Goal: Transaction & Acquisition: Purchase product/service

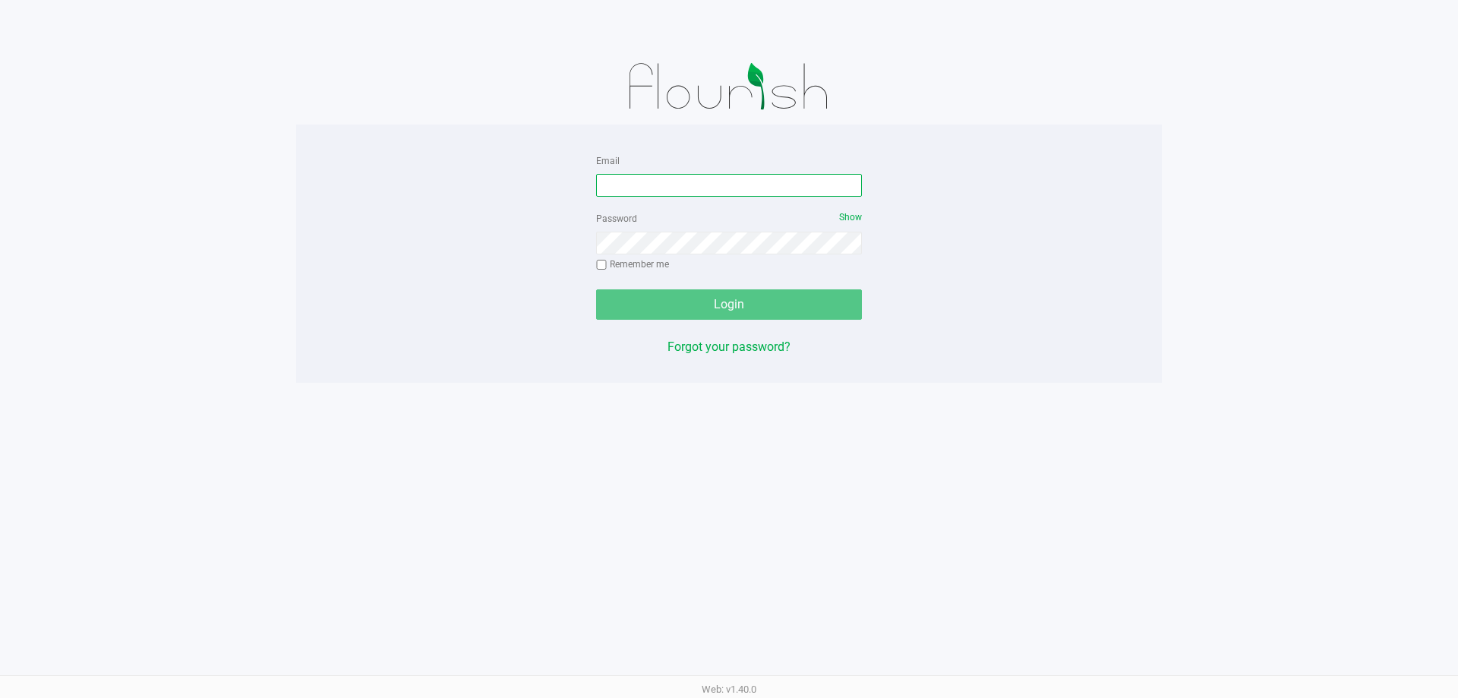
click at [730, 188] on input "Email" at bounding box center [729, 185] width 266 height 23
type input "[EMAIL_ADDRESS][DOMAIN_NAME]"
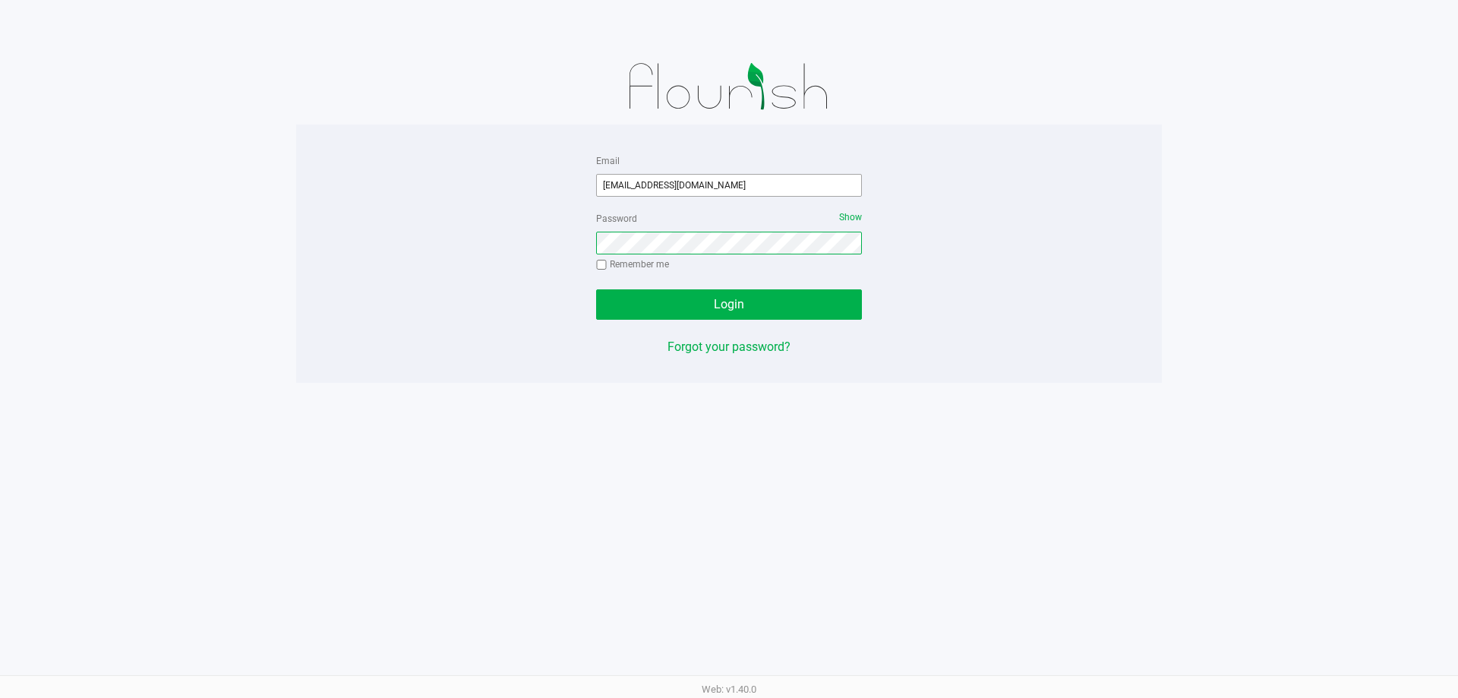
click at [596, 289] on button "Login" at bounding box center [729, 304] width 266 height 30
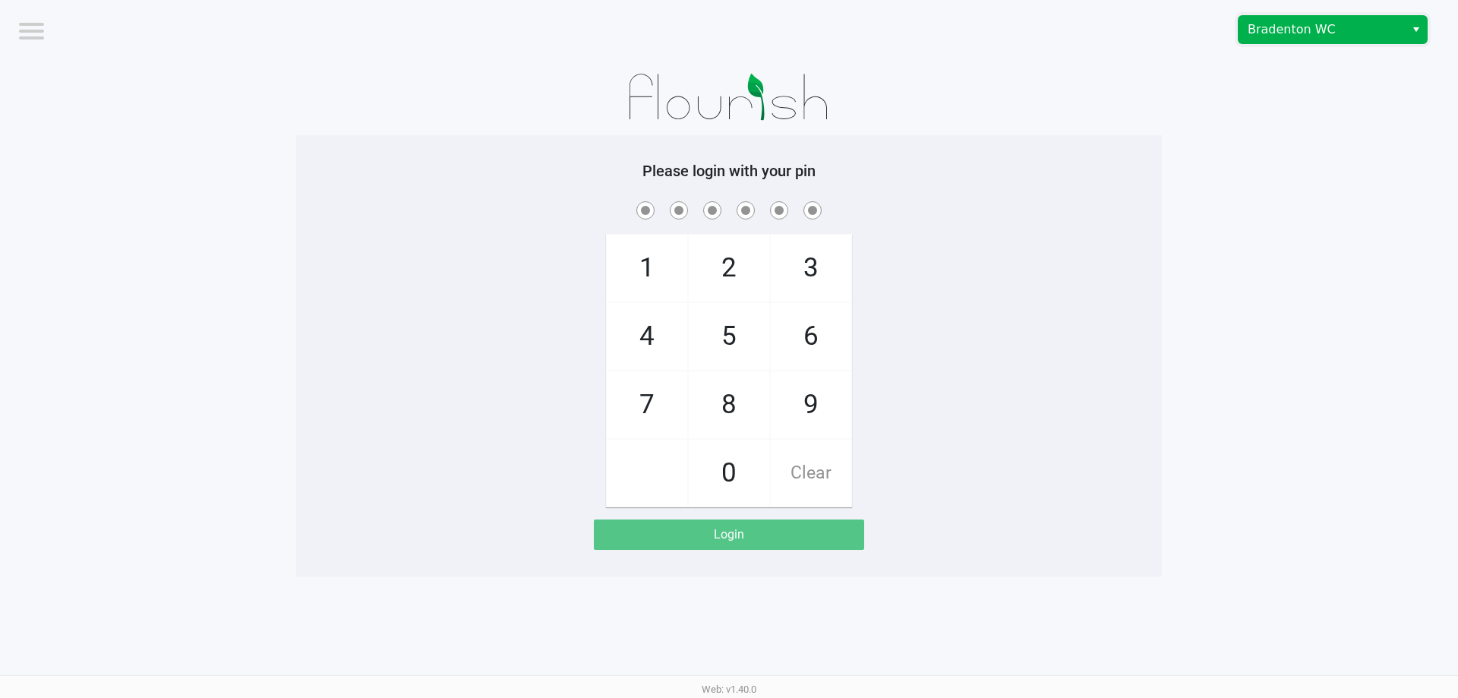
click at [1316, 24] on span "Bradenton WC" at bounding box center [1321, 29] width 148 height 18
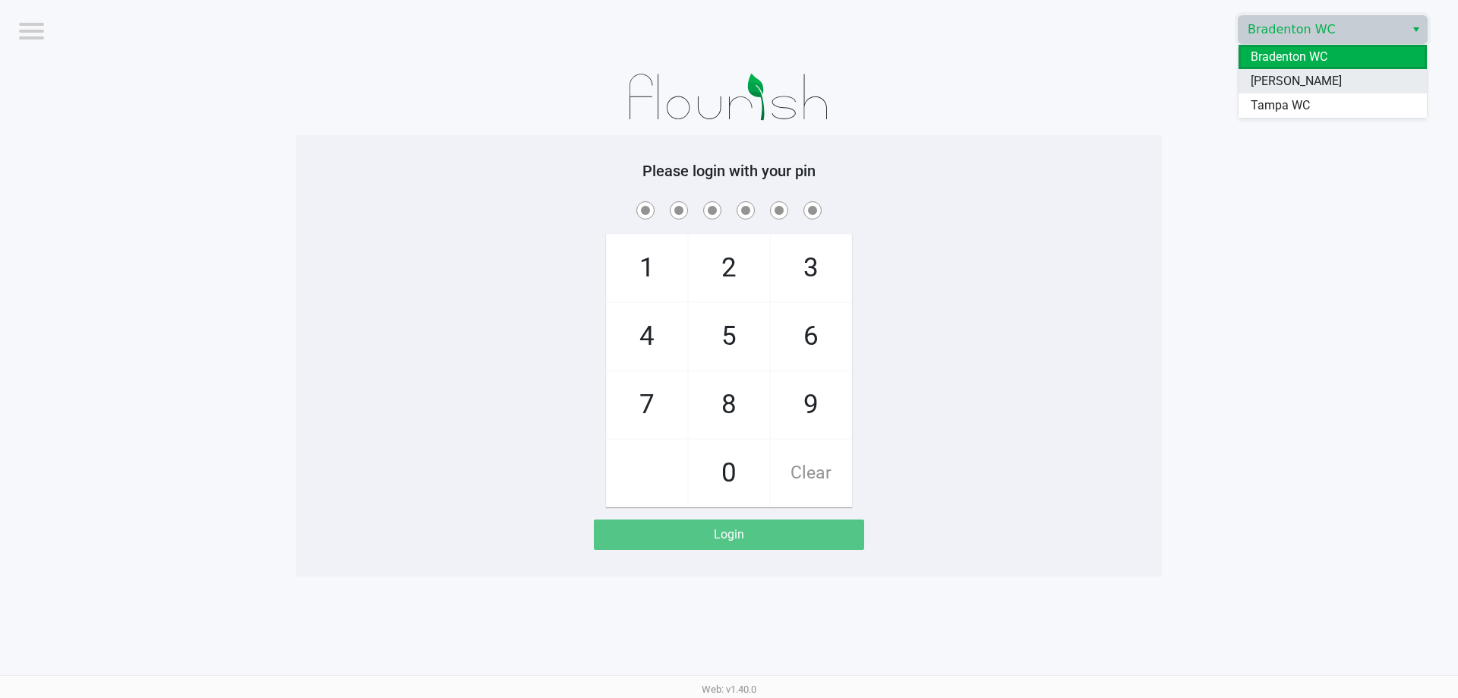
click at [1287, 88] on span "[PERSON_NAME]" at bounding box center [1295, 81] width 91 height 18
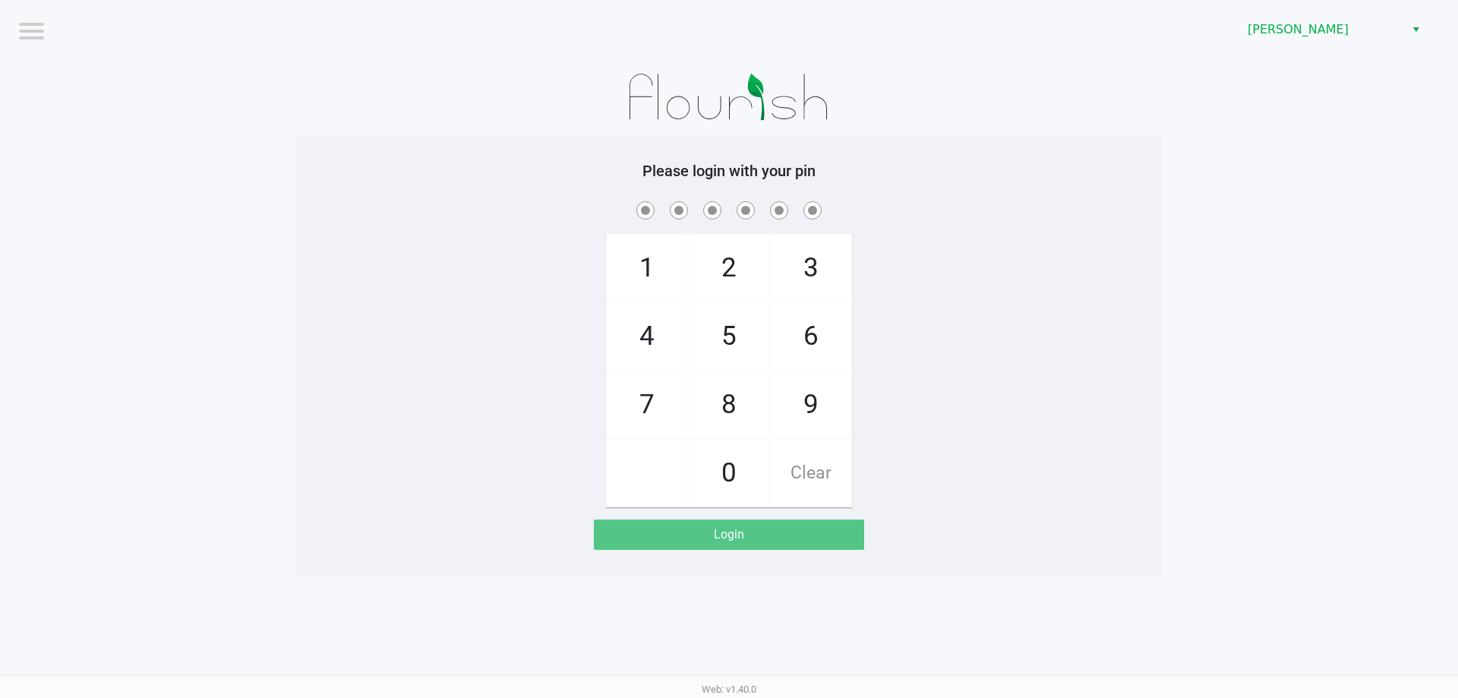
click at [1051, 101] on div at bounding box center [728, 97] width 865 height 76
checkbox input "true"
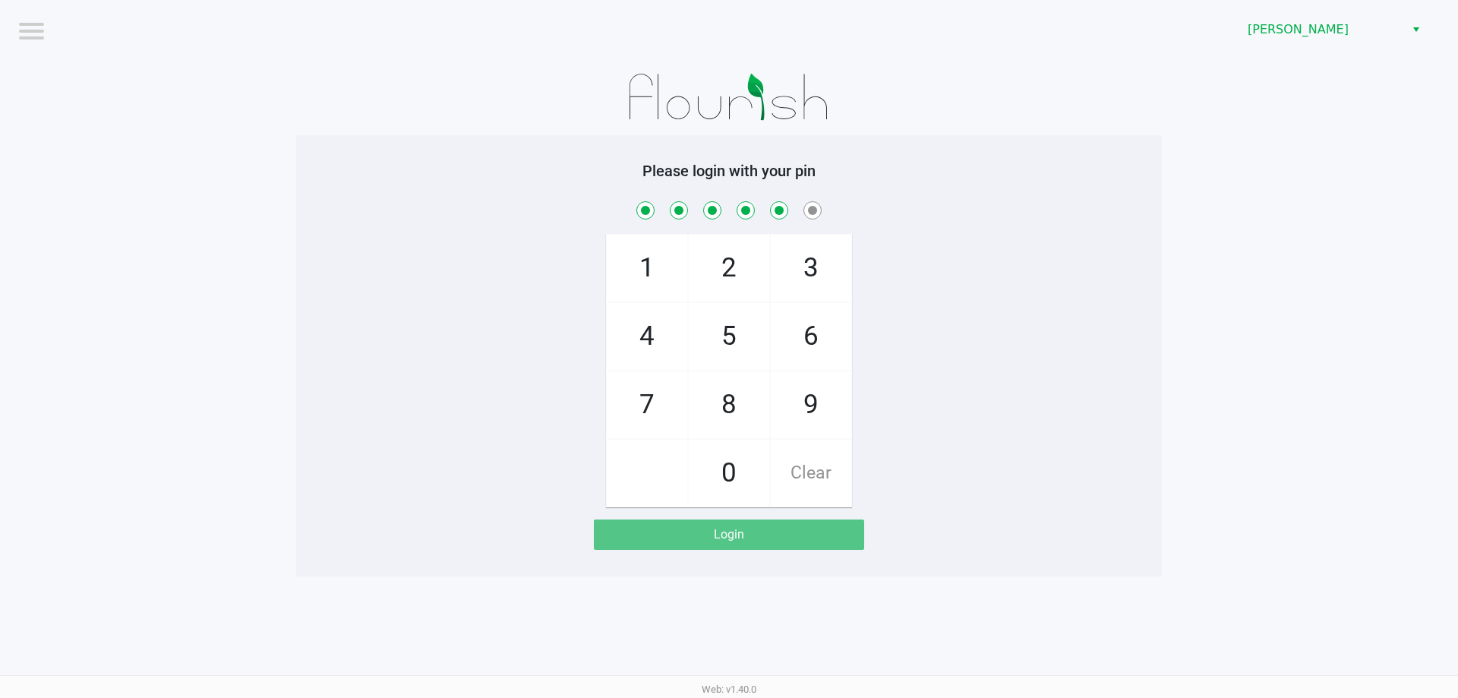
checkbox input "true"
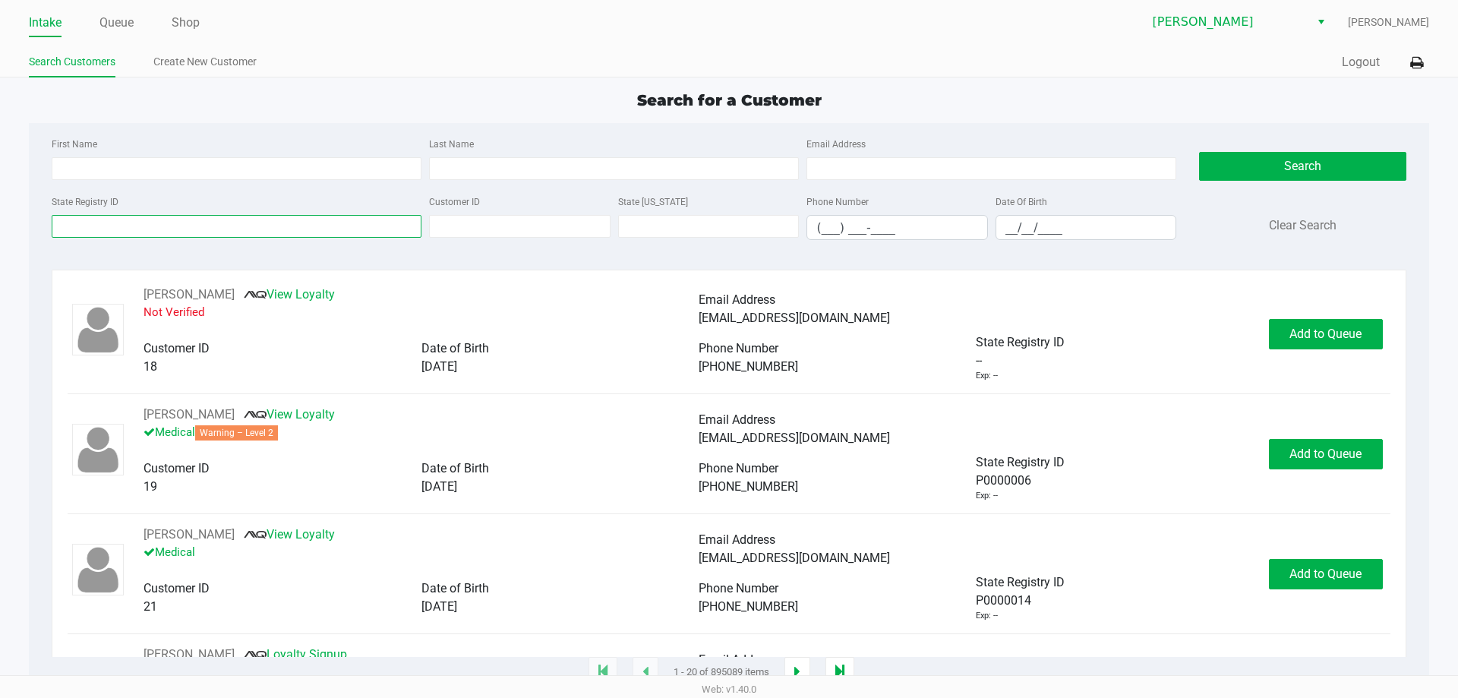
click at [325, 222] on input "State Registry ID" at bounding box center [237, 226] width 370 height 23
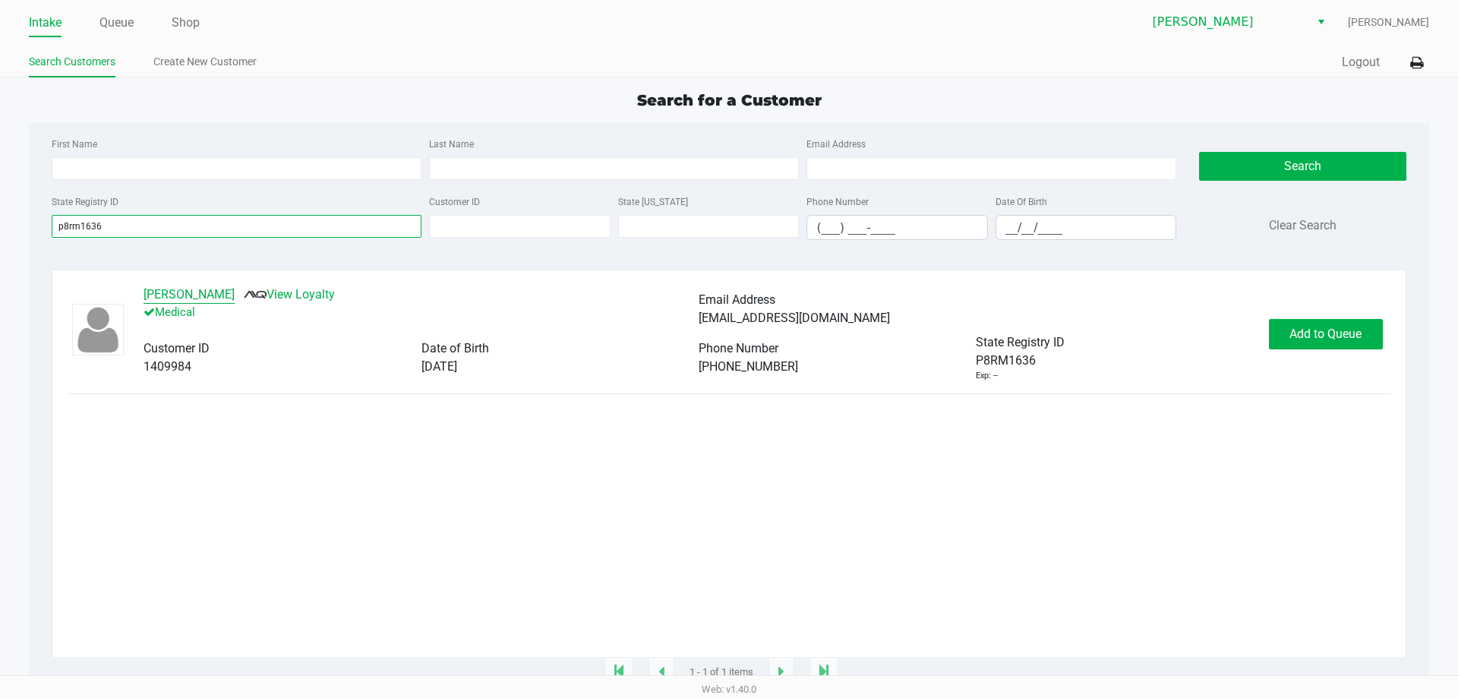
type input "p8rm1636"
click at [215, 294] on button "[PERSON_NAME]" at bounding box center [188, 294] width 91 height 18
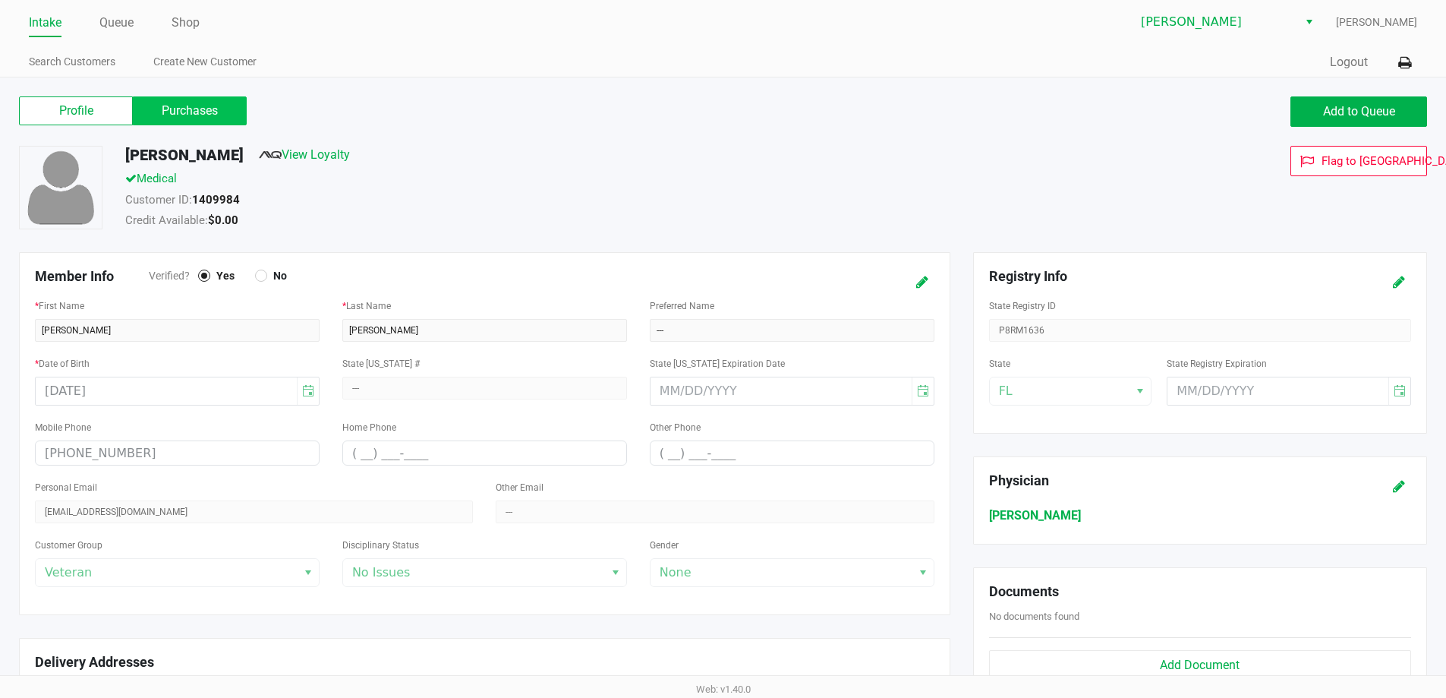
click at [206, 110] on label "Purchases" at bounding box center [190, 110] width 114 height 29
click at [0, 0] on 1 "Purchases" at bounding box center [0, 0] width 0 height 0
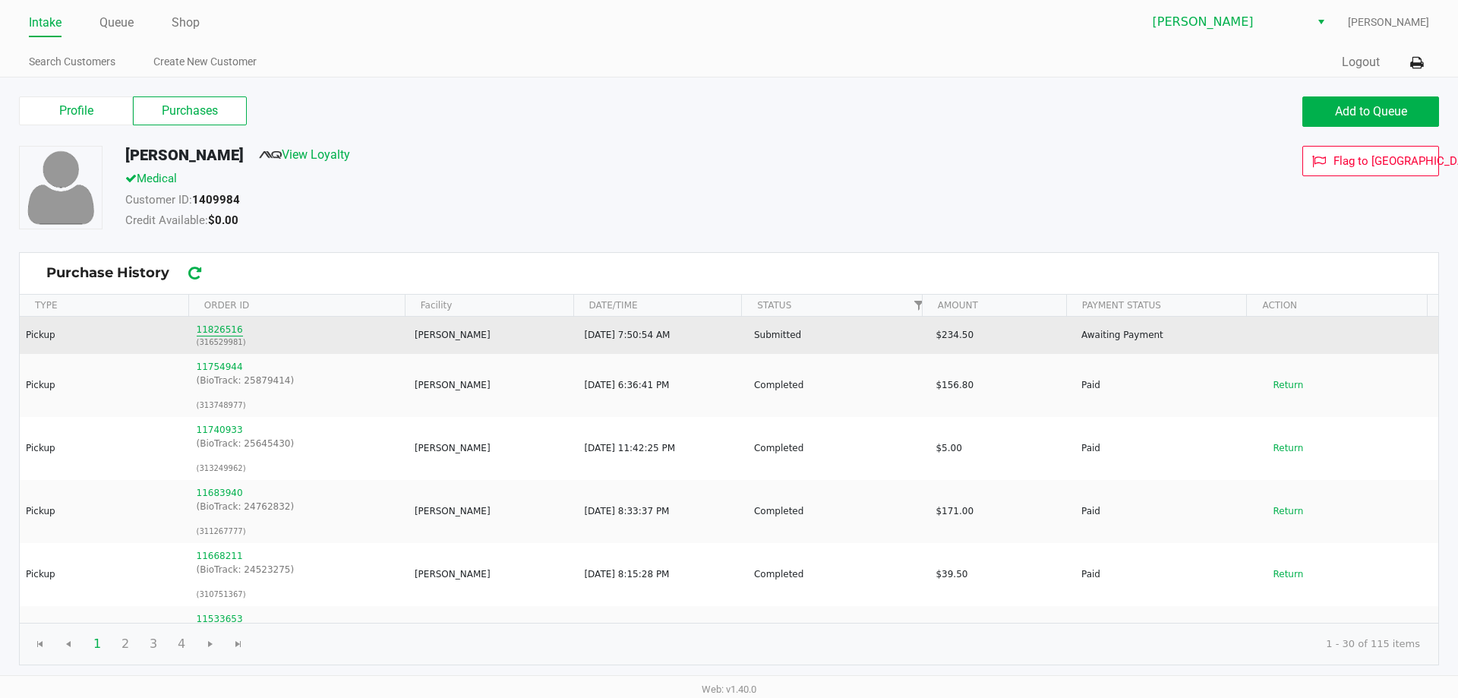
click at [203, 326] on button "11826516" at bounding box center [220, 330] width 46 height 14
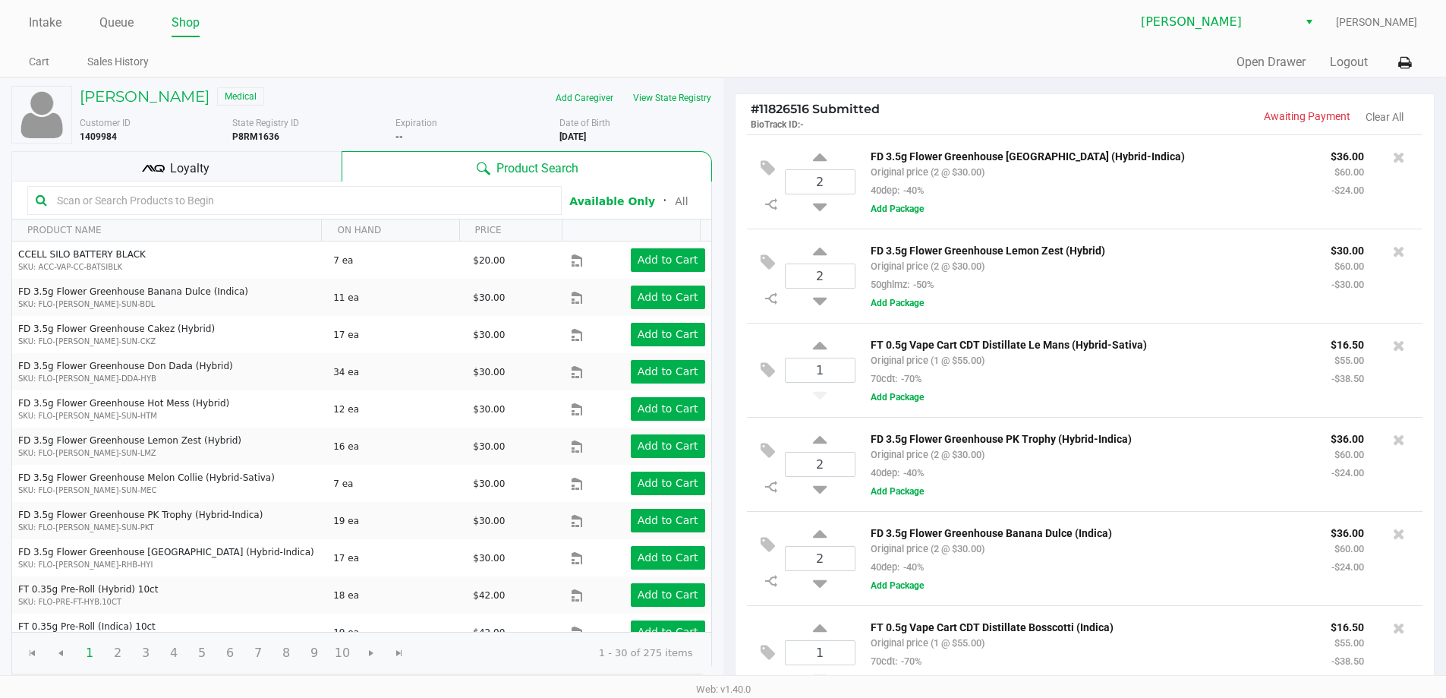
click at [63, 153] on div "Loyalty" at bounding box center [176, 166] width 330 height 30
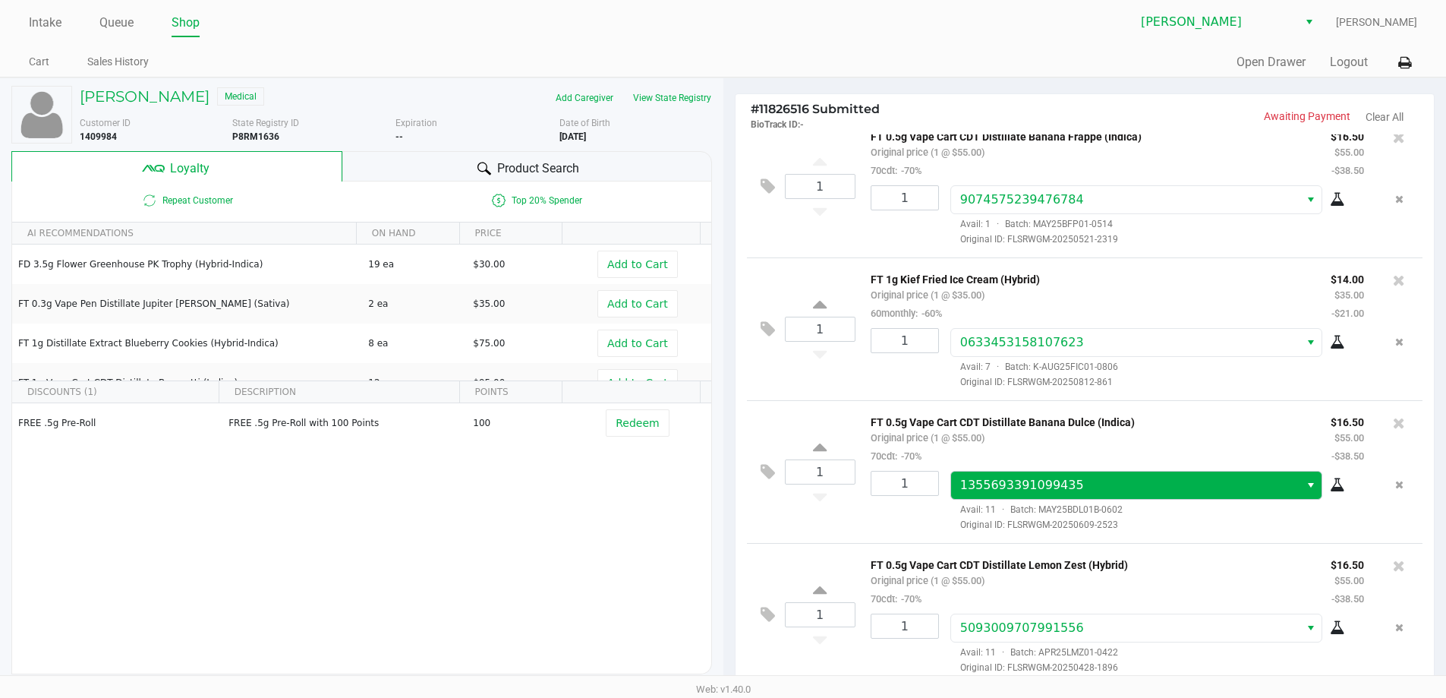
scroll to position [979, 0]
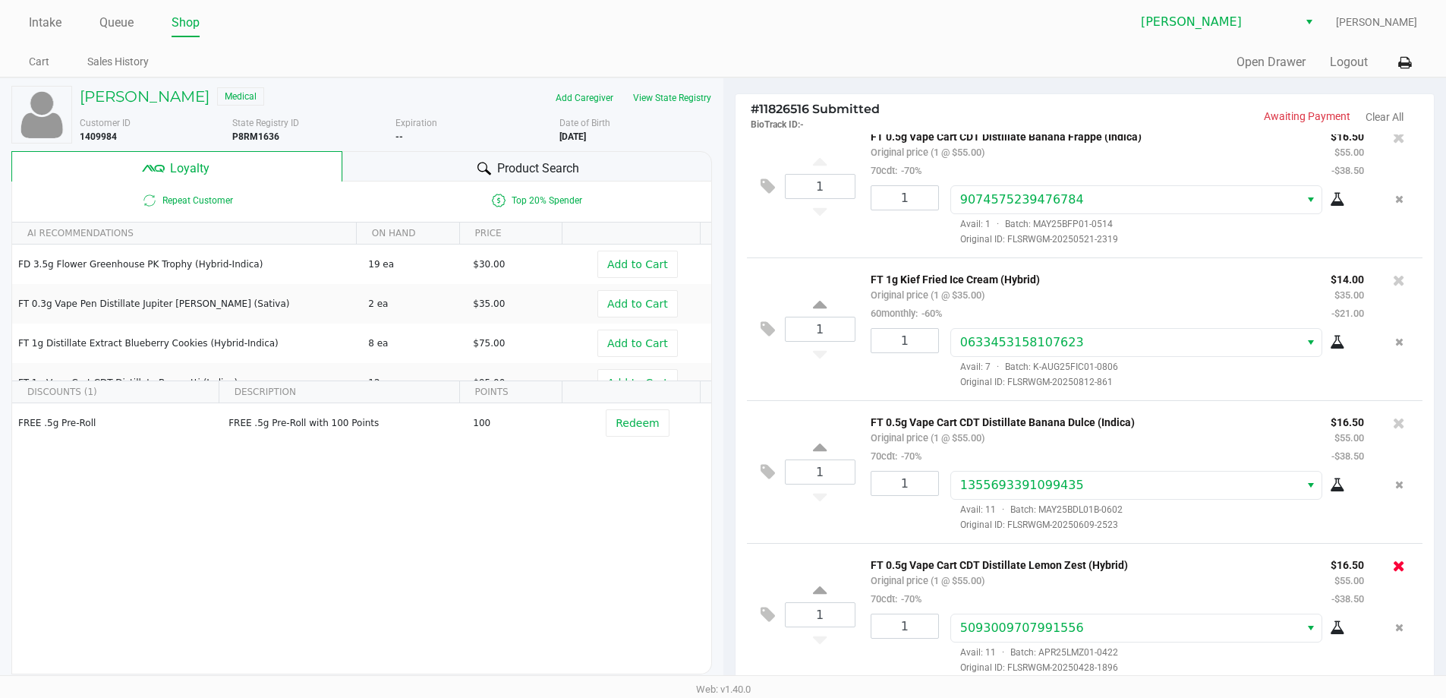
click at [1393, 563] on icon at bounding box center [1399, 565] width 12 height 15
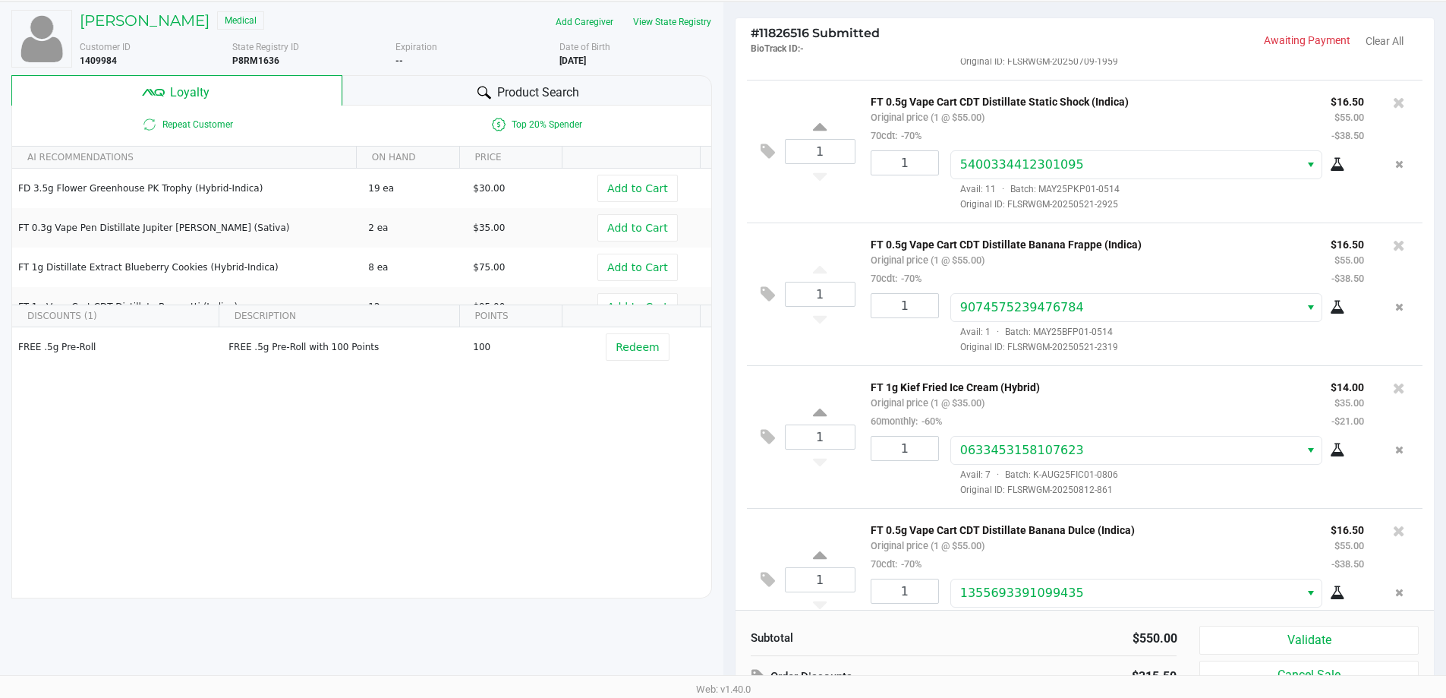
scroll to position [884, 0]
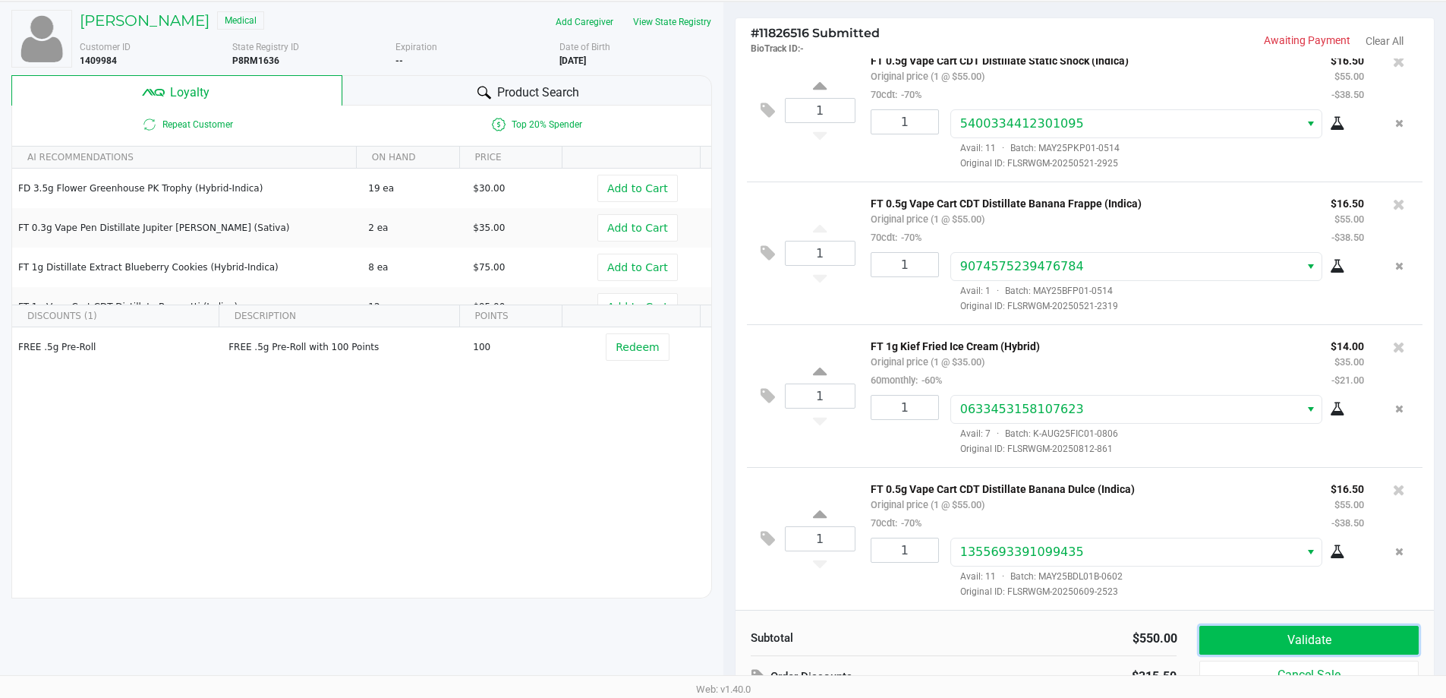
click at [1277, 648] on button "Validate" at bounding box center [1308, 640] width 219 height 29
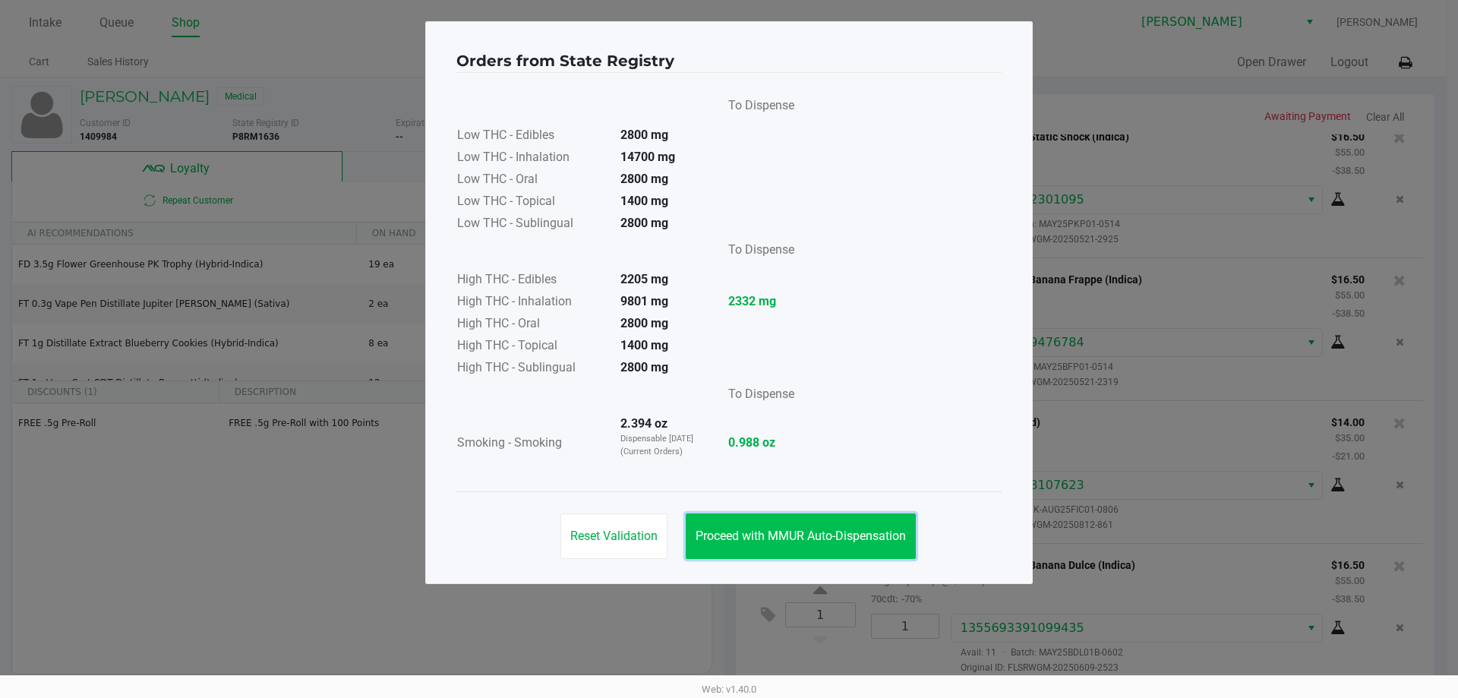
click at [749, 535] on span "Proceed with MMUR Auto-Dispensation" at bounding box center [800, 535] width 210 height 14
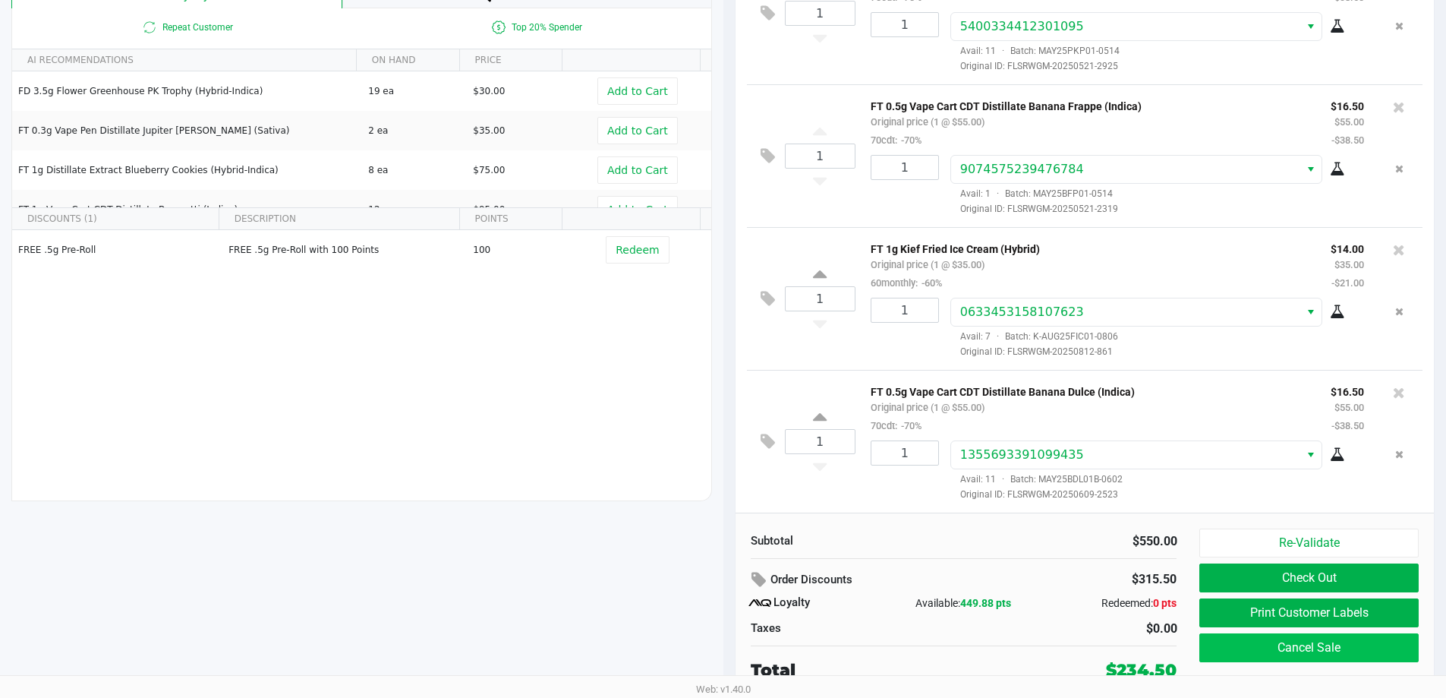
scroll to position [174, 0]
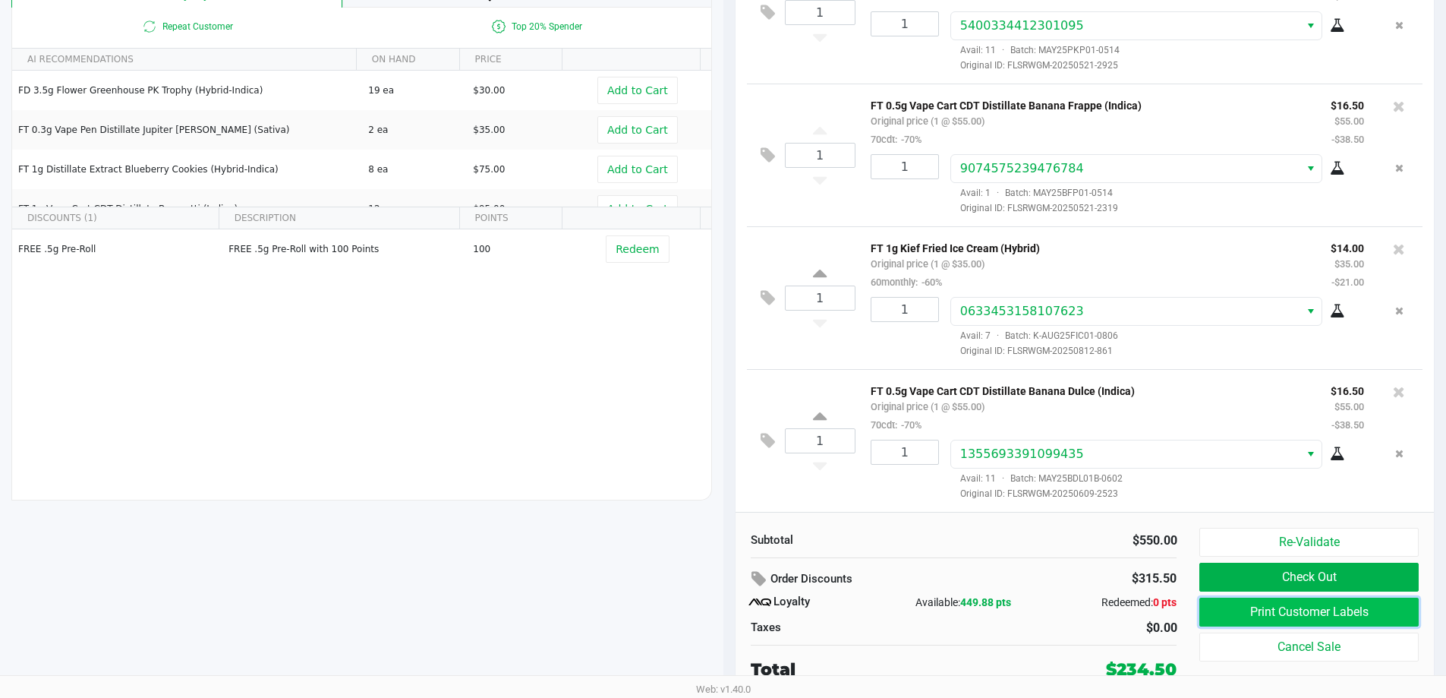
click at [1278, 617] on button "Print Customer Labels" at bounding box center [1308, 611] width 219 height 29
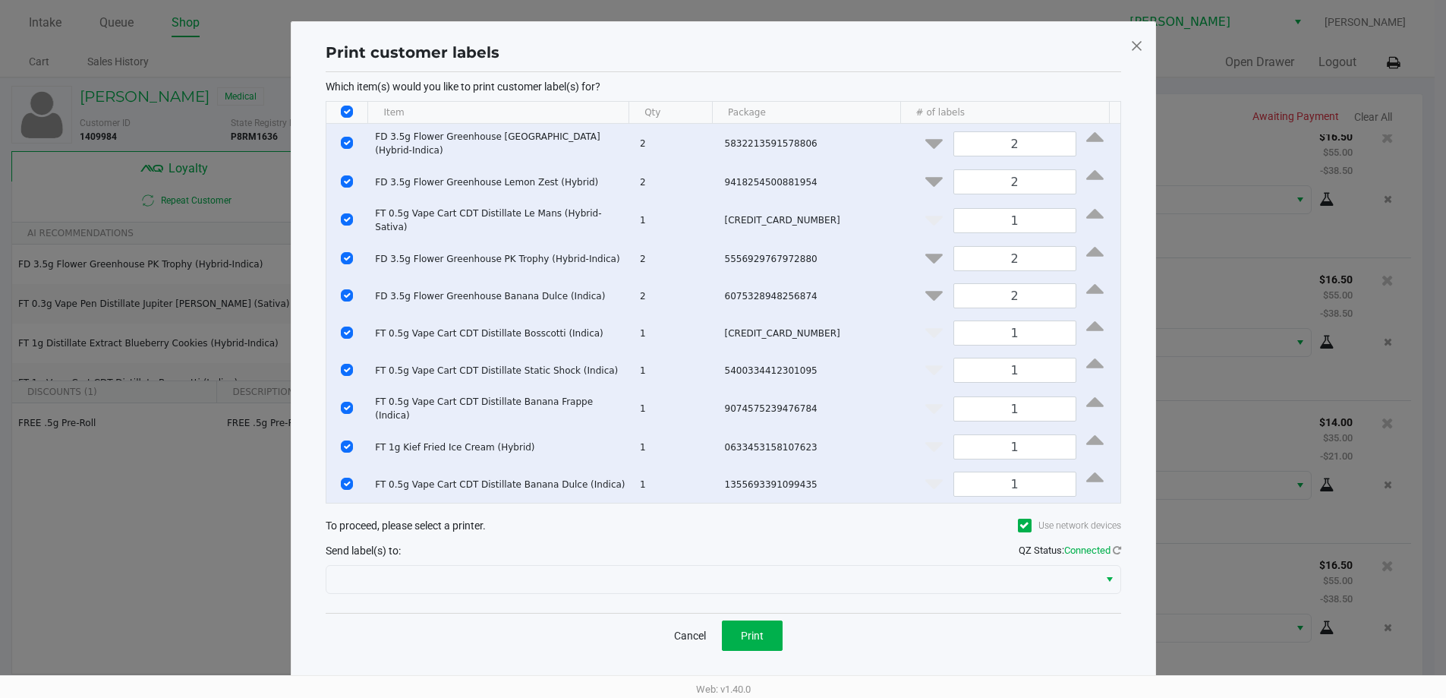
scroll to position [0, 0]
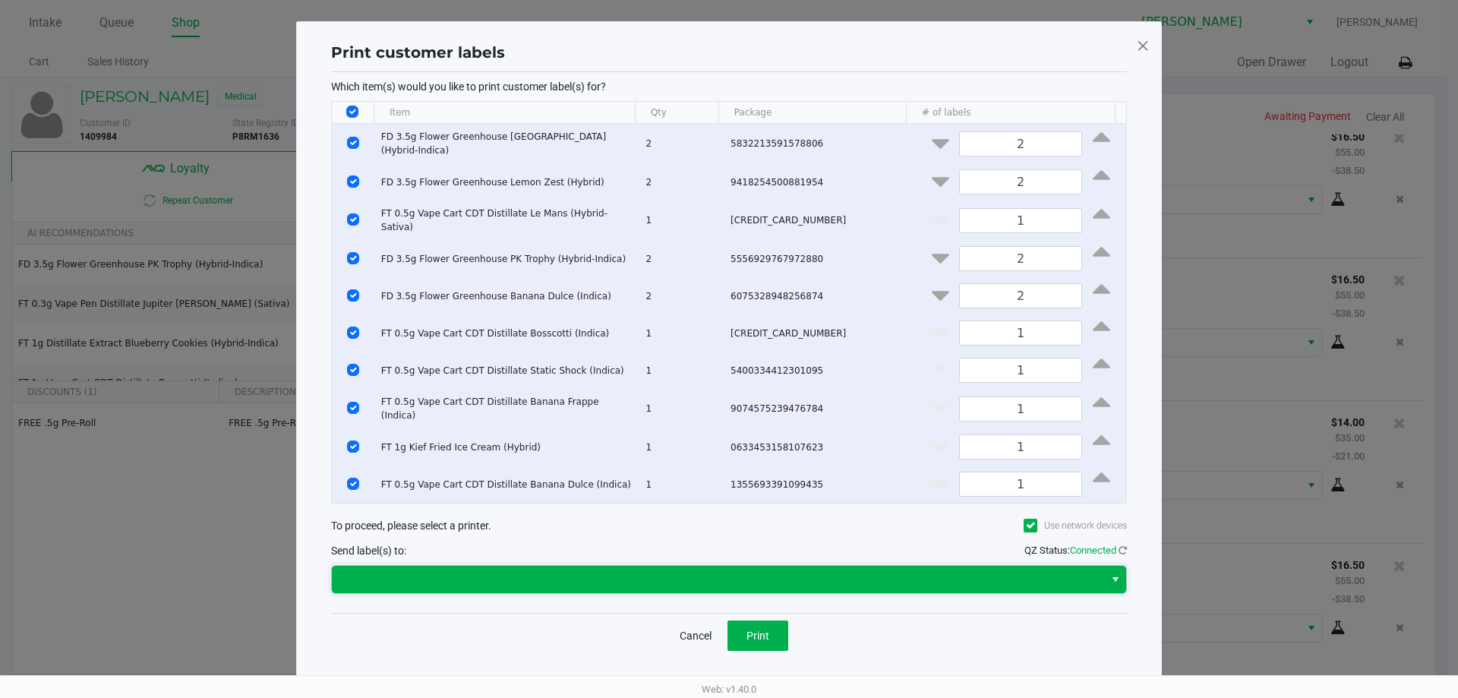
click at [713, 588] on span at bounding box center [718, 579] width 754 height 18
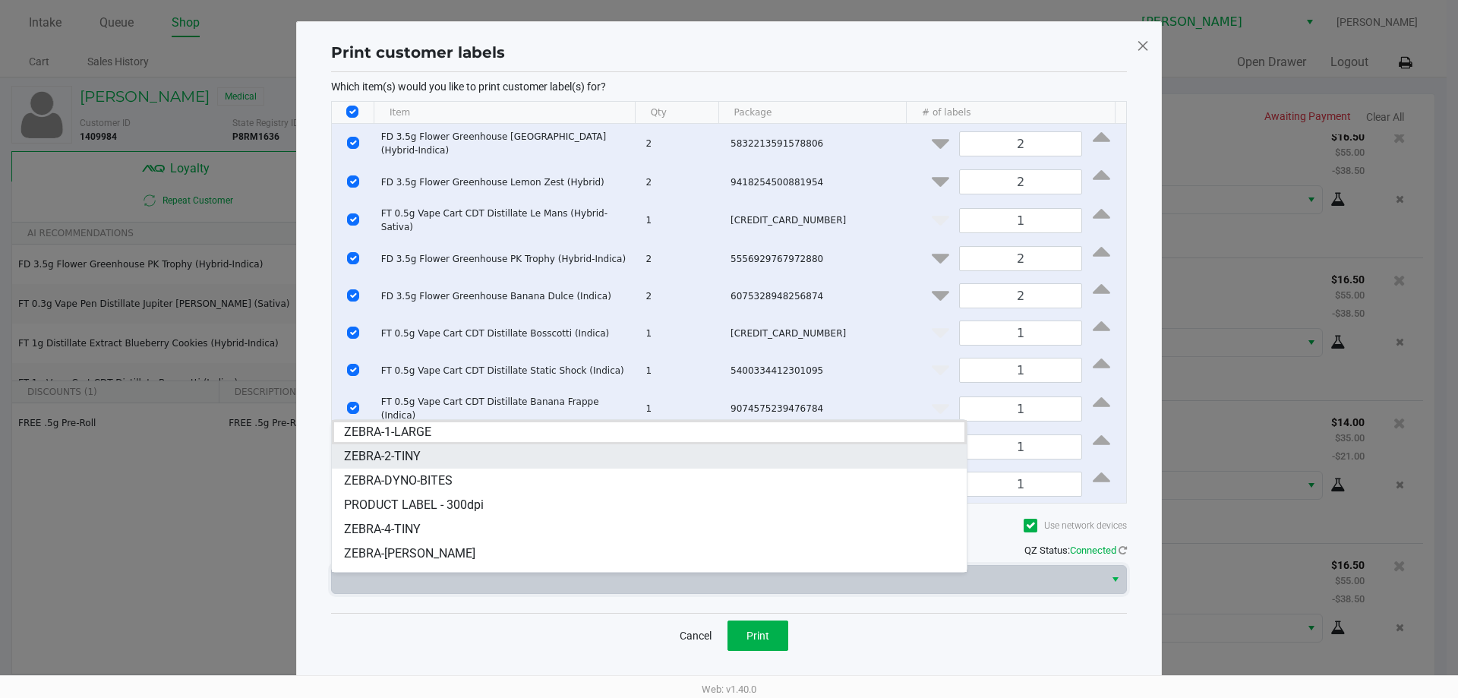
click at [396, 465] on li "ZEBRA-2-TINY" at bounding box center [649, 456] width 635 height 24
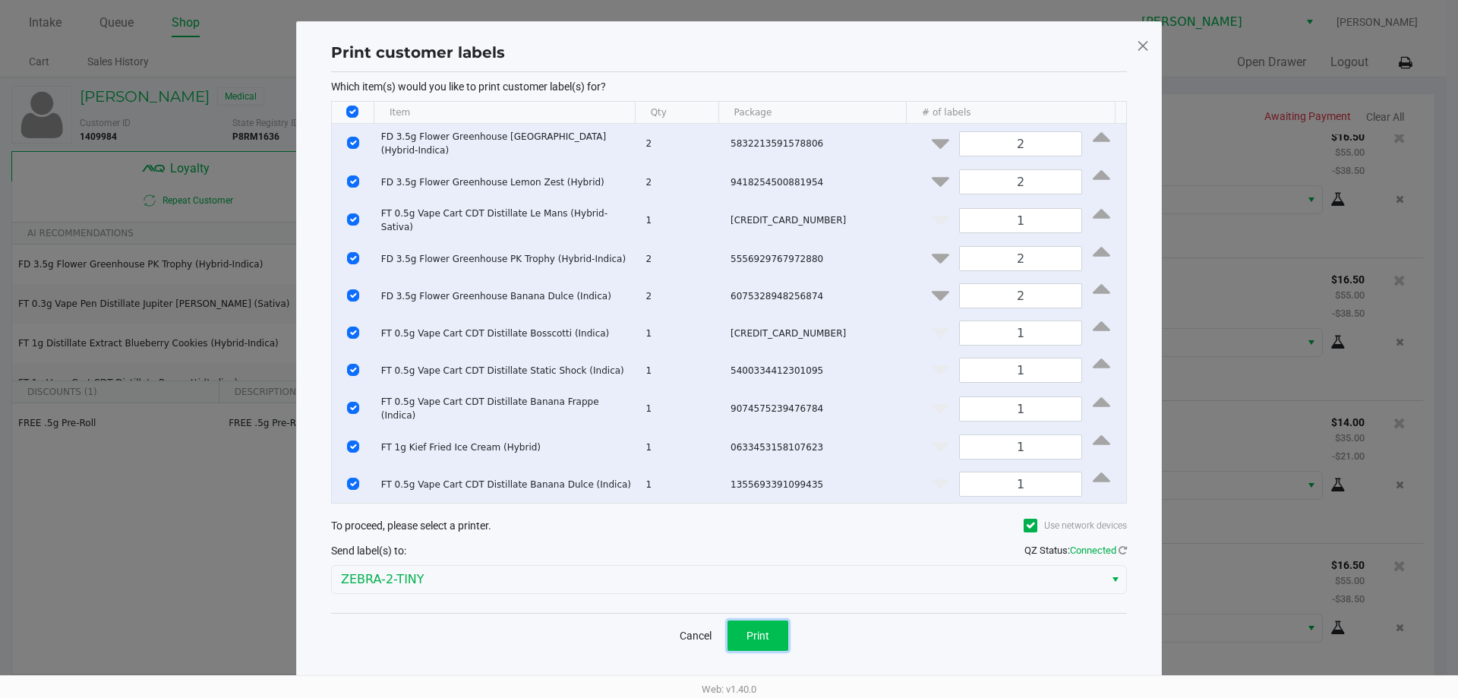
click at [758, 638] on span "Print" at bounding box center [757, 635] width 23 height 12
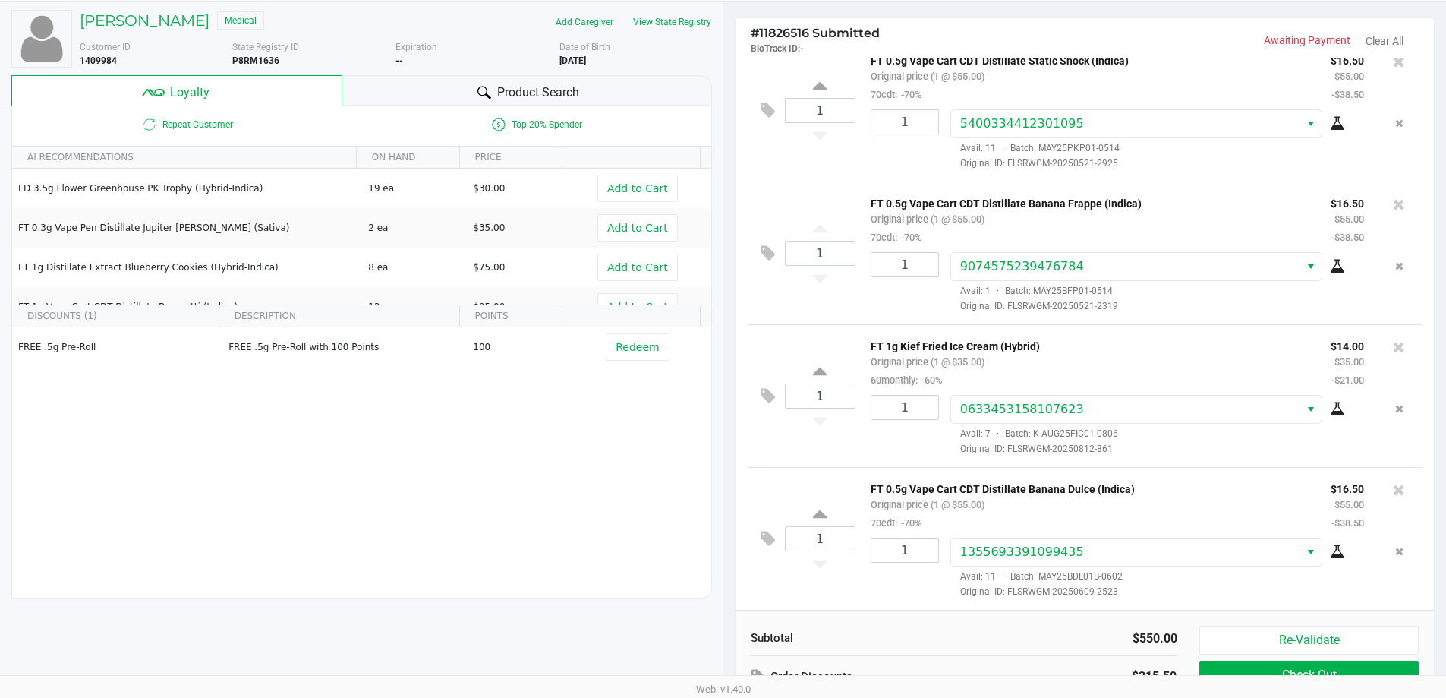
scroll to position [884, 0]
click at [1385, 632] on button "Re-Validate" at bounding box center [1308, 640] width 219 height 29
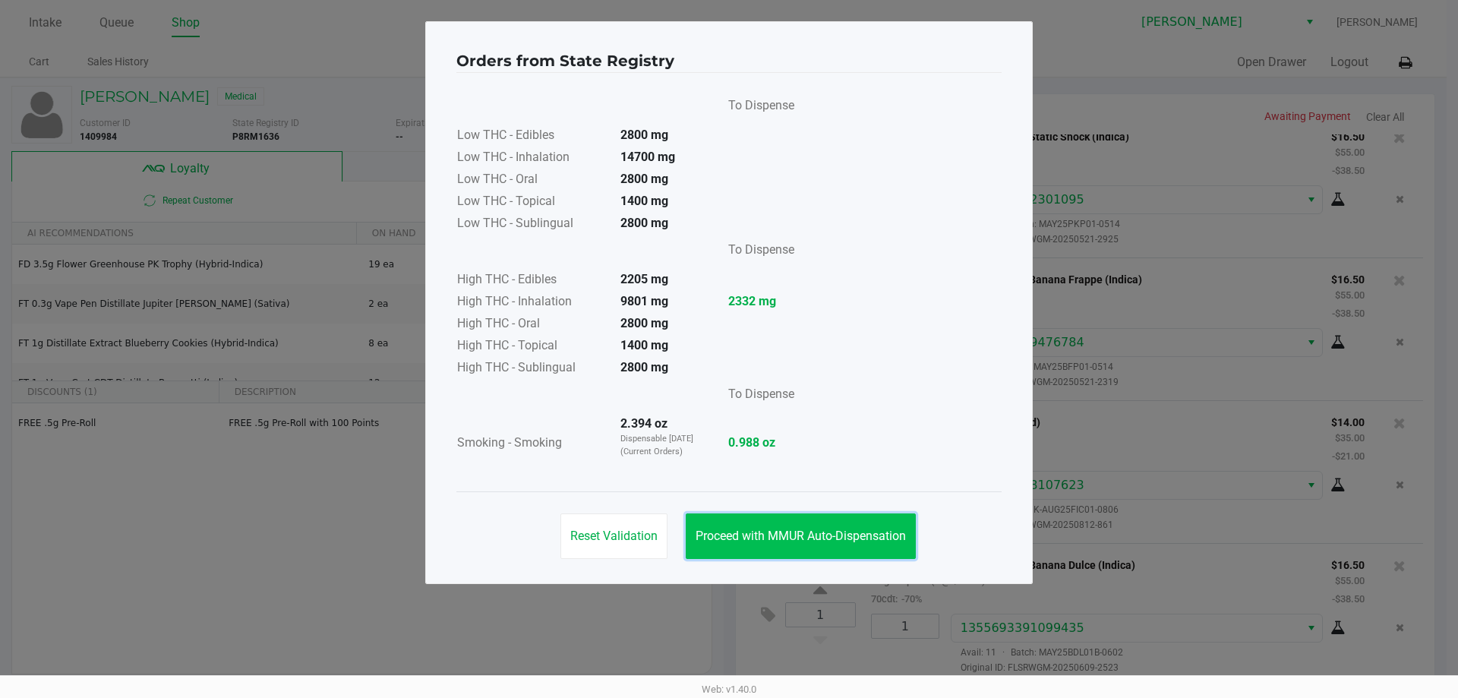
click at [809, 519] on button "Proceed with MMUR Auto-Dispensation" at bounding box center [801, 536] width 230 height 46
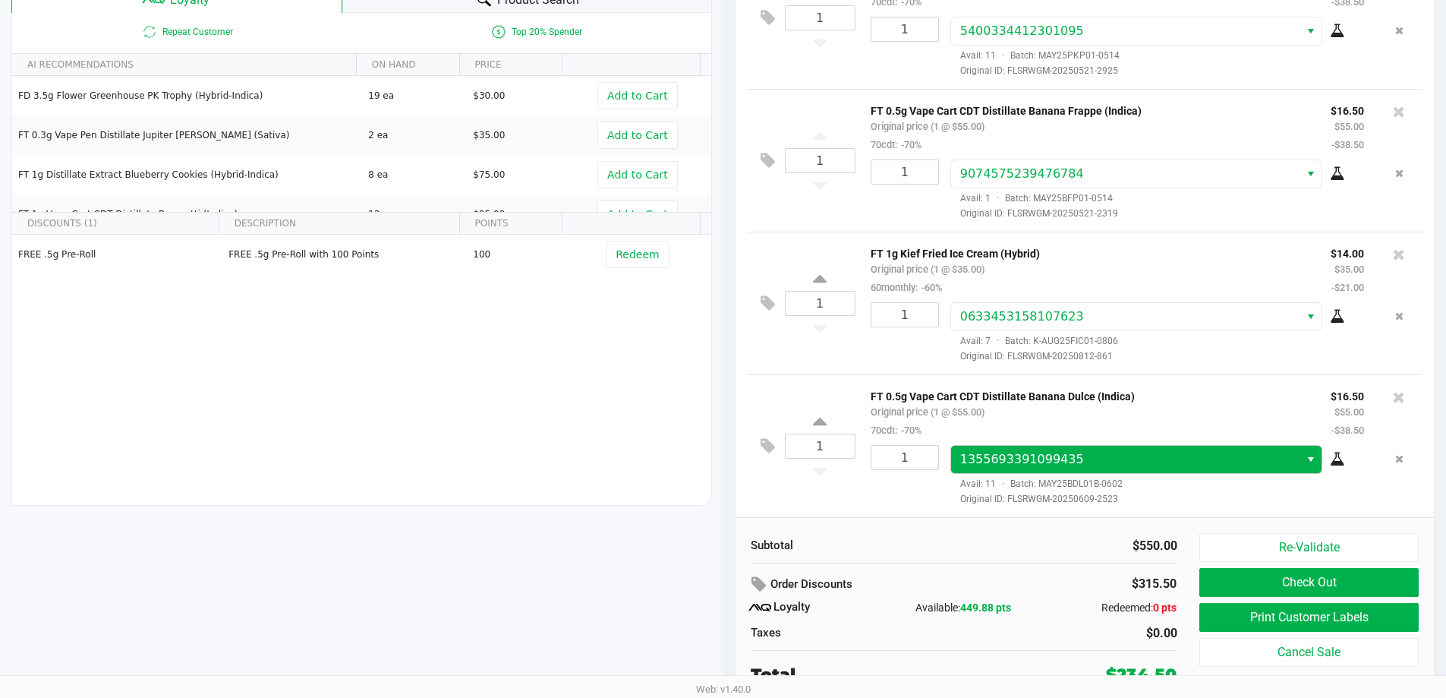
scroll to position [174, 0]
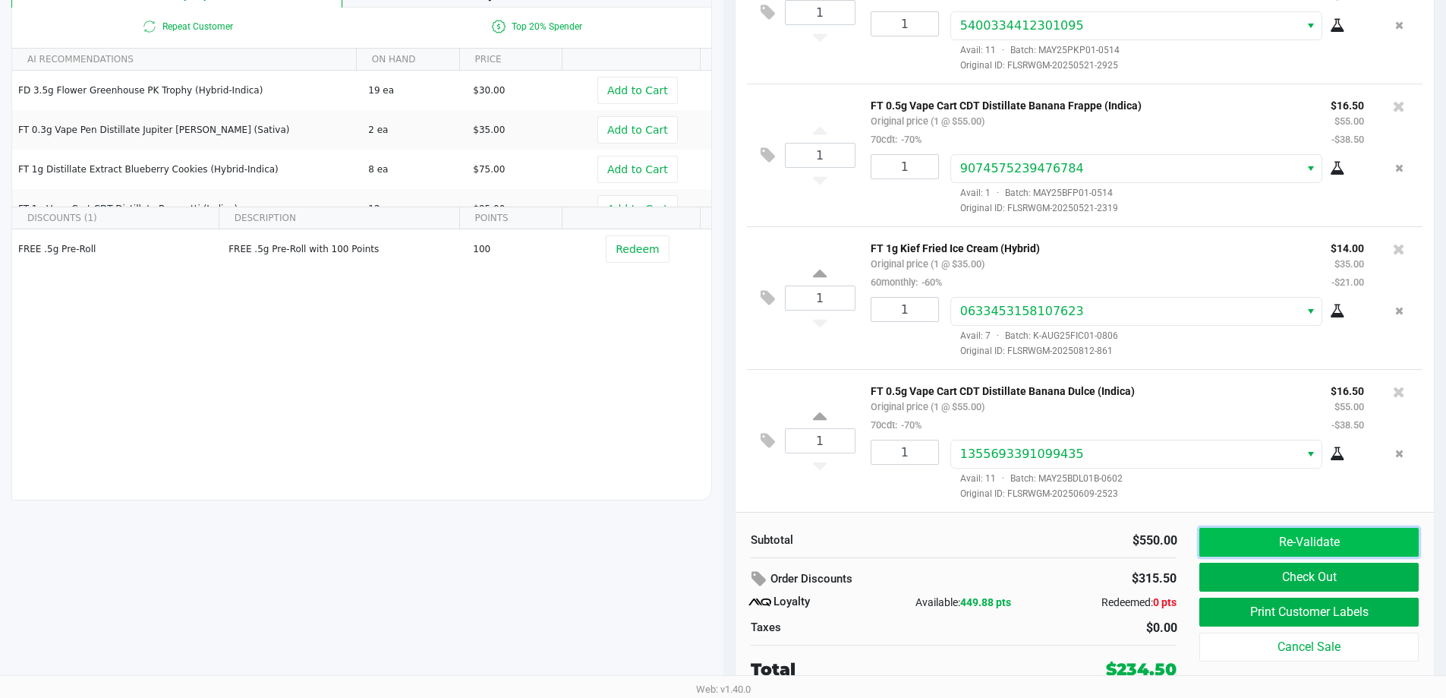
click at [1281, 553] on button "Re-Validate" at bounding box center [1308, 542] width 219 height 29
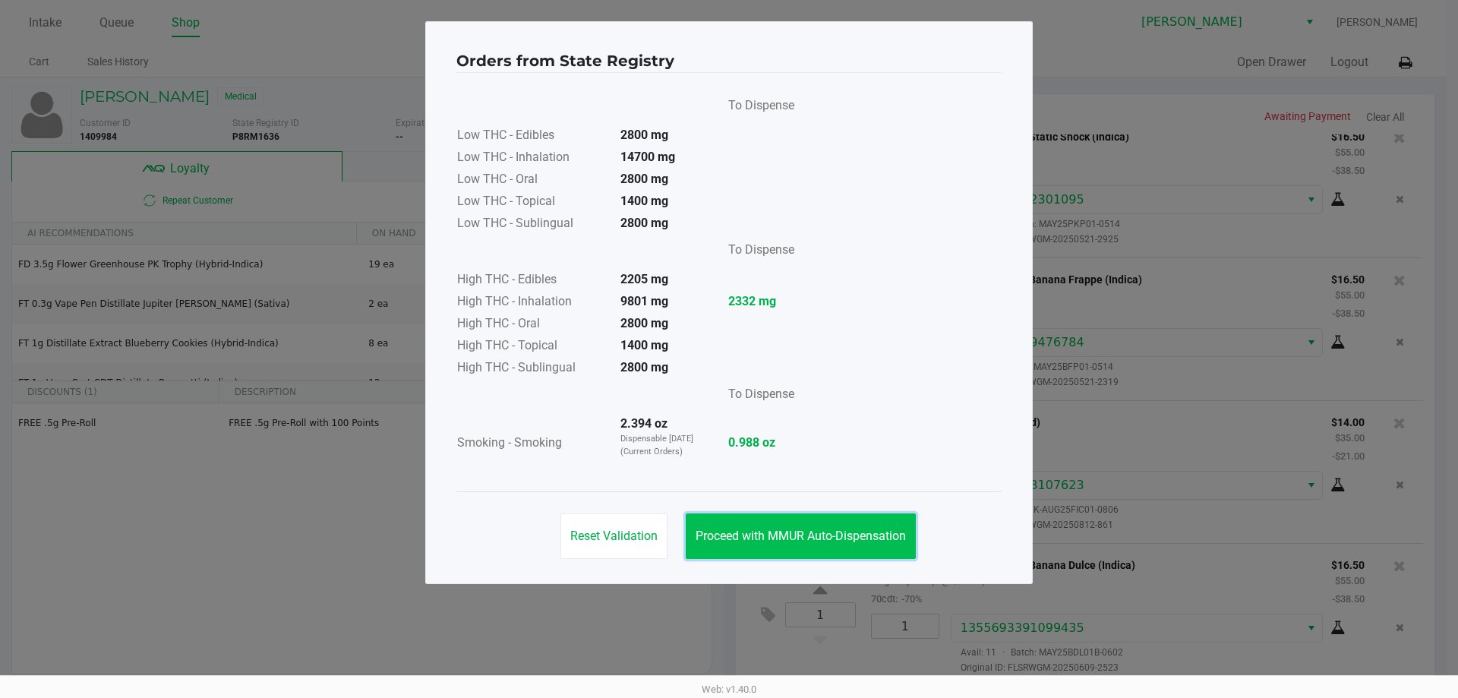
click at [856, 547] on button "Proceed with MMUR Auto-Dispensation" at bounding box center [801, 536] width 230 height 46
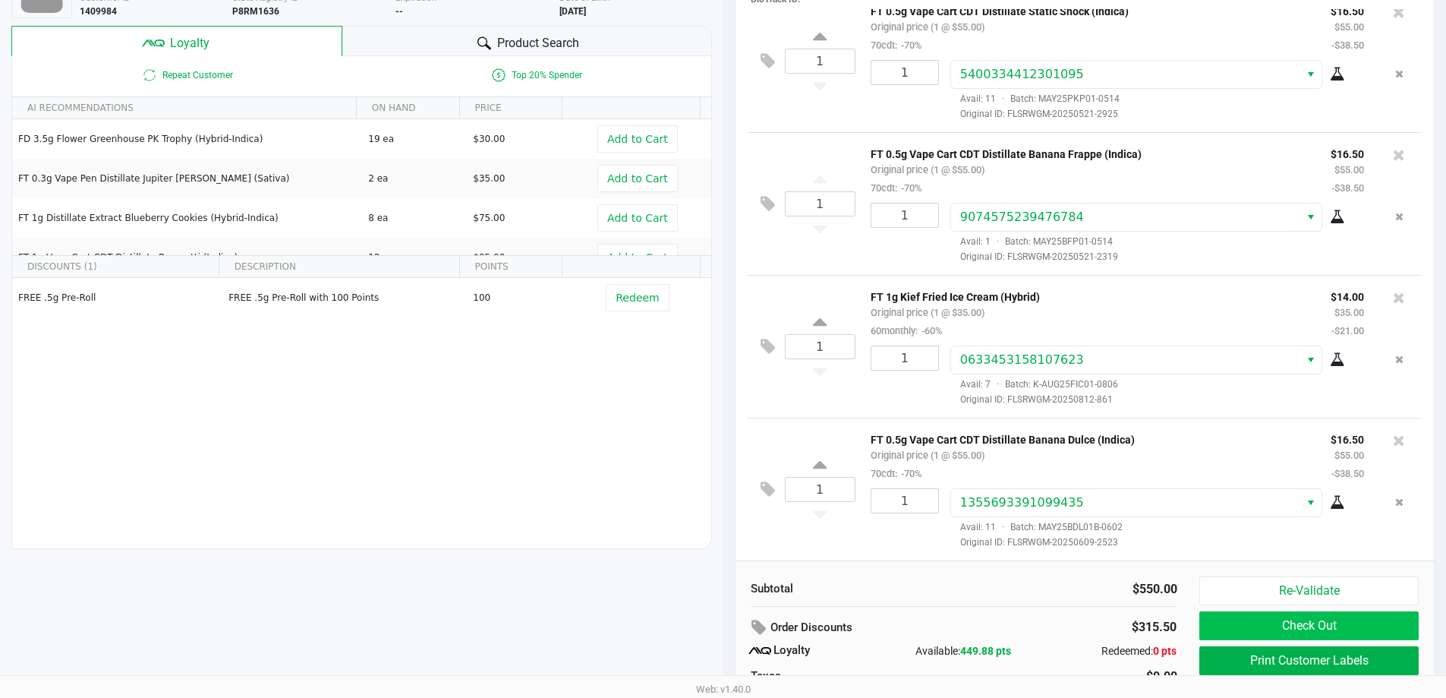
scroll to position [152, 0]
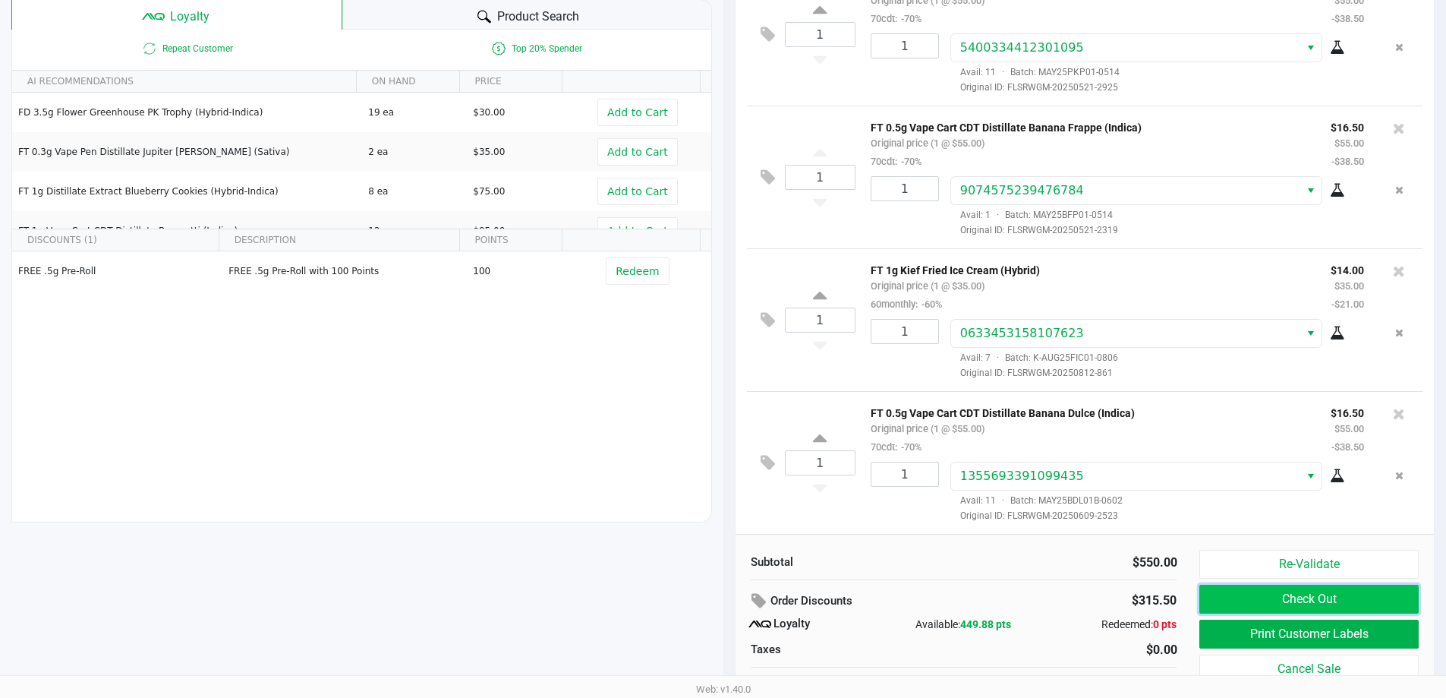
click at [1253, 595] on button "Check Out" at bounding box center [1308, 599] width 219 height 29
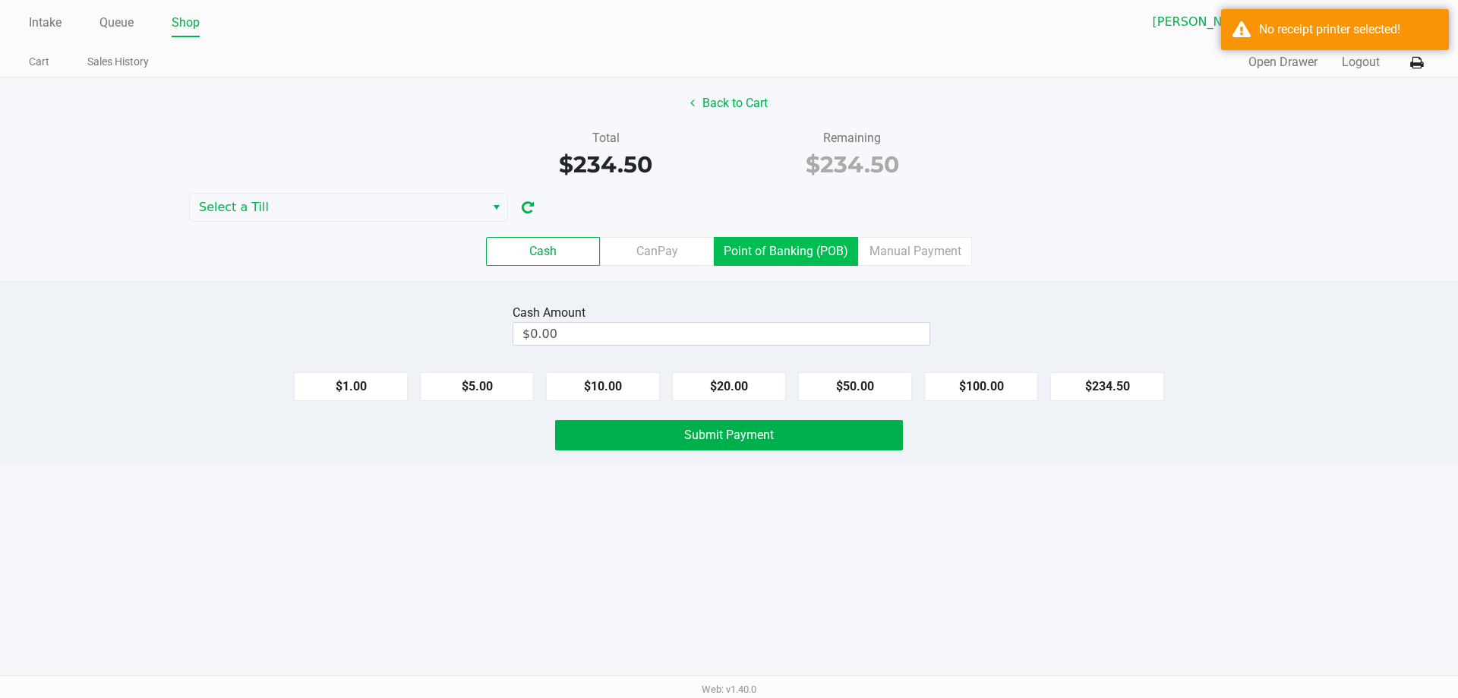
click at [786, 251] on label "Point of Banking (POB)" at bounding box center [786, 251] width 144 height 29
click at [0, 0] on 7 "Point of Banking (POB)" at bounding box center [0, 0] width 0 height 0
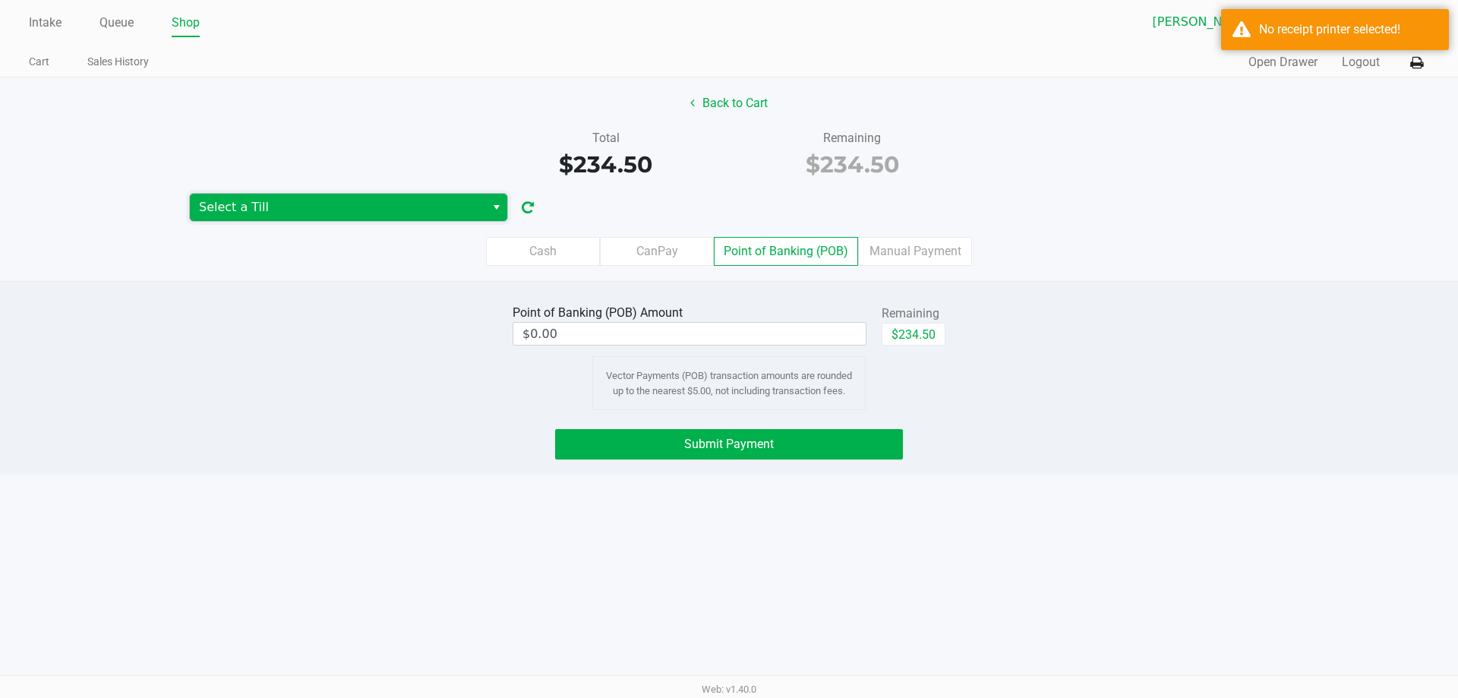
click at [301, 198] on span "Select a Till" at bounding box center [337, 207] width 277 height 18
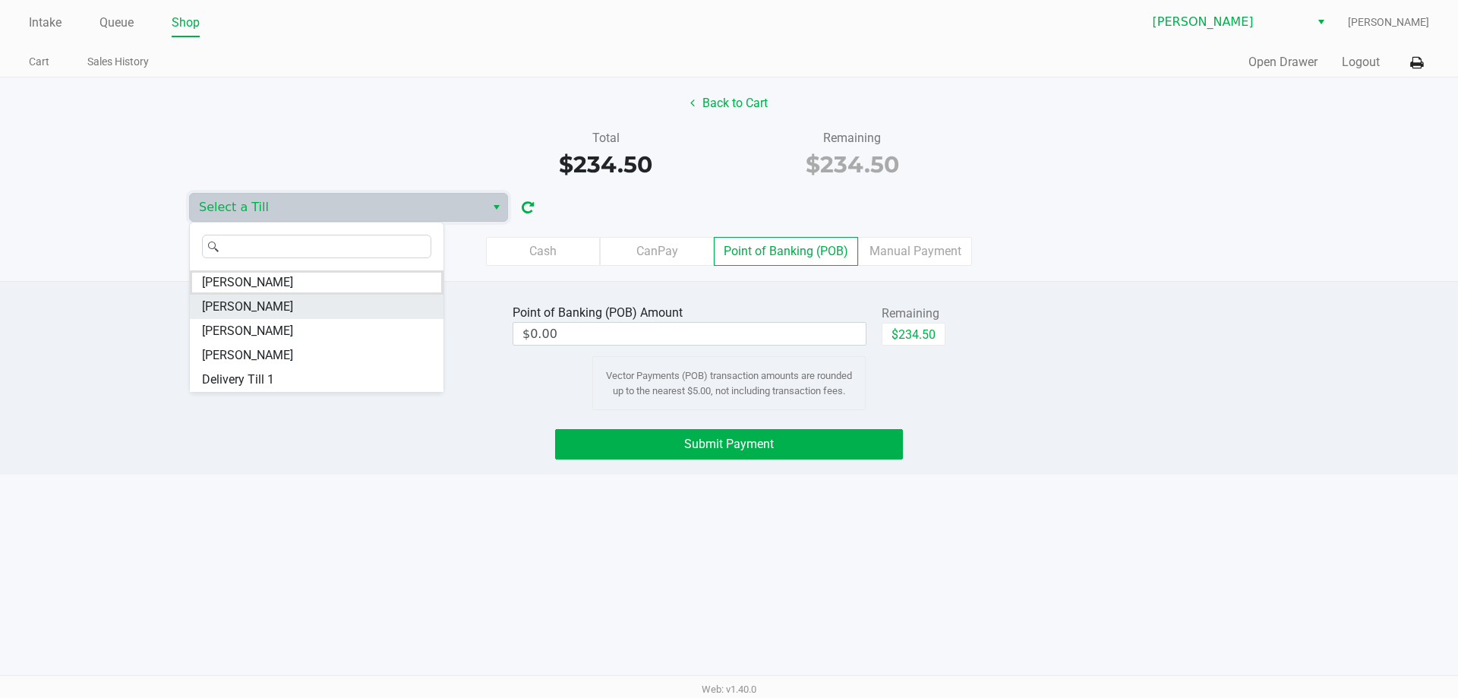
click at [292, 300] on span "[PERSON_NAME]" at bounding box center [247, 307] width 91 height 18
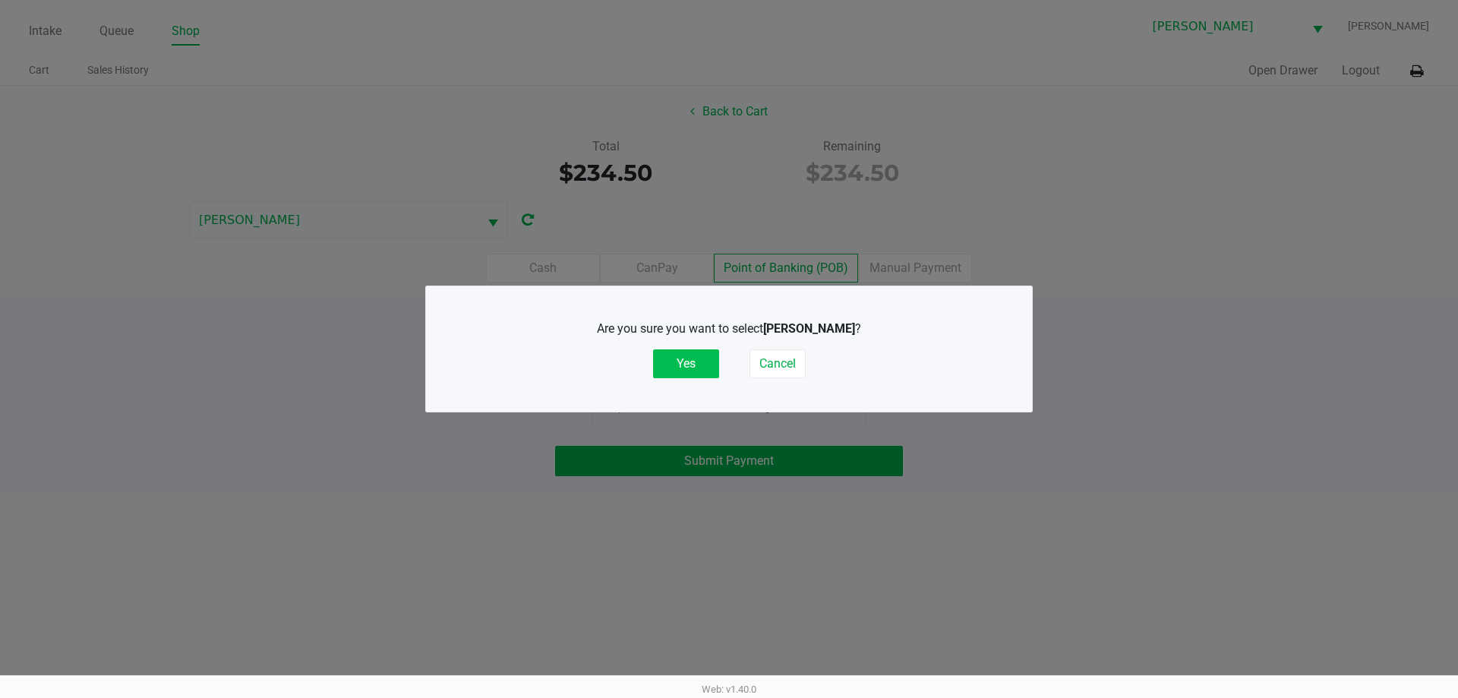
click at [667, 364] on button "Yes" at bounding box center [686, 363] width 66 height 29
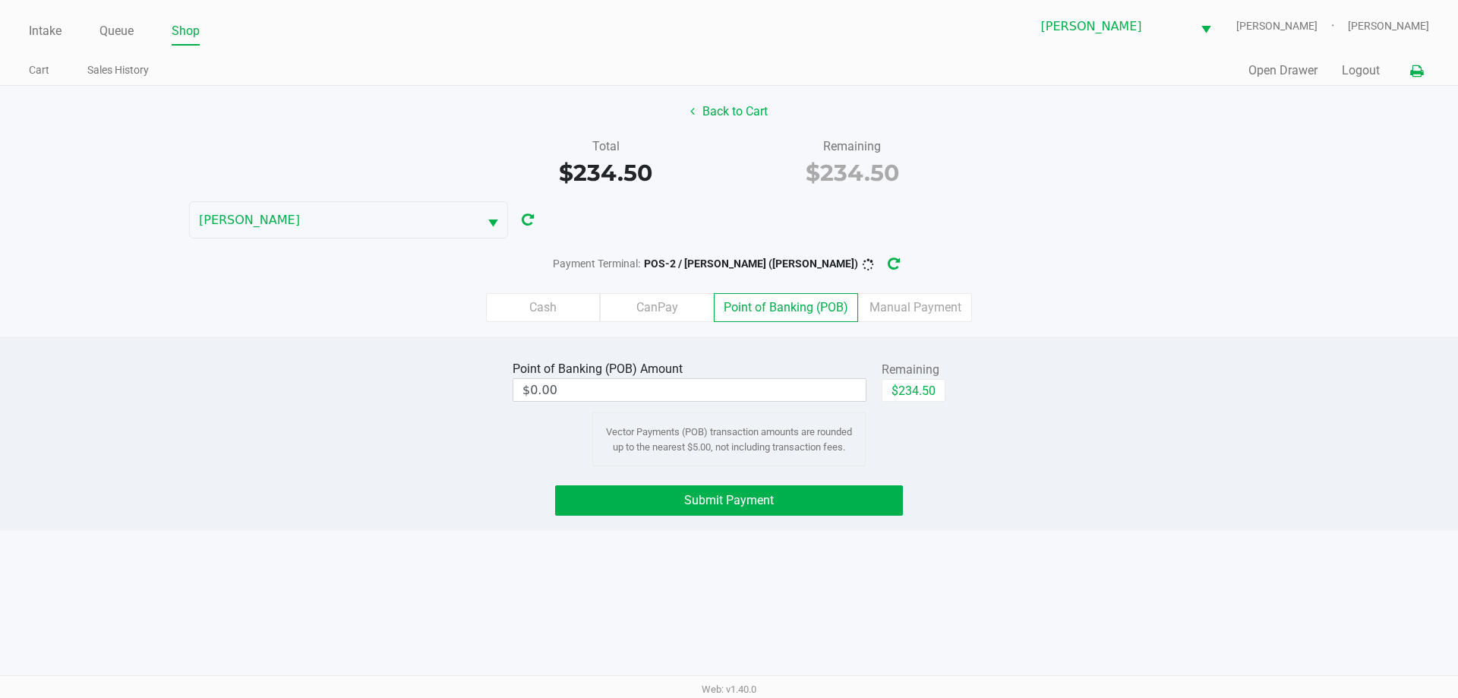
click at [1408, 74] on button at bounding box center [1416, 71] width 25 height 28
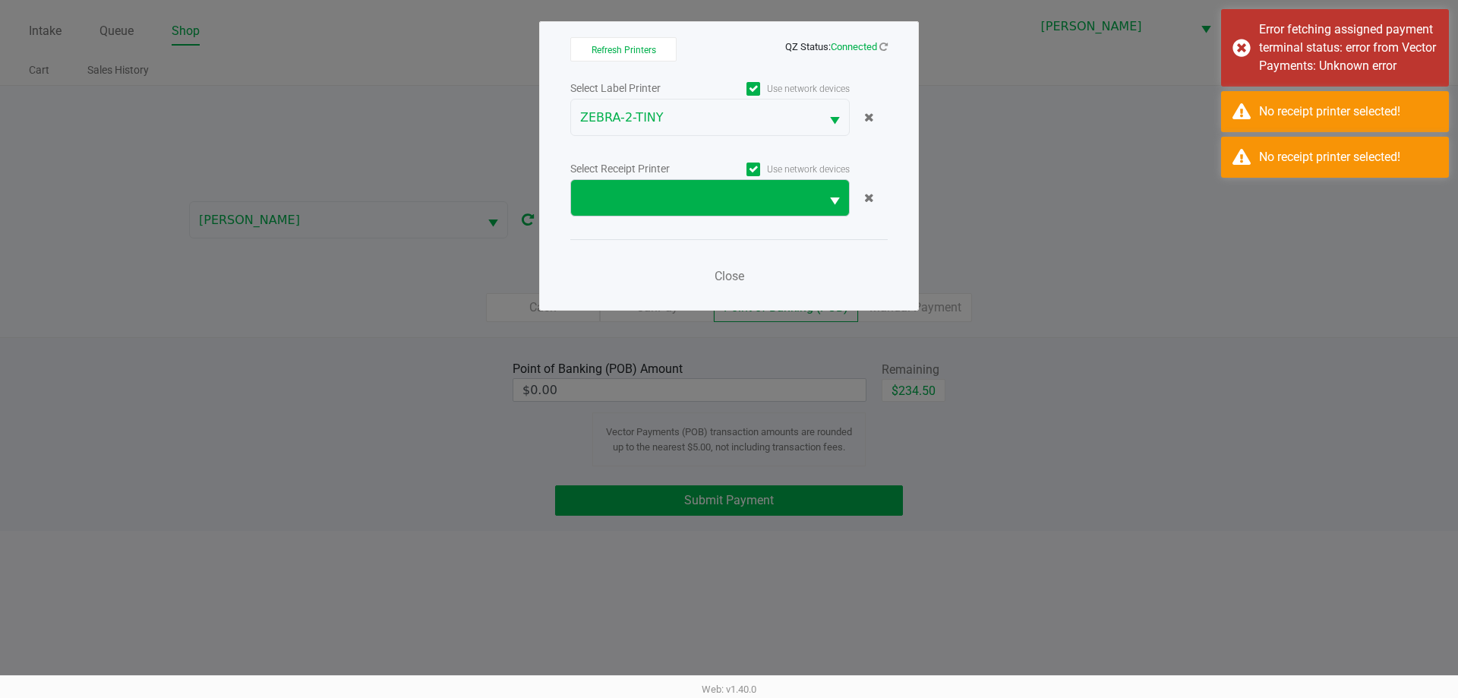
drag, startPoint x: 606, startPoint y: 178, endPoint x: 606, endPoint y: 187, distance: 9.1
click at [606, 179] on div "Select Receipt Printer Use network devices" at bounding box center [728, 188] width 317 height 58
click at [606, 194] on span at bounding box center [695, 198] width 231 height 18
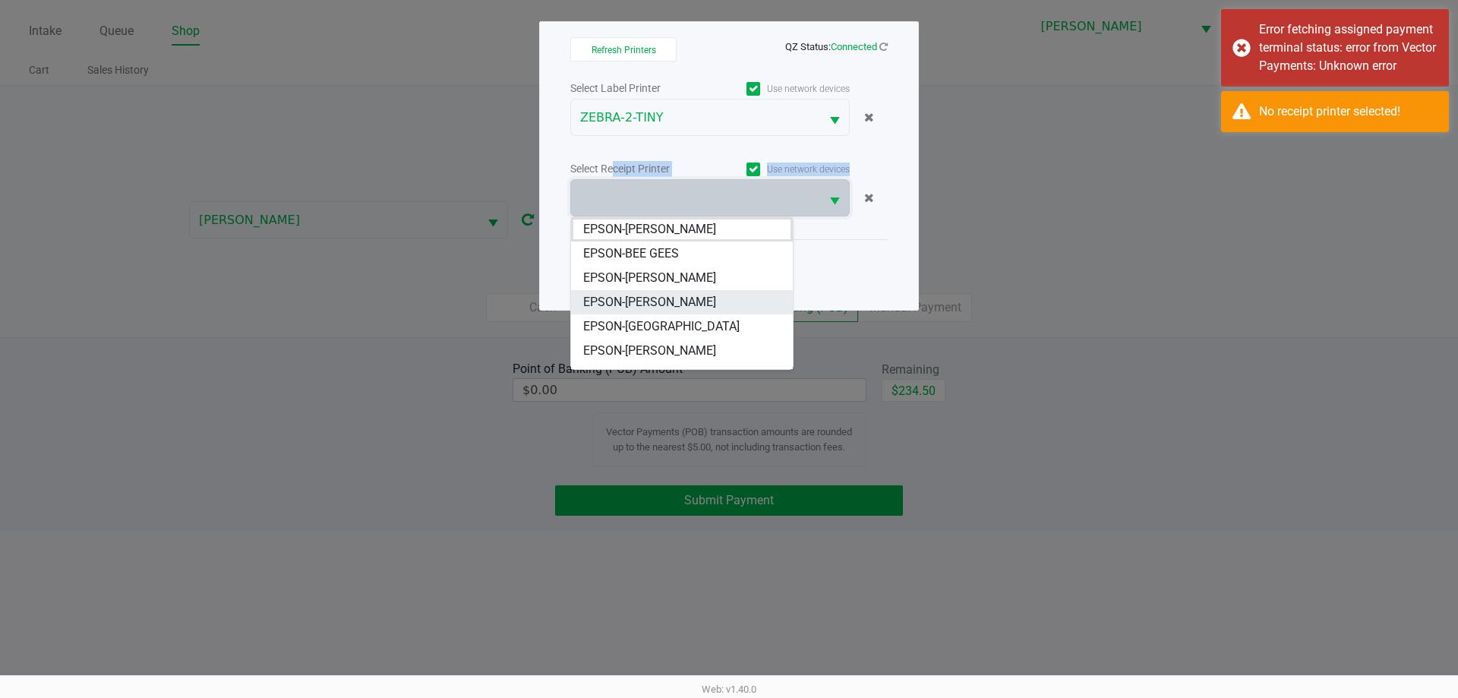
click at [637, 292] on SIMPSON "EPSON-[PERSON_NAME]" at bounding box center [682, 302] width 222 height 24
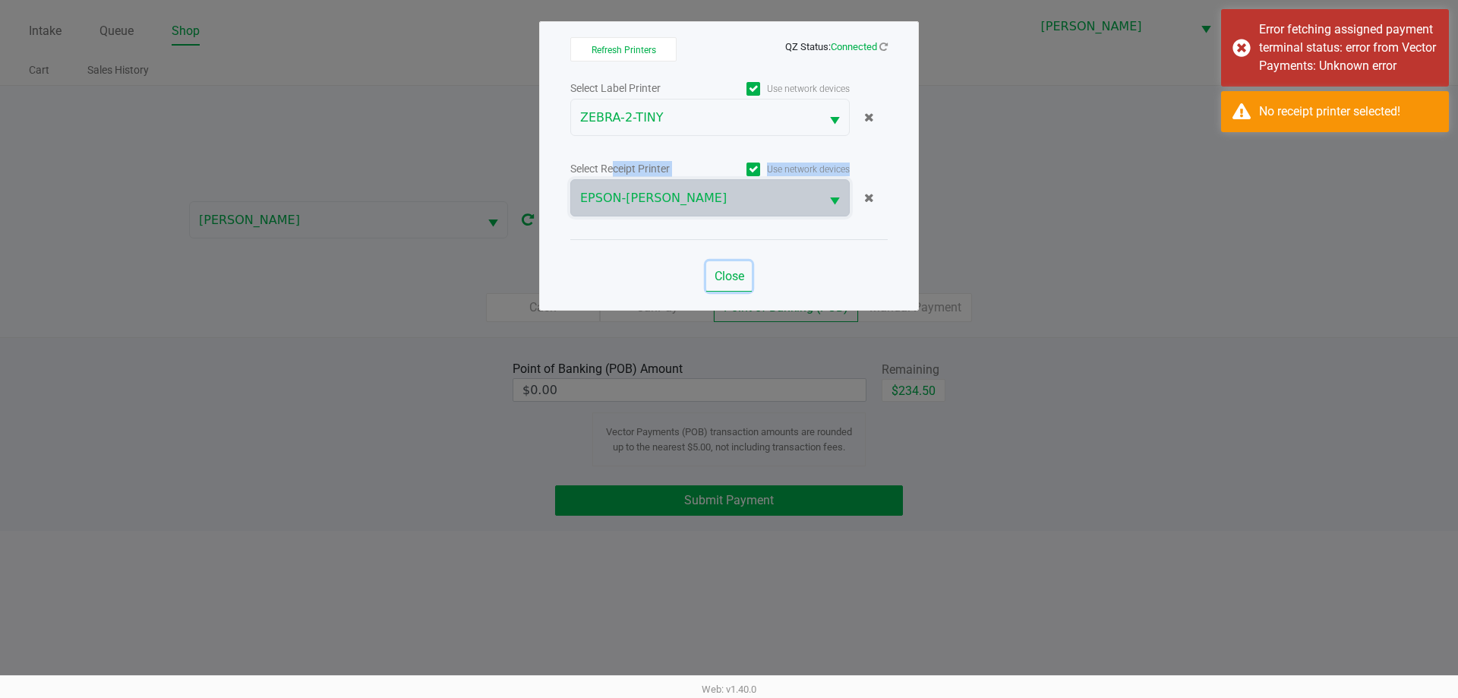
click at [717, 271] on span "Close" at bounding box center [729, 276] width 30 height 14
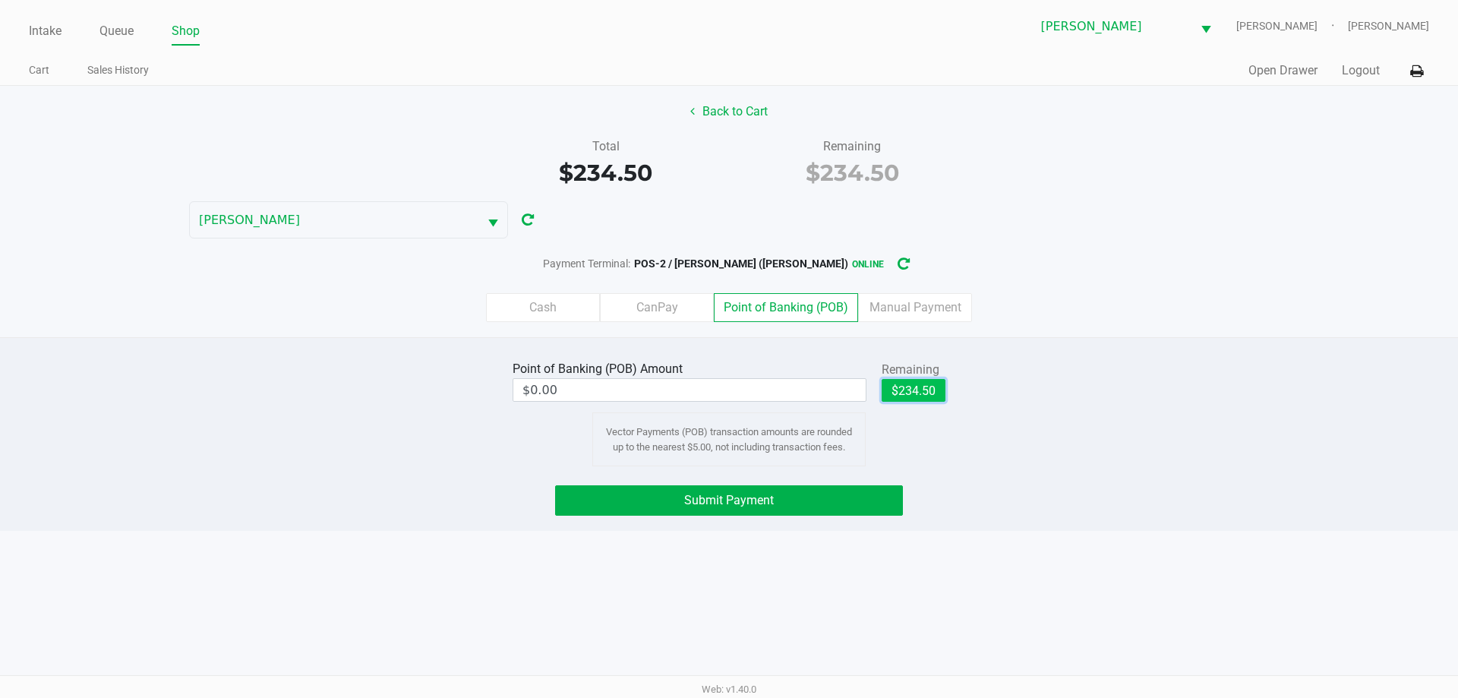
click at [918, 394] on button "$234.50" at bounding box center [913, 390] width 64 height 23
type input "$234.50"
click at [793, 493] on button "Submit Payment" at bounding box center [729, 500] width 348 height 30
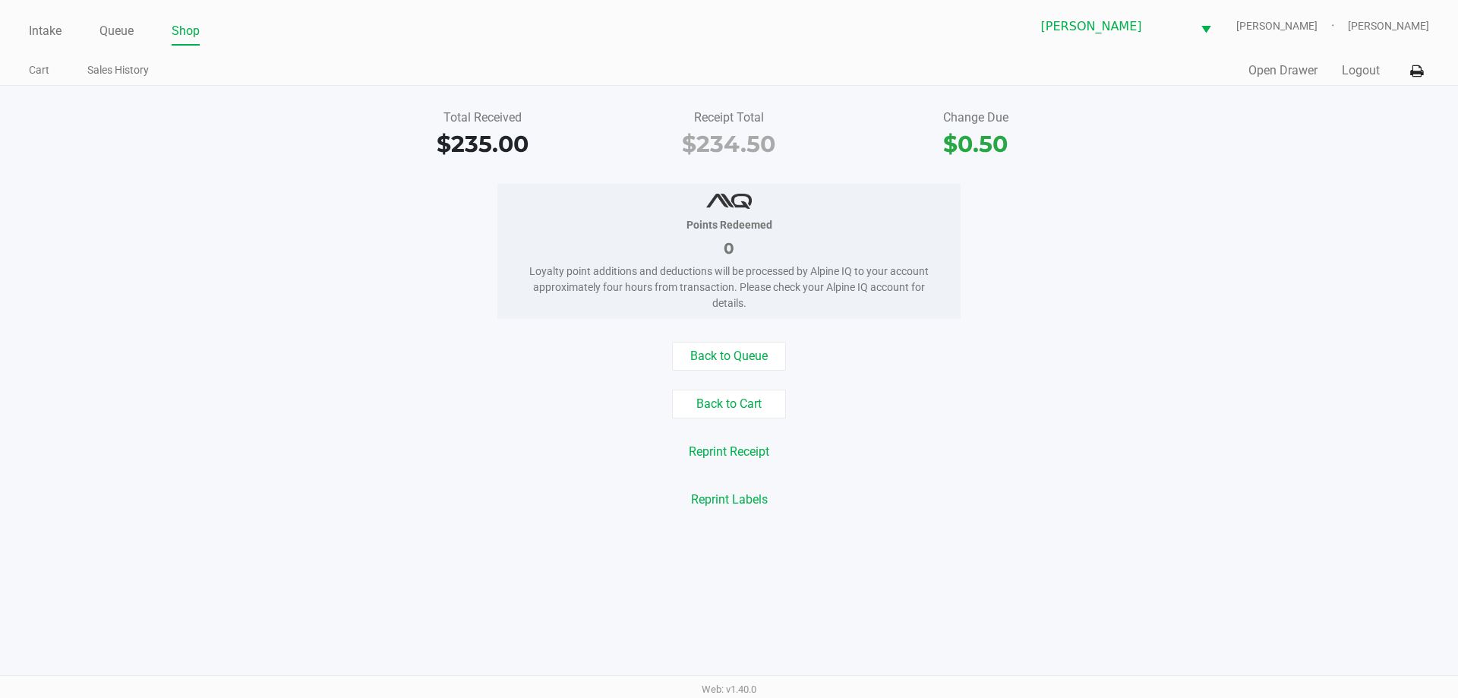
click at [22, 18] on div "Intake Queue Shop [PERSON_NAME] [PERSON_NAME] [PERSON_NAME] Cart Sales History …" at bounding box center [729, 43] width 1458 height 86
drag, startPoint x: 24, startPoint y: 22, endPoint x: 34, endPoint y: 28, distance: 11.6
click at [27, 27] on div "Intake Queue Shop [PERSON_NAME] [PERSON_NAME] [PERSON_NAME] Cart Sales History …" at bounding box center [729, 43] width 1458 height 86
click at [34, 28] on link "Intake" at bounding box center [45, 30] width 33 height 21
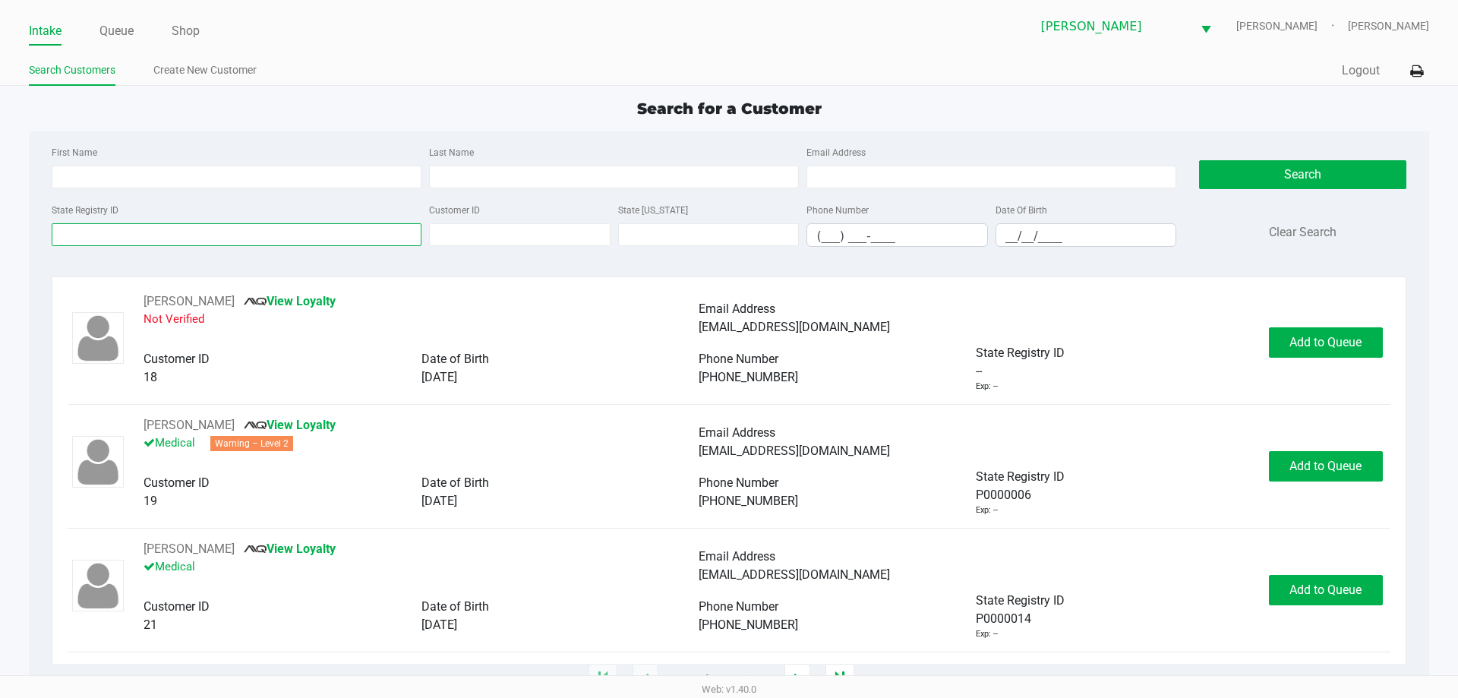
click at [268, 233] on input "State Registry ID" at bounding box center [237, 234] width 370 height 23
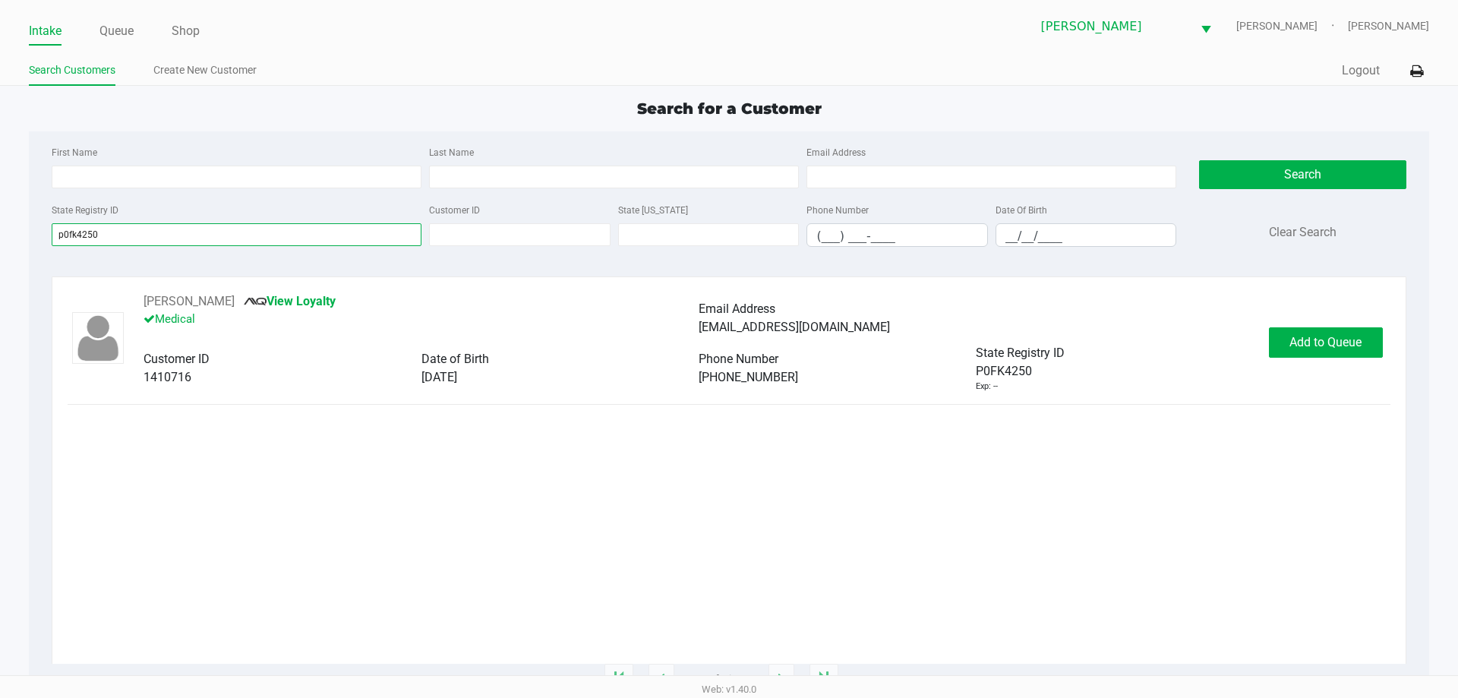
type input "p0fk4250"
click at [1284, 341] on button "Add to Queue" at bounding box center [1326, 342] width 114 height 30
click at [1284, 341] on div "Add to Queue" at bounding box center [1326, 342] width 114 height 30
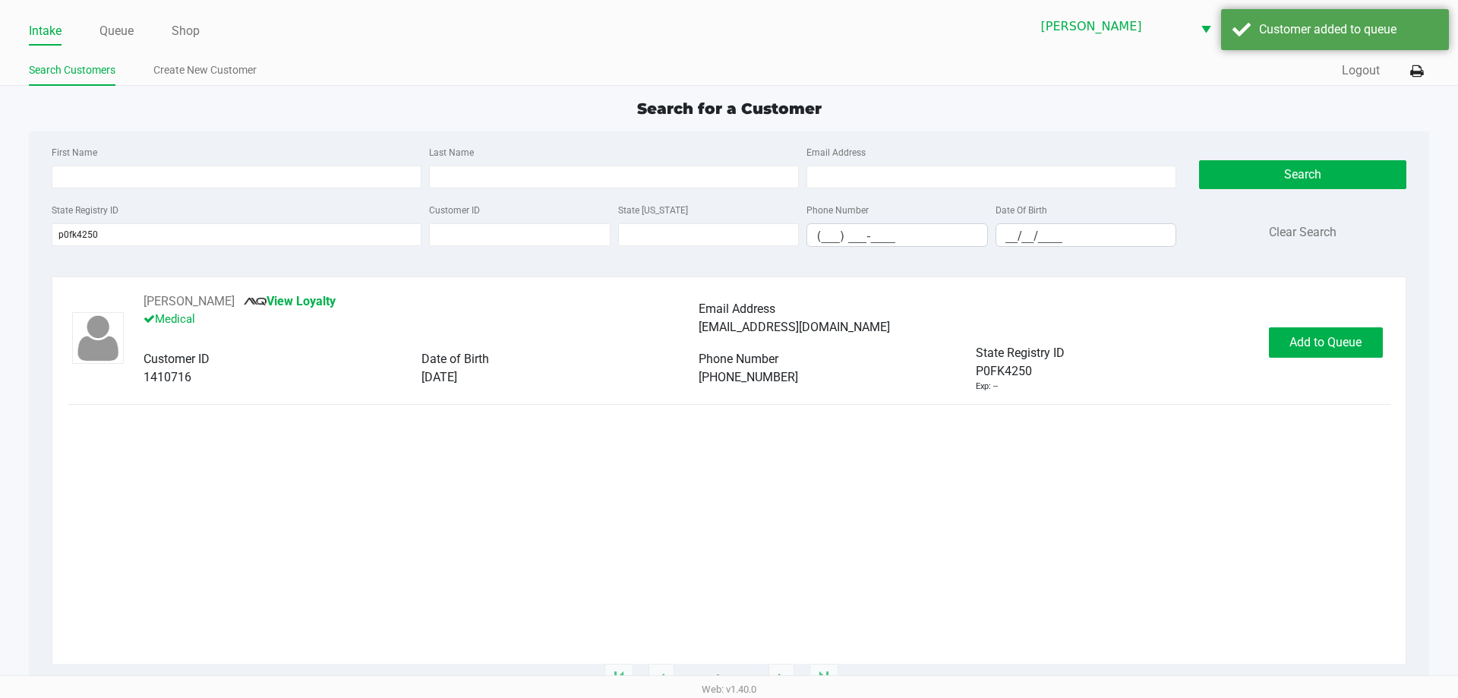
click at [1284, 341] on div "Add to Queue" at bounding box center [1326, 342] width 114 height 30
click at [1284, 341] on button "In [GEOGRAPHIC_DATA]" at bounding box center [1324, 342] width 106 height 30
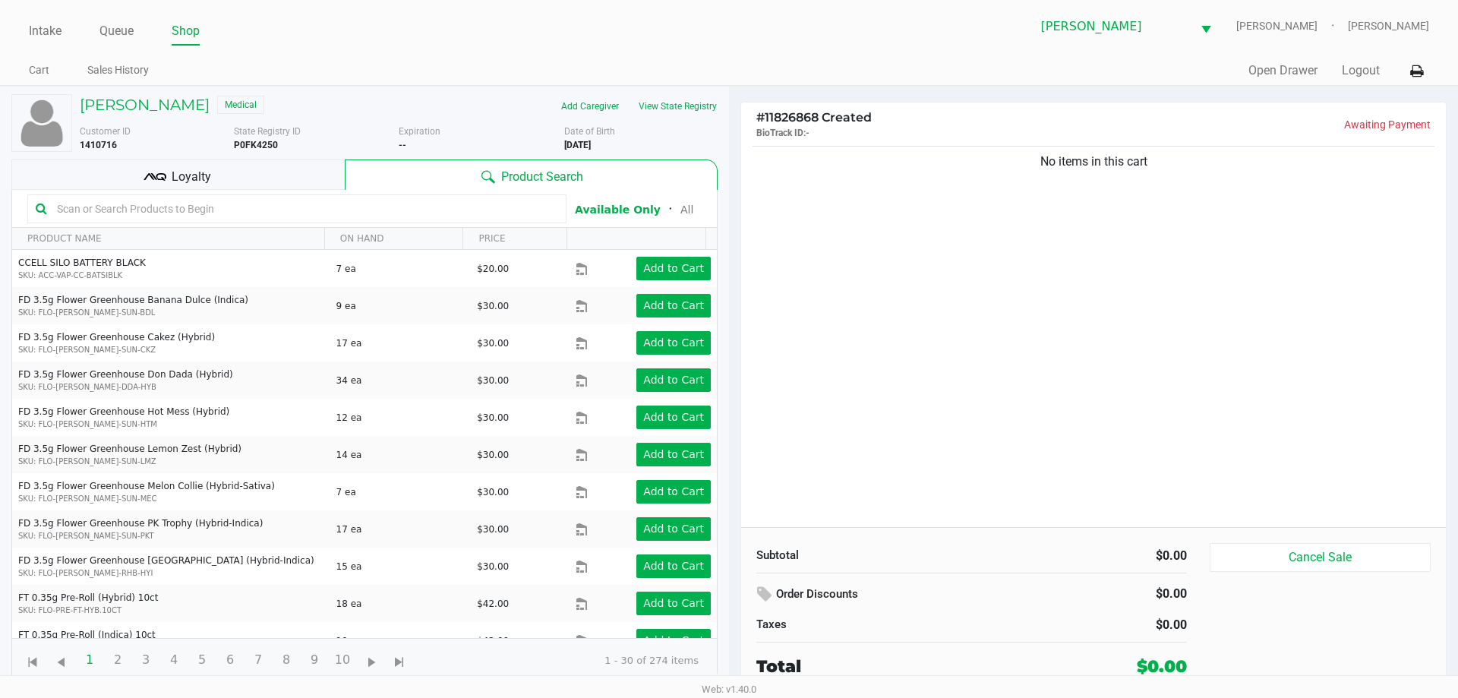
click at [98, 221] on div at bounding box center [296, 208] width 539 height 29
click at [99, 202] on input "text" at bounding box center [304, 208] width 507 height 23
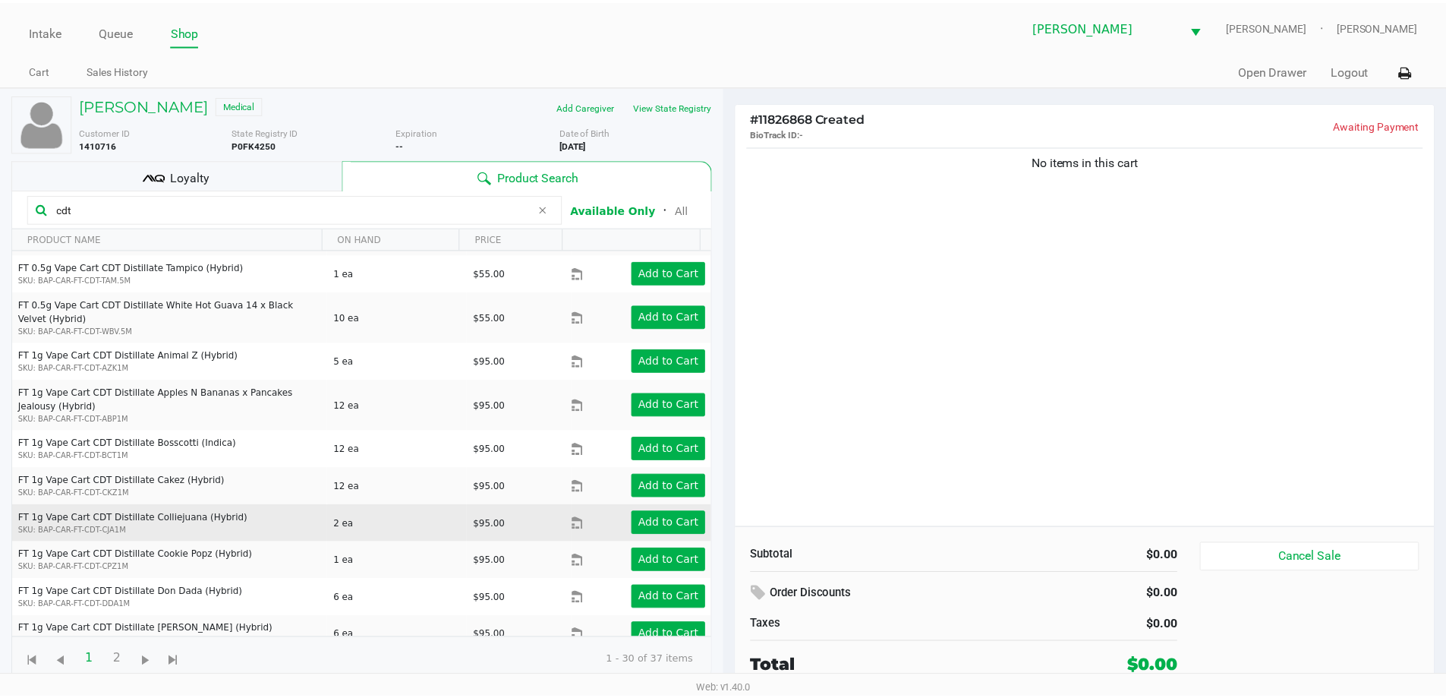
scroll to position [755, 0]
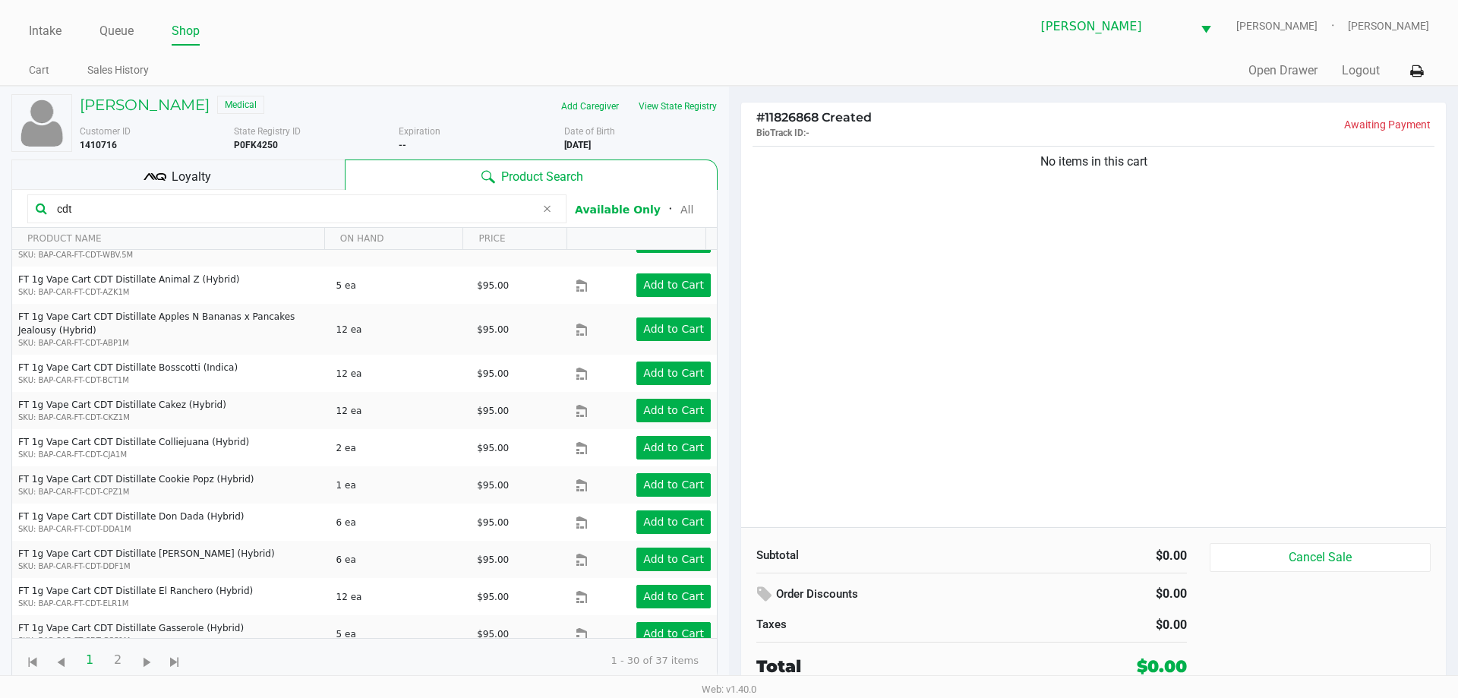
type input "cdt"
click at [304, 190] on kendo-grid-toolbar "cdt Available Only ᛫ All" at bounding box center [364, 209] width 704 height 38
click at [303, 184] on div "Loyalty" at bounding box center [177, 174] width 333 height 30
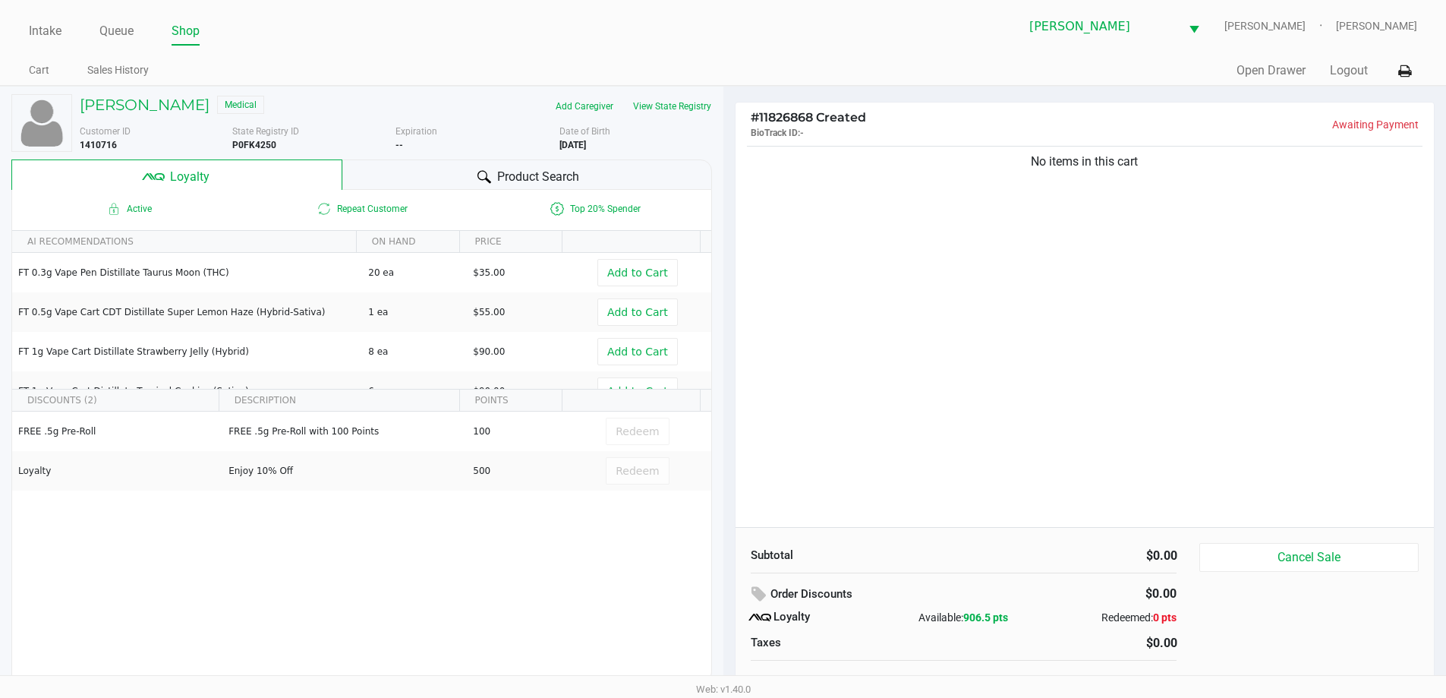
click at [440, 186] on div "Product Search" at bounding box center [527, 174] width 370 height 30
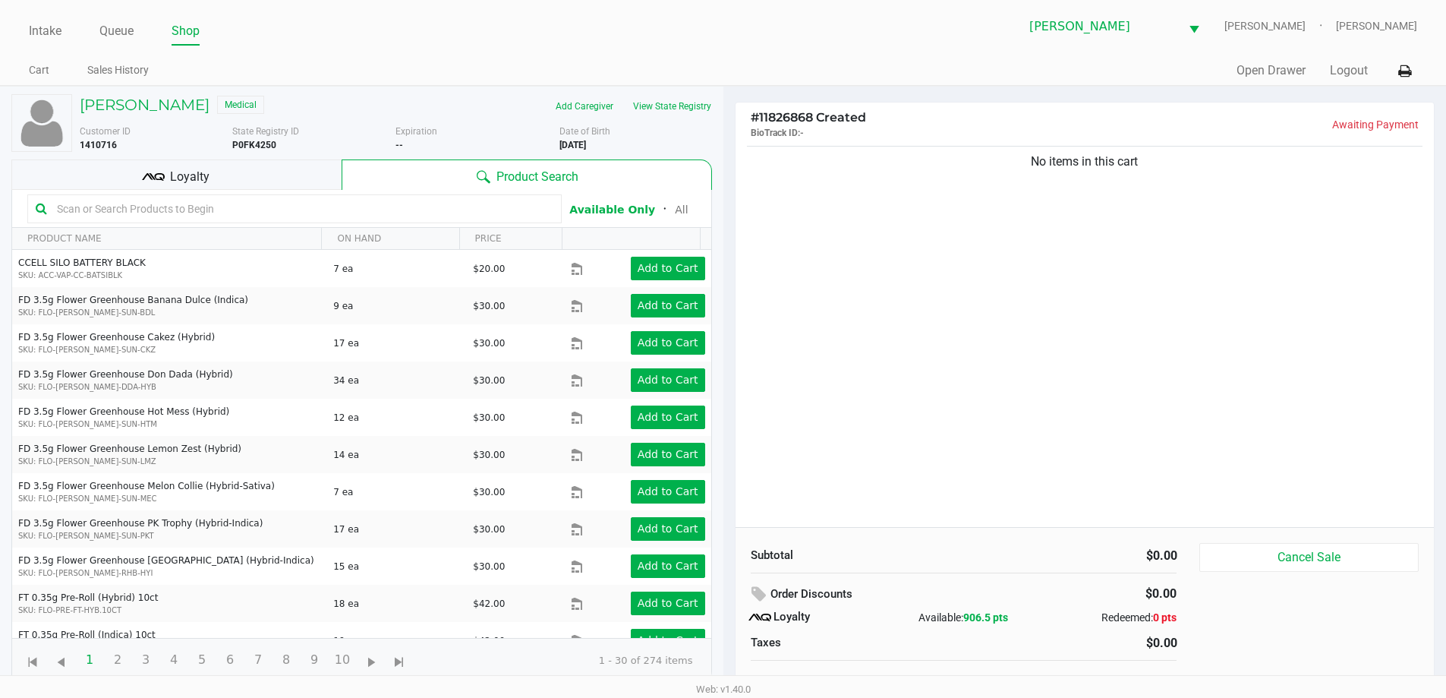
click at [334, 212] on input "text" at bounding box center [302, 208] width 503 height 23
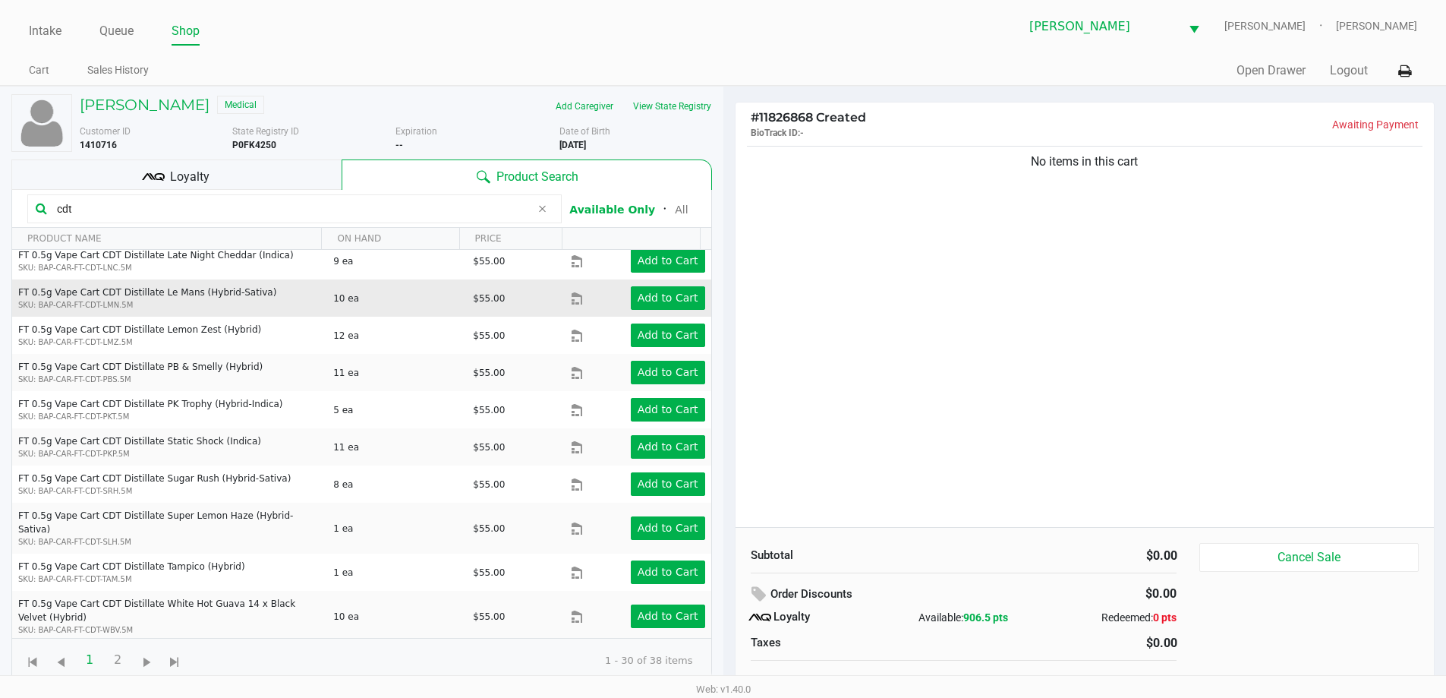
scroll to position [455, 0]
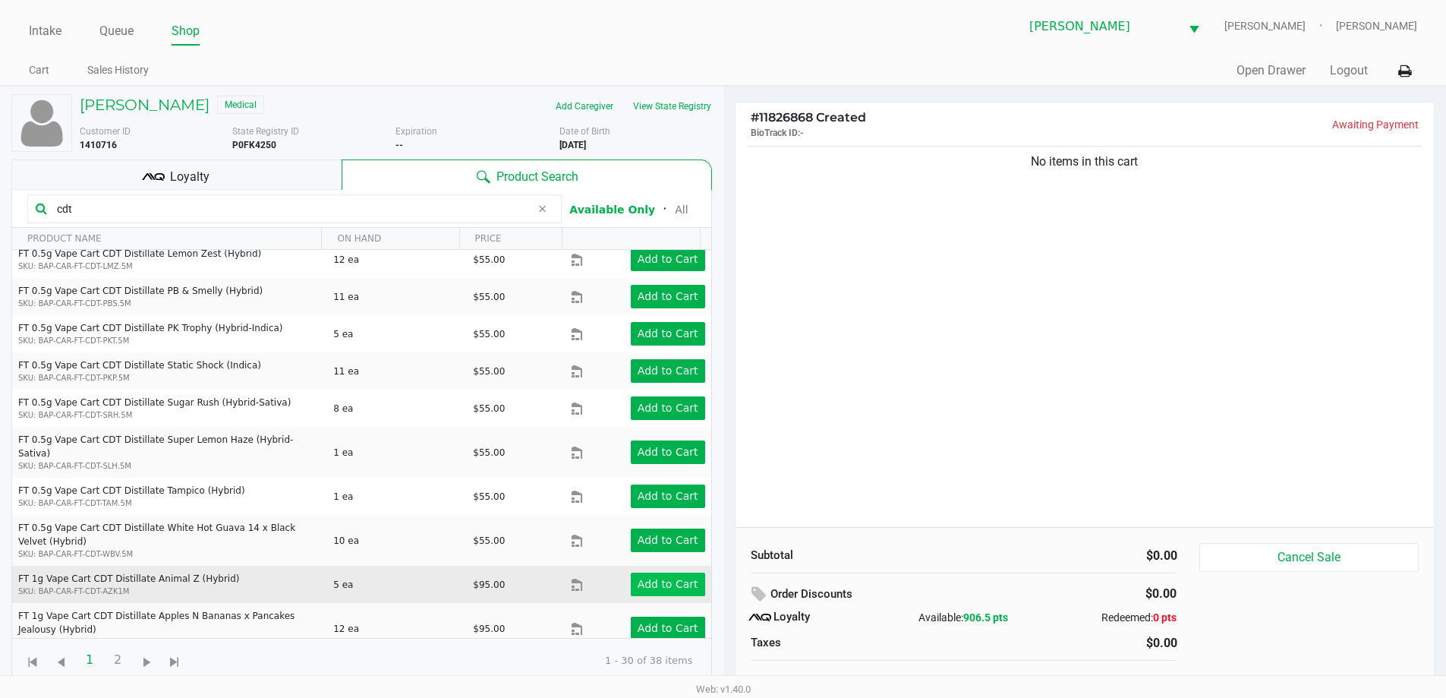
type input "cdt"
click at [663, 578] on app-button-loader "Add to Cart" at bounding box center [668, 584] width 61 height 12
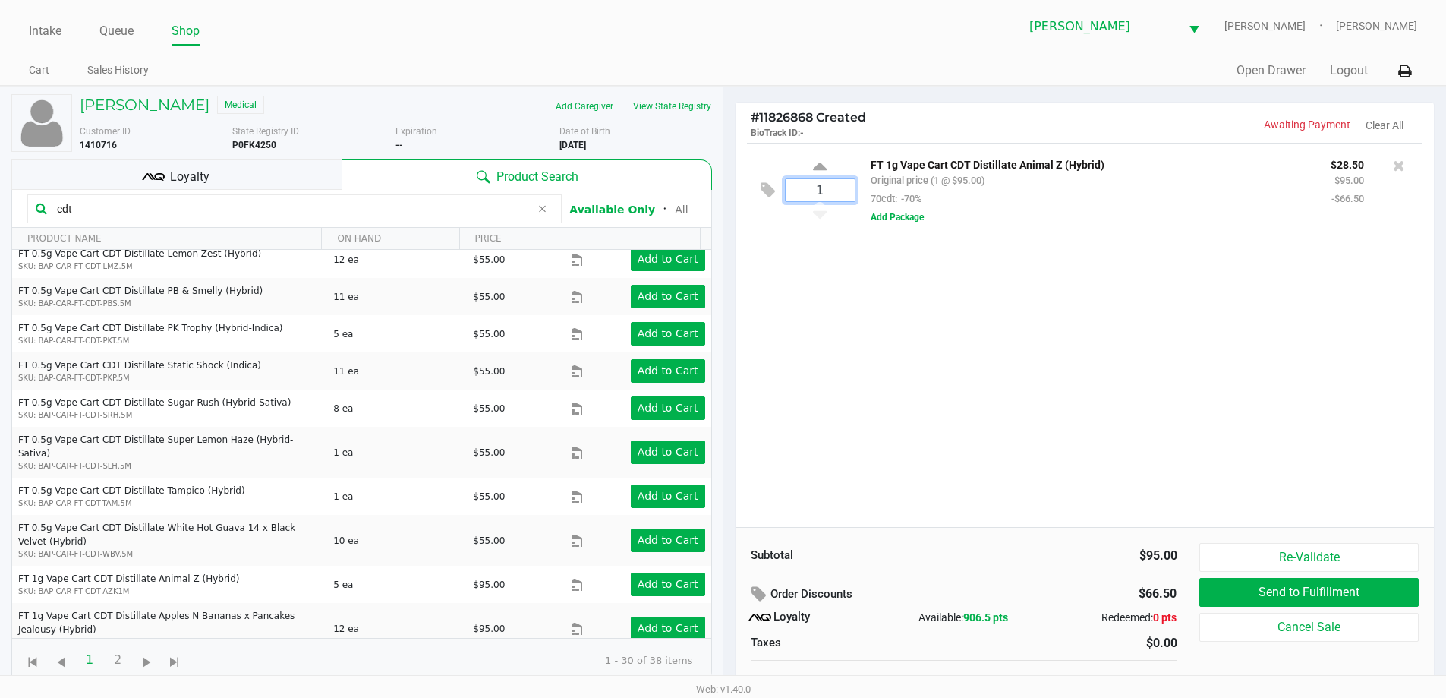
click at [832, 196] on input "1" at bounding box center [820, 190] width 69 height 22
type input "4"
click at [769, 372] on div "[PERSON_NAME] Medical Add Caregiver View State Registry Customer ID 1410716 Sta…" at bounding box center [723, 399] width 1446 height 627
click at [172, 168] on span "Loyalty" at bounding box center [189, 177] width 39 height 18
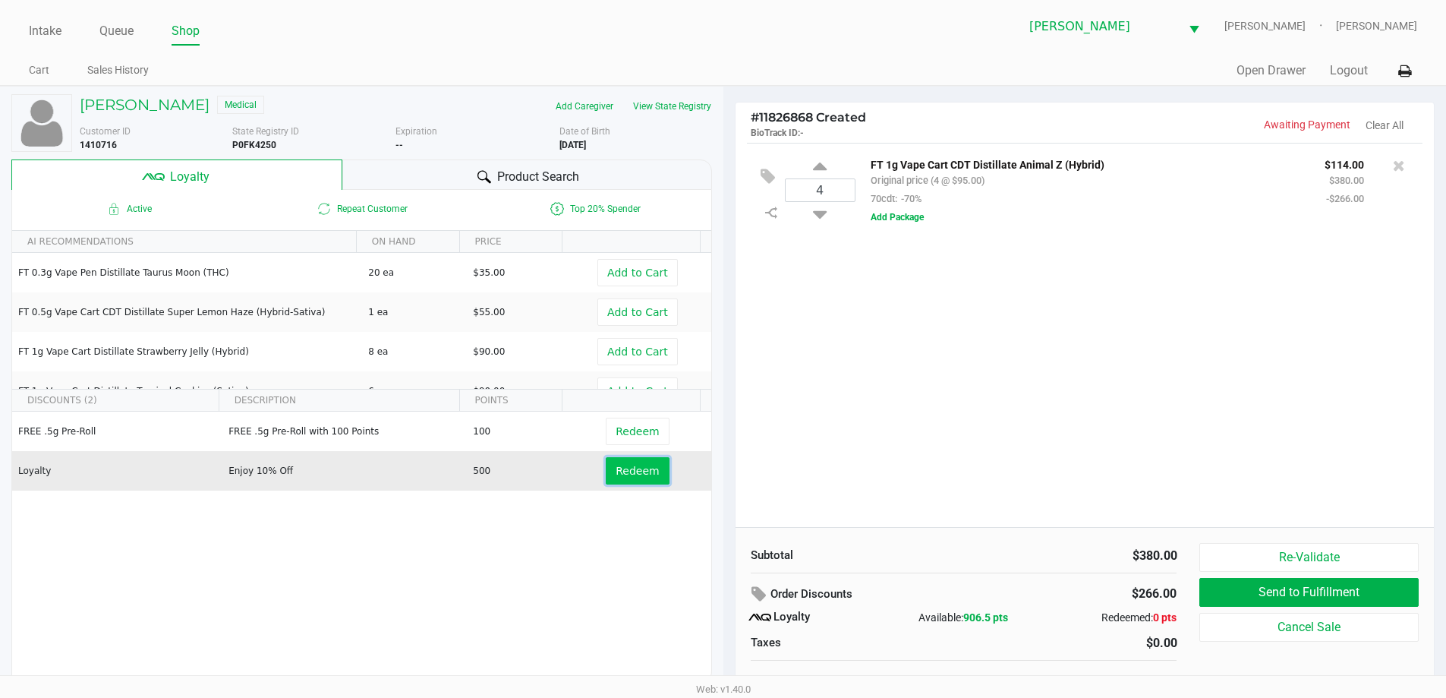
click at [629, 477] on span "Redeem" at bounding box center [637, 471] width 43 height 12
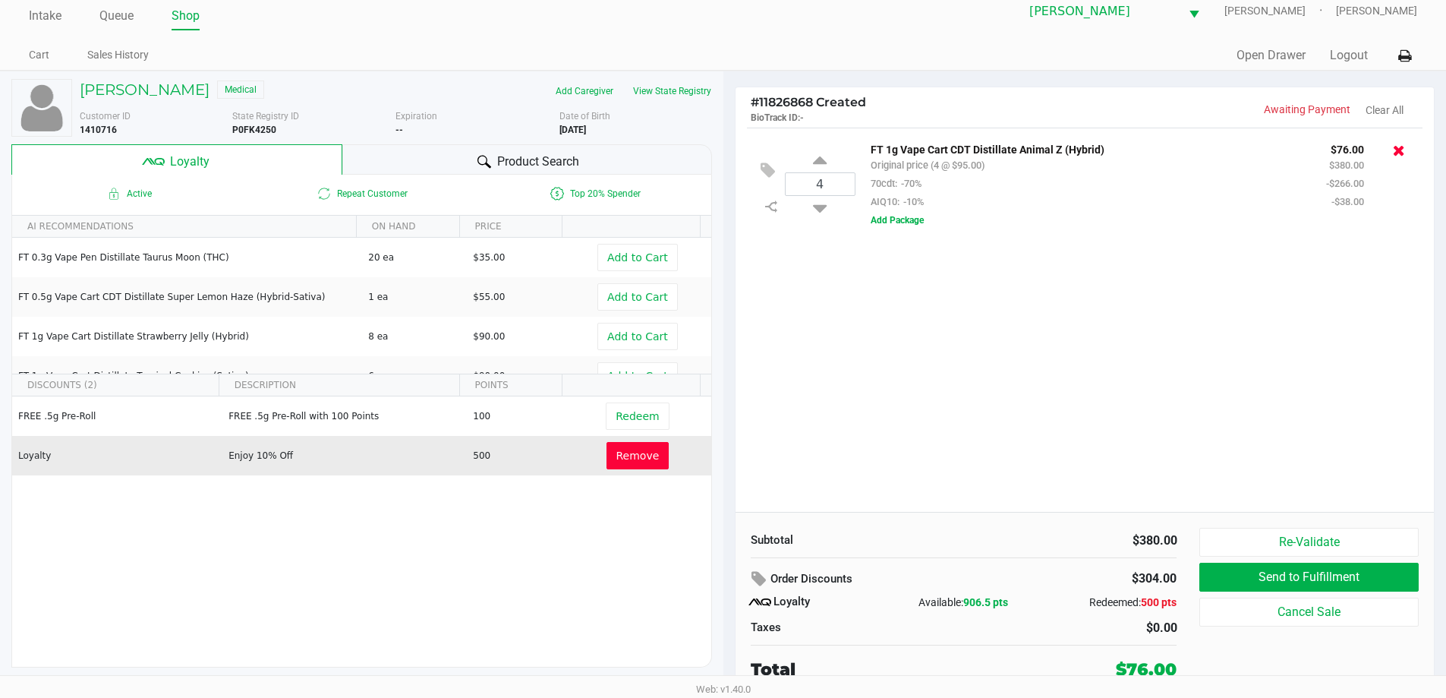
click at [1397, 153] on icon at bounding box center [1399, 150] width 12 height 15
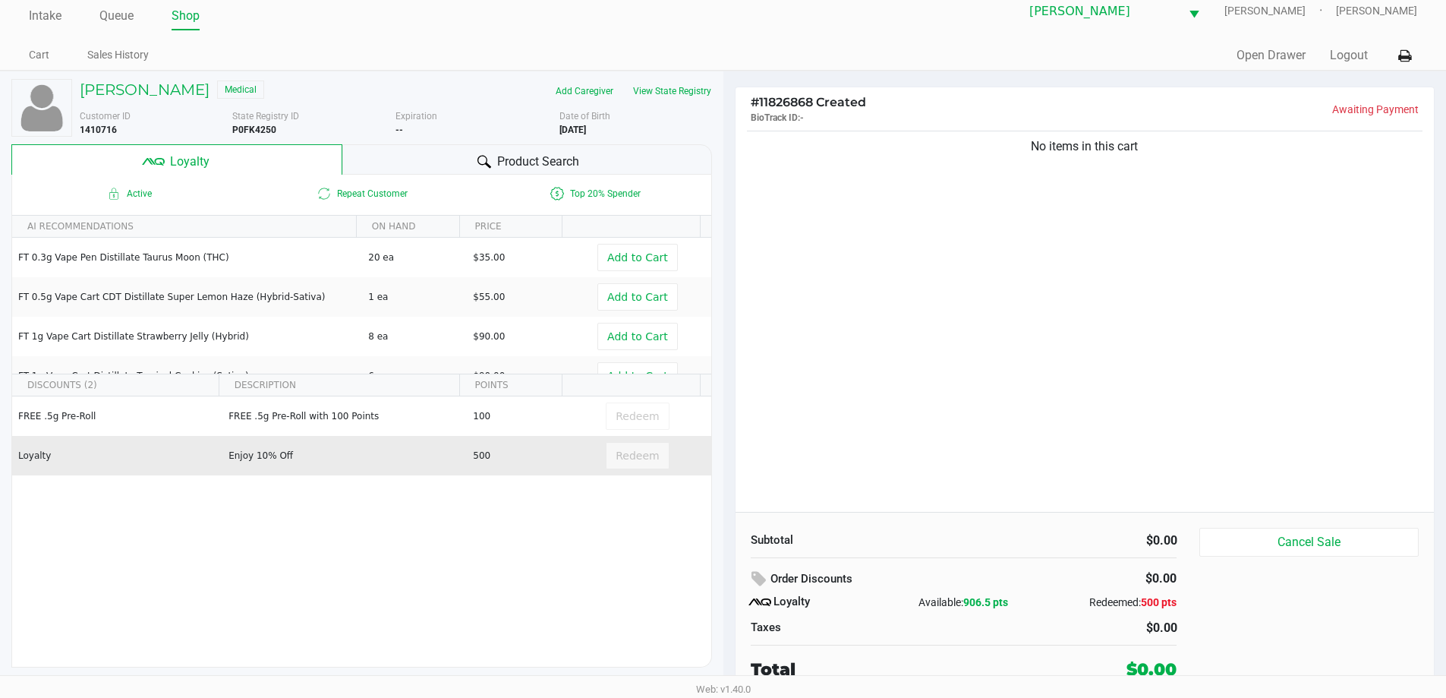
click at [432, 150] on div "Product Search" at bounding box center [527, 159] width 370 height 30
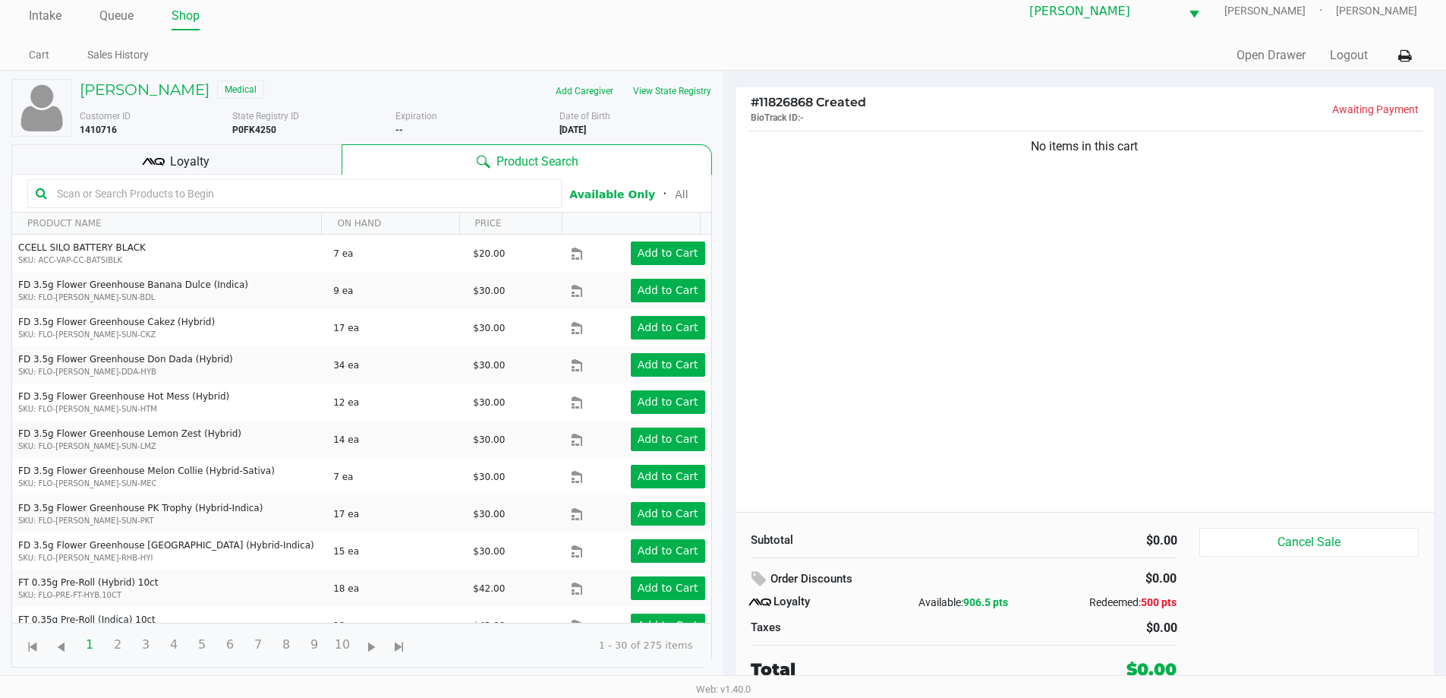
click at [292, 194] on input "text" at bounding box center [302, 193] width 503 height 23
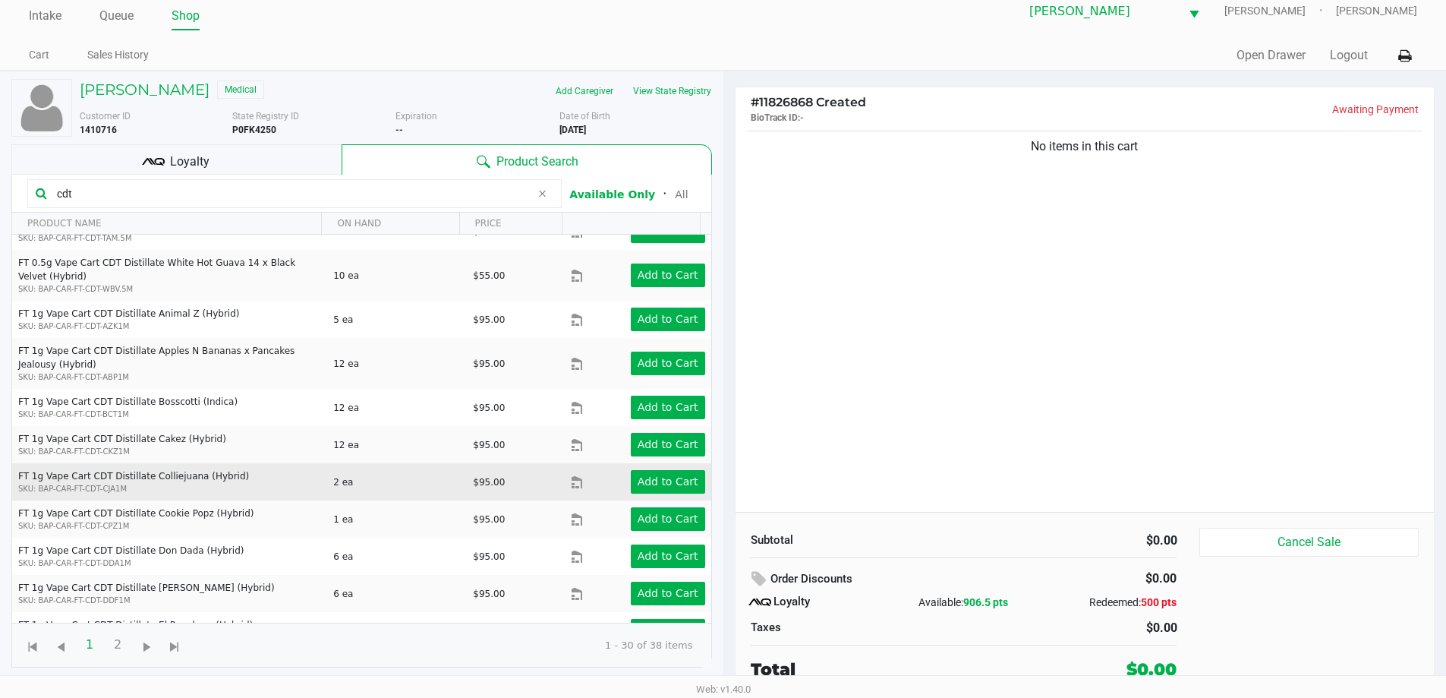
scroll to position [679, 0]
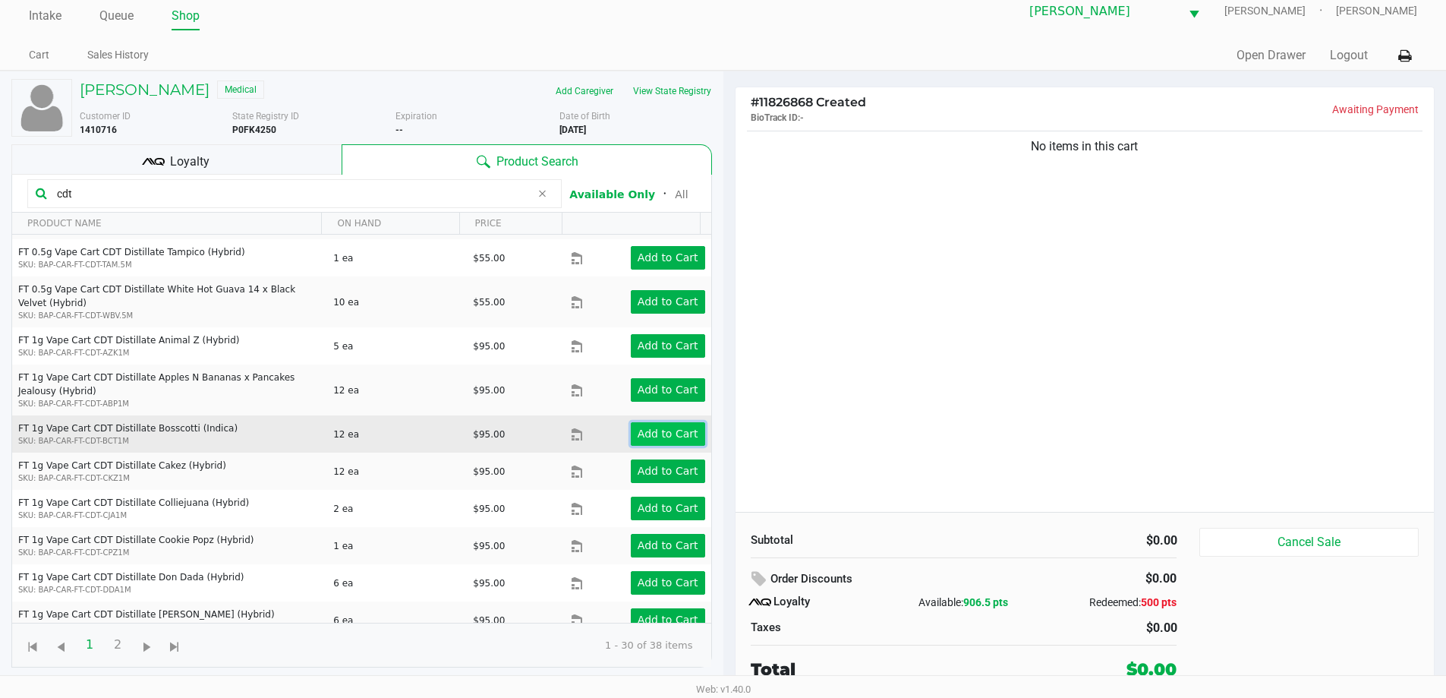
click at [673, 427] on app-button-loader "Add to Cart" at bounding box center [668, 433] width 61 height 12
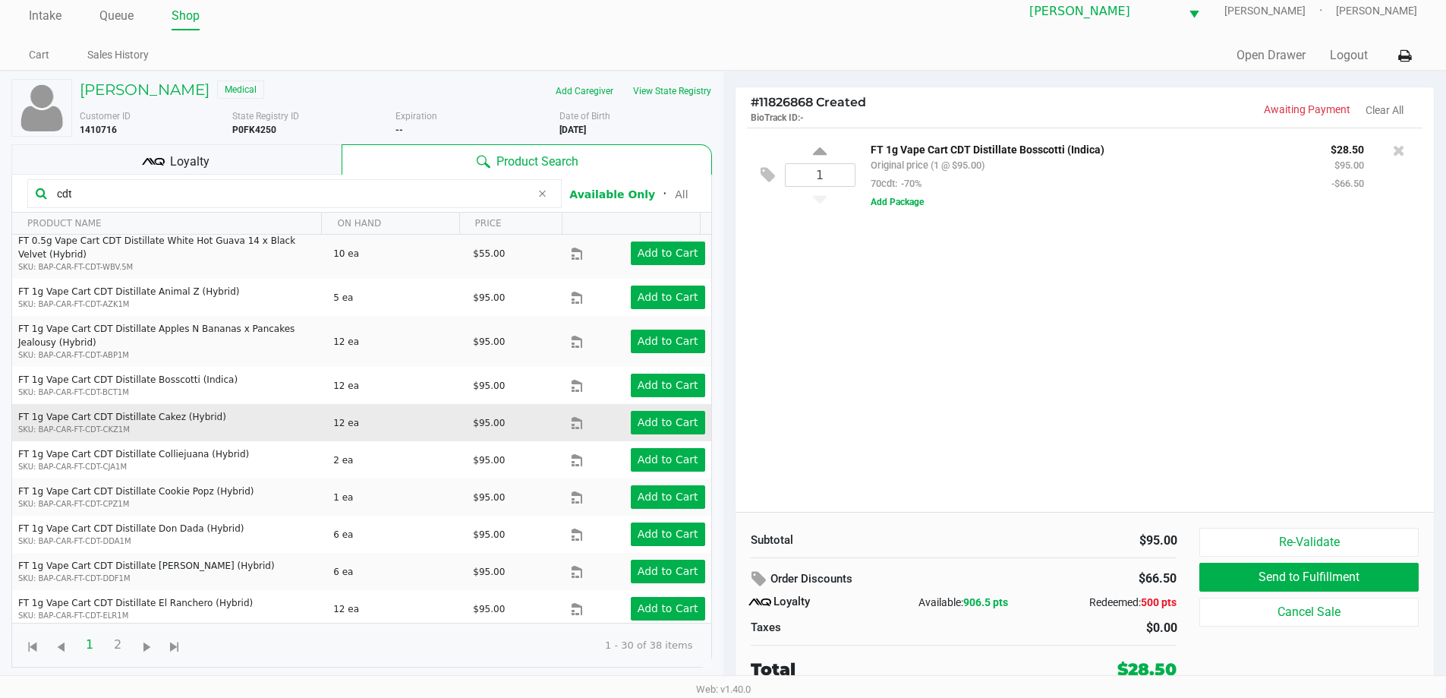
scroll to position [755, 0]
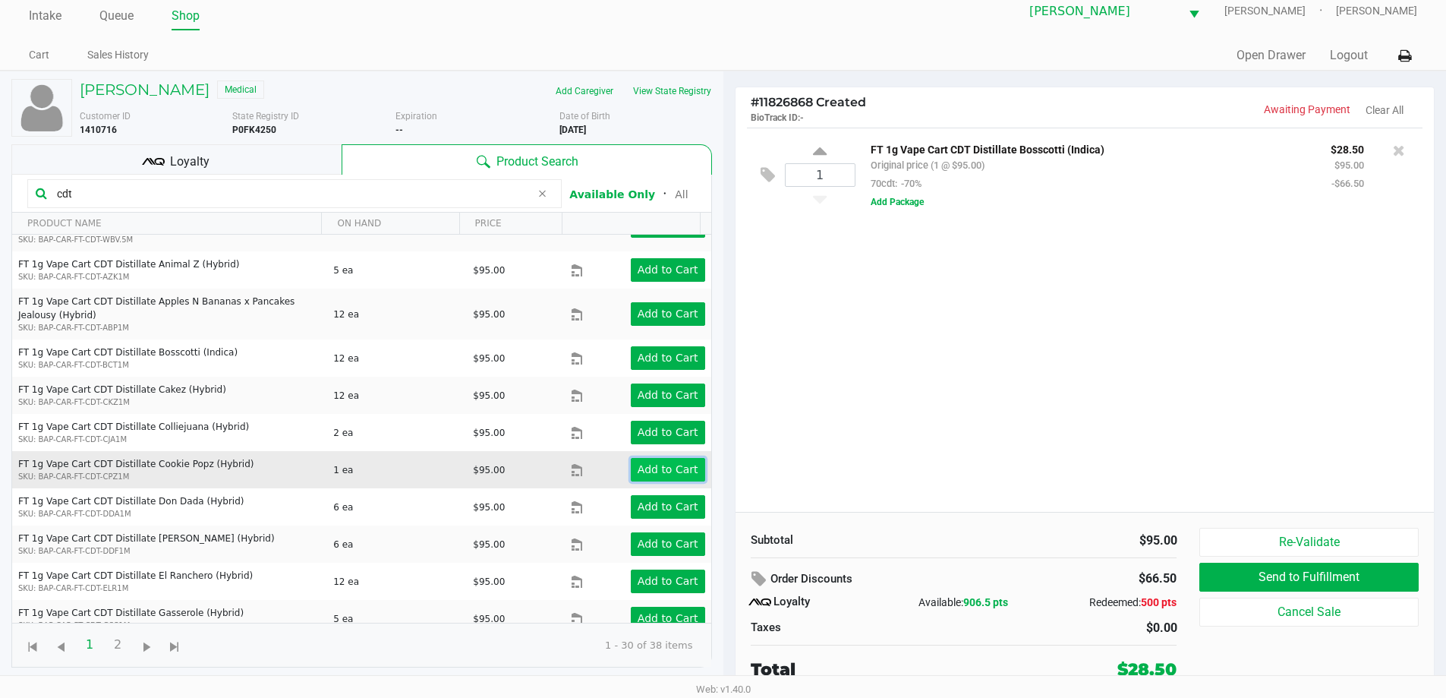
click at [638, 463] on app-button-loader "Add to Cart" at bounding box center [668, 469] width 61 height 12
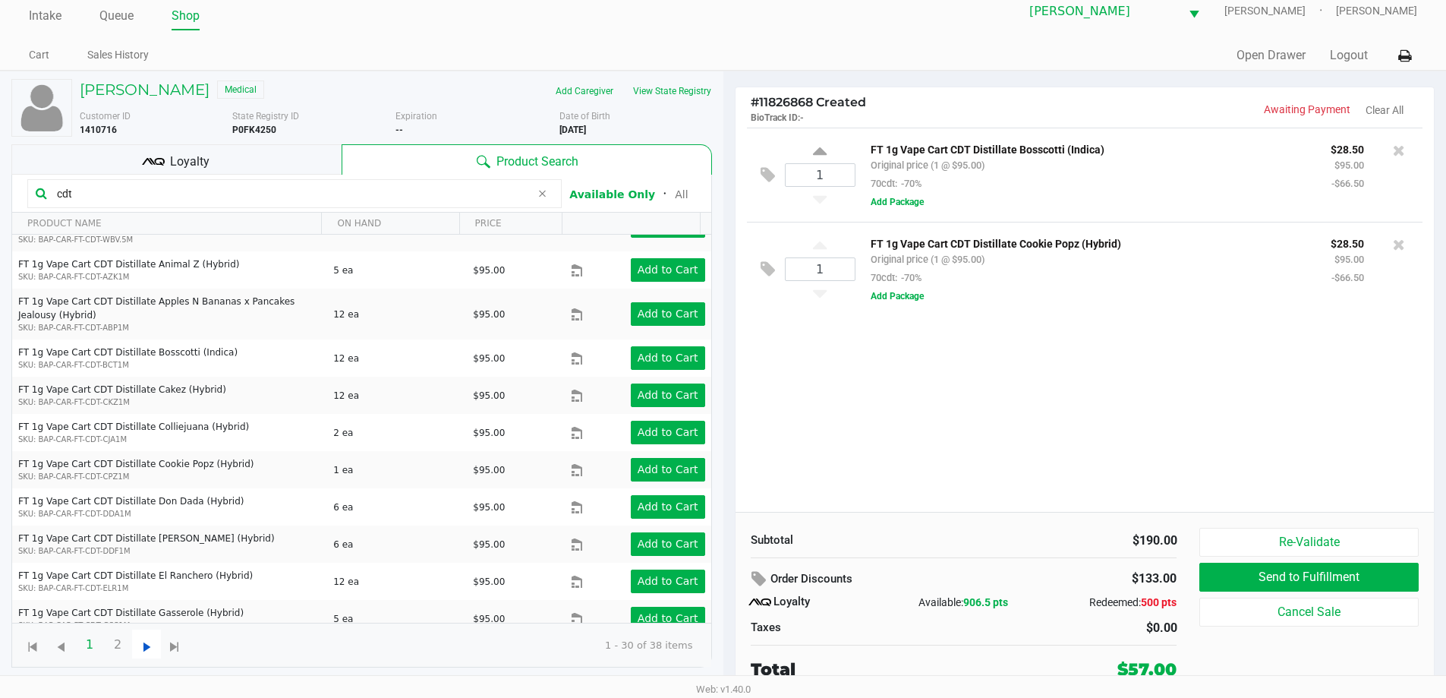
click at [146, 650] on span "Go to the next page" at bounding box center [146, 647] width 19 height 19
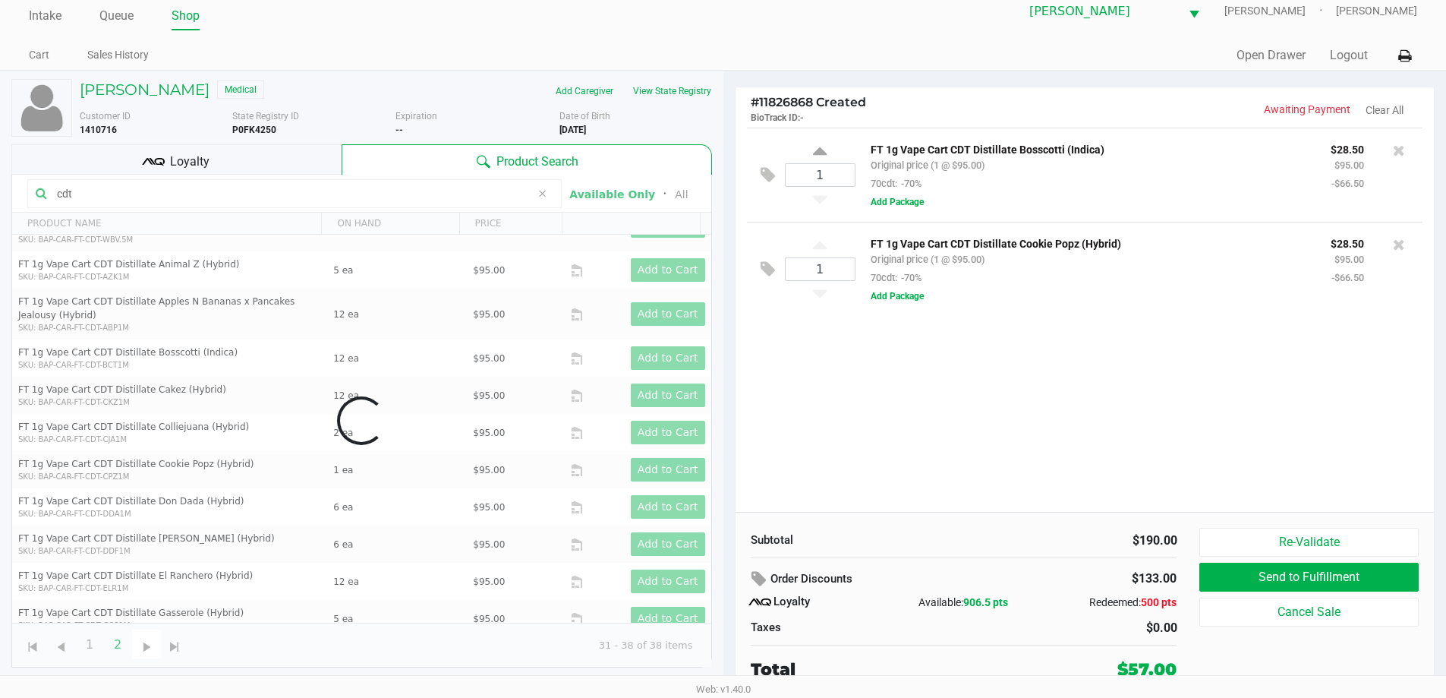
scroll to position [0, 0]
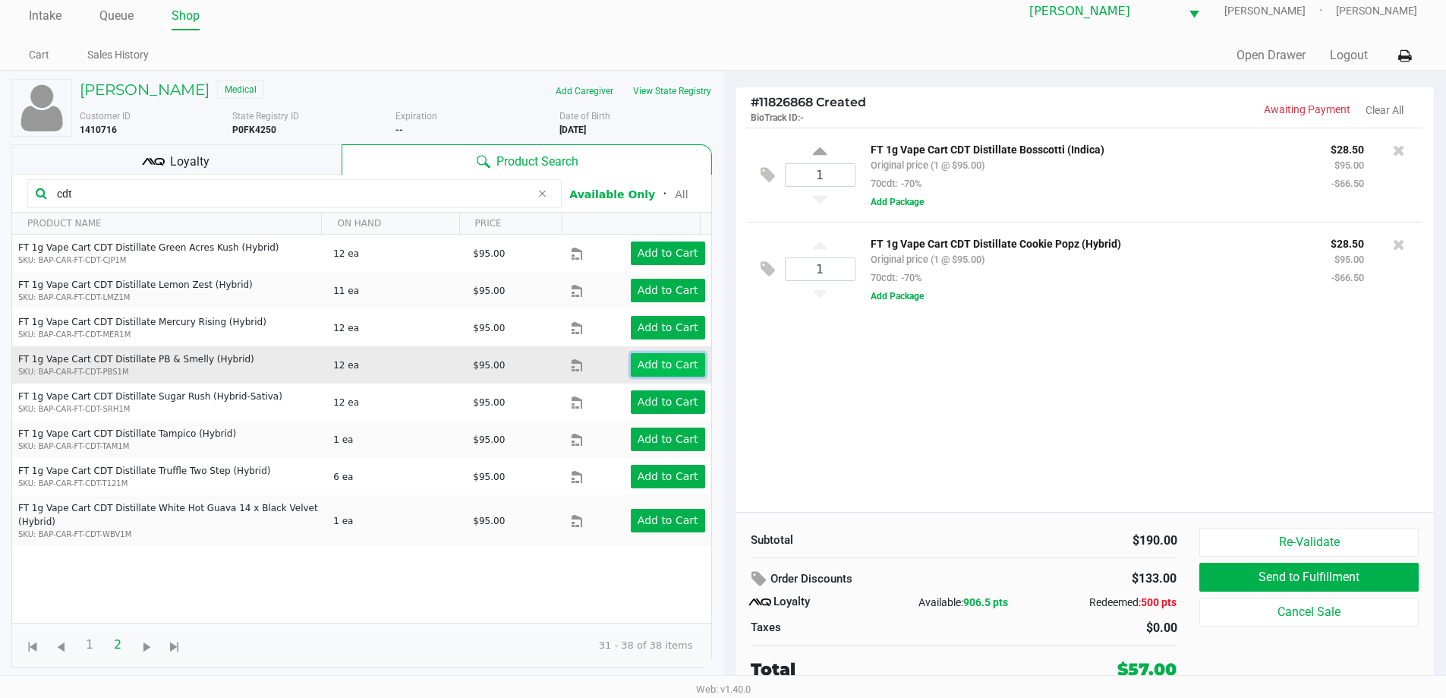
click at [661, 358] on app-button-loader "Add to Cart" at bounding box center [668, 364] width 61 height 12
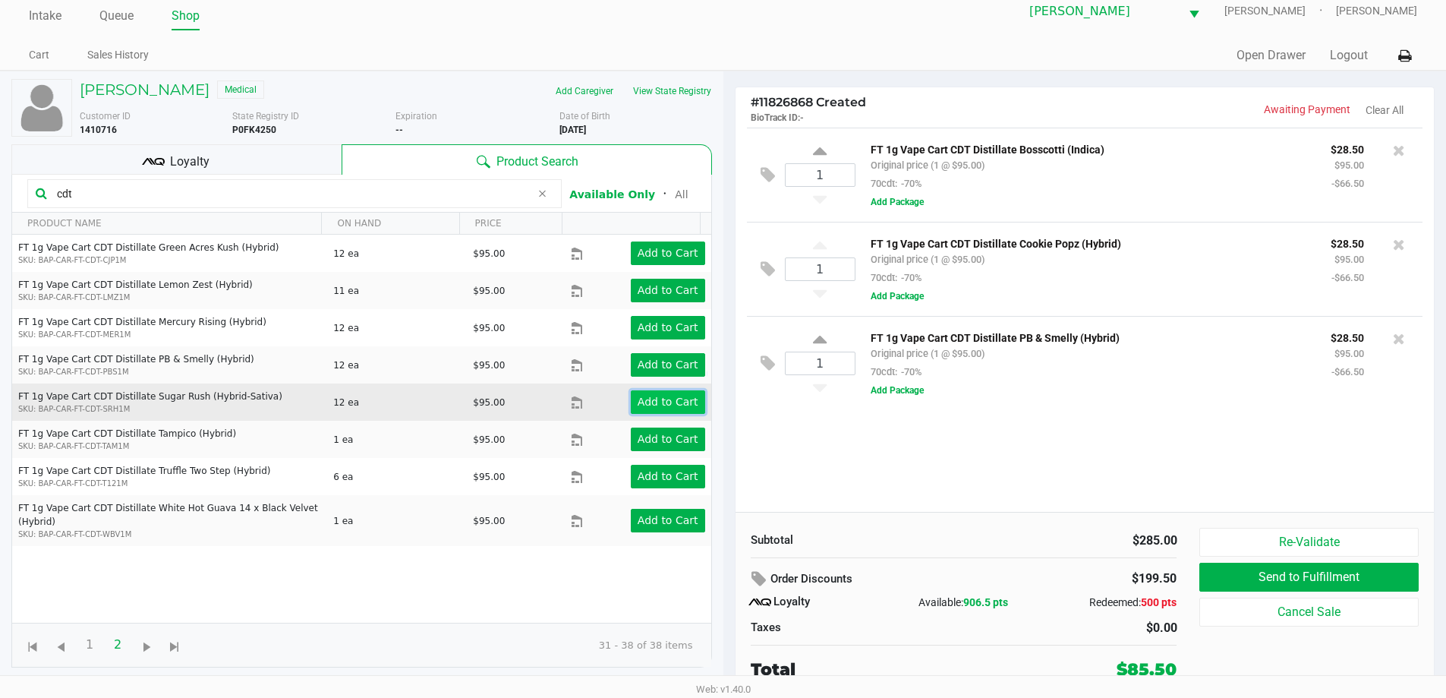
click at [682, 411] on button "Add to Cart" at bounding box center [668, 402] width 74 height 24
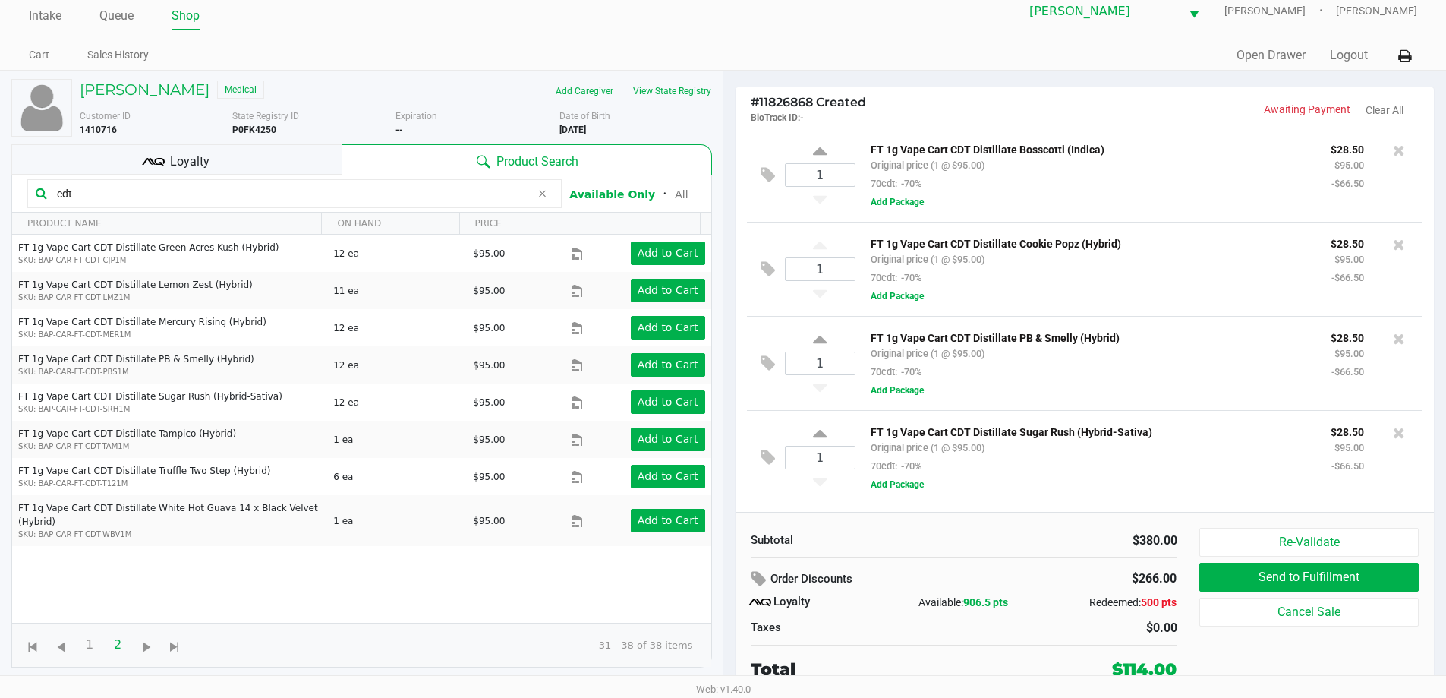
click at [446, 188] on input "cdt" at bounding box center [291, 193] width 480 height 23
click at [443, 191] on input "cdt" at bounding box center [291, 193] width 480 height 23
type input "c"
click at [444, 140] on div "[PERSON_NAME] Medical Add Caregiver View State Registry Customer ID 1410716 Sta…" at bounding box center [361, 373] width 701 height 604
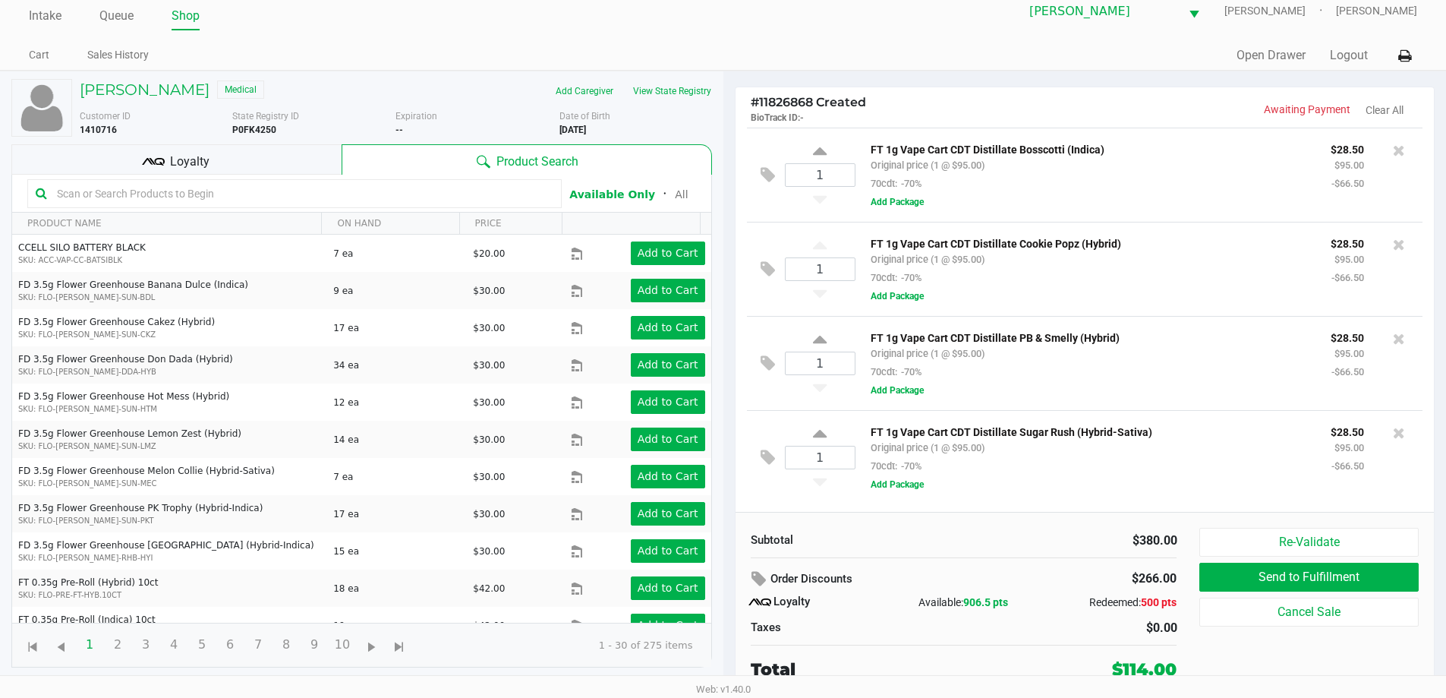
click at [305, 163] on div "Loyalty" at bounding box center [176, 159] width 330 height 30
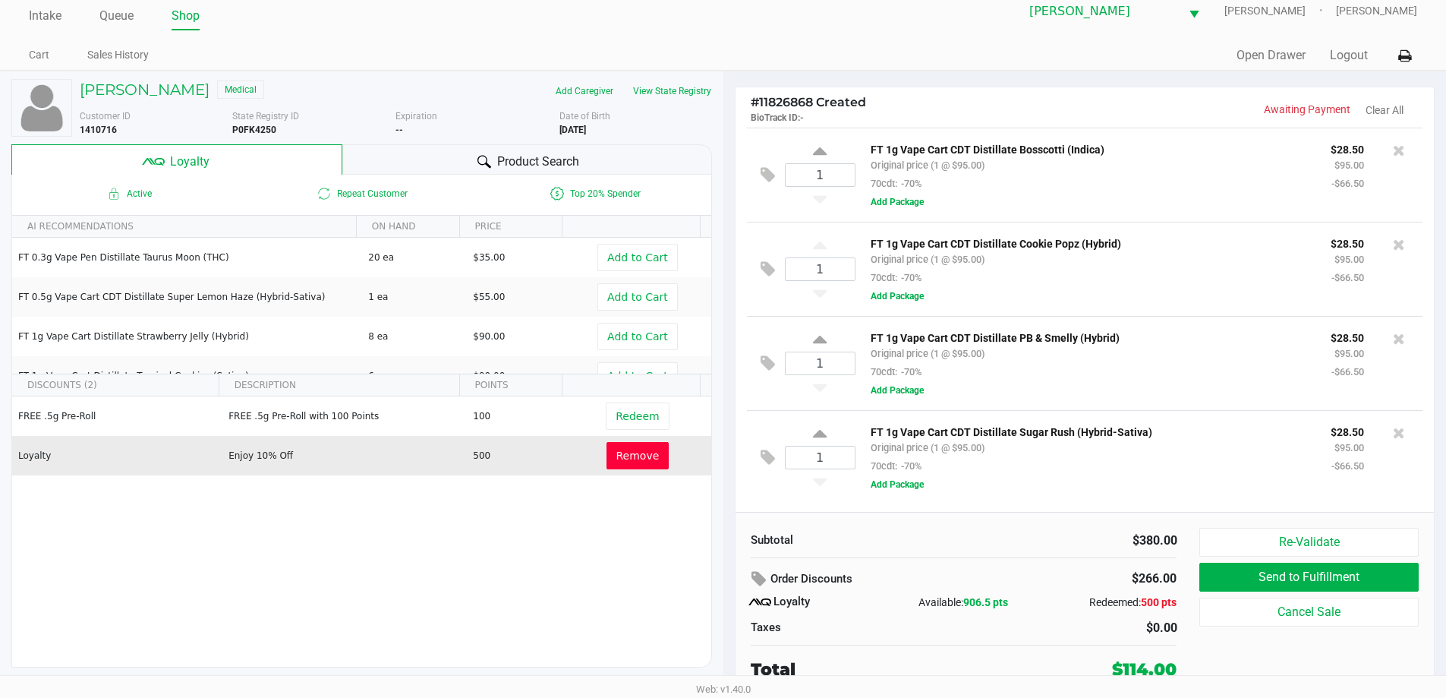
click at [648, 451] on button "Remove" at bounding box center [638, 455] width 63 height 27
click at [623, 459] on span "Redeem" at bounding box center [637, 455] width 43 height 12
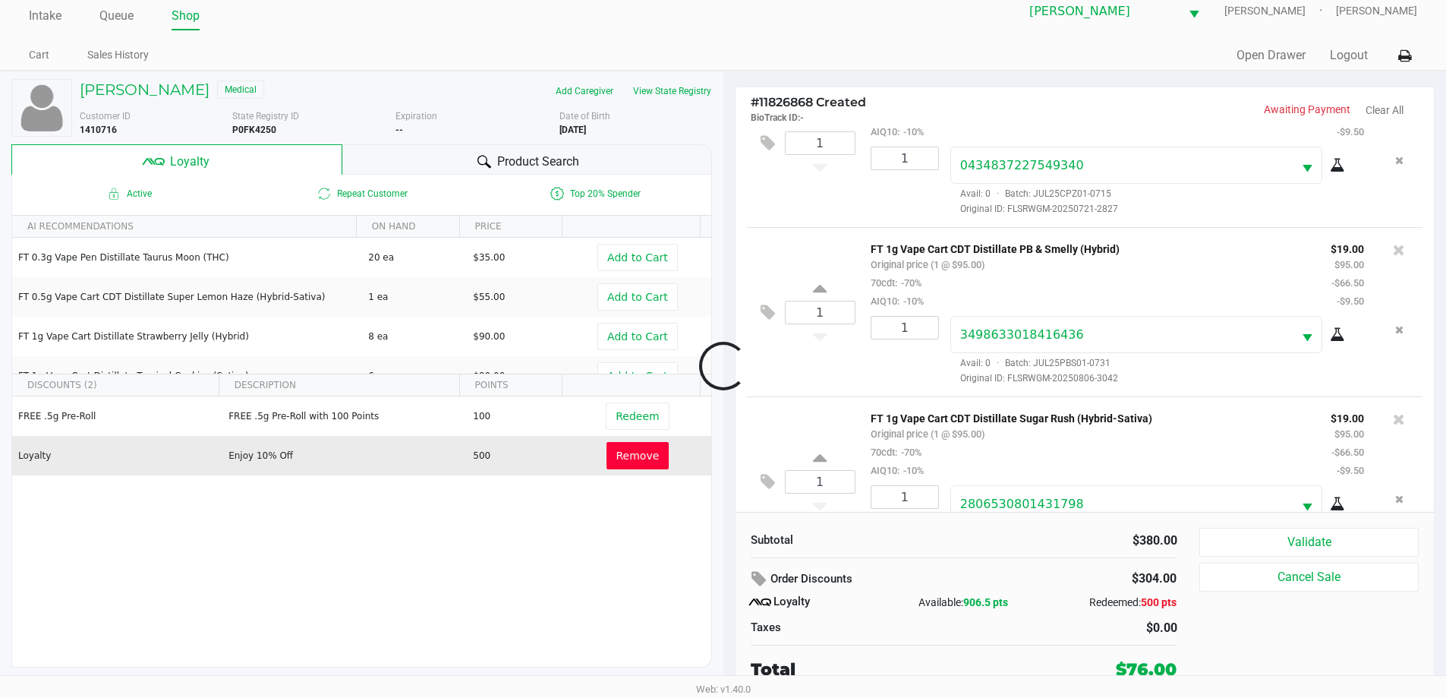
scroll to position [296, 0]
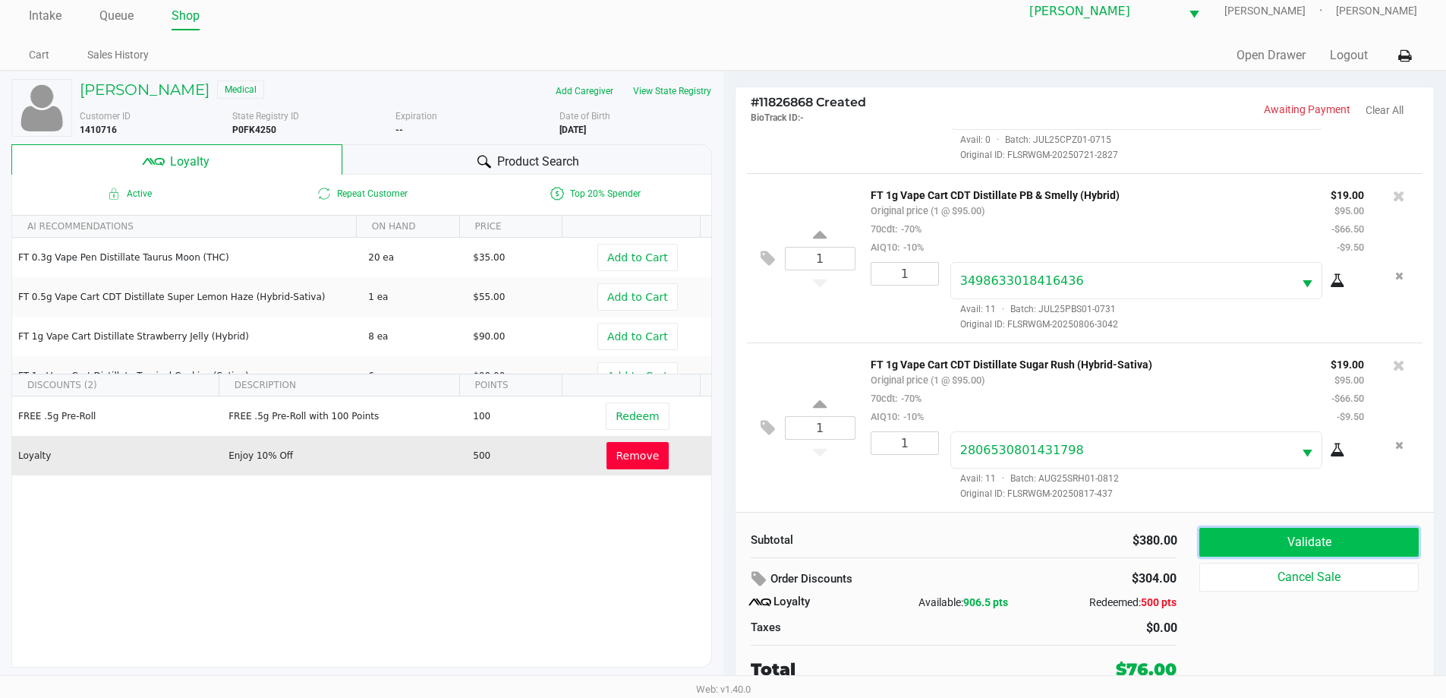
click at [1374, 544] on button "Validate" at bounding box center [1308, 542] width 219 height 29
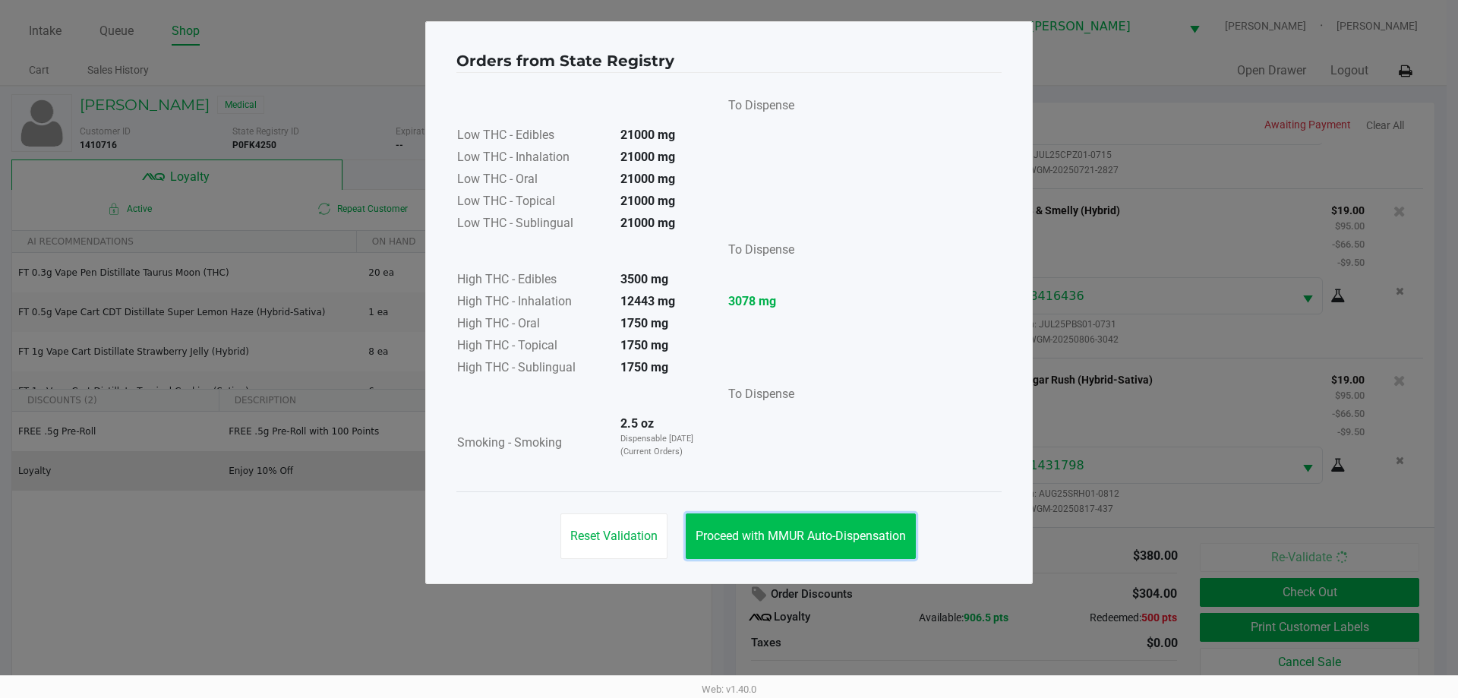
click at [876, 552] on button "Proceed with MMUR Auto-Dispensation" at bounding box center [801, 536] width 230 height 46
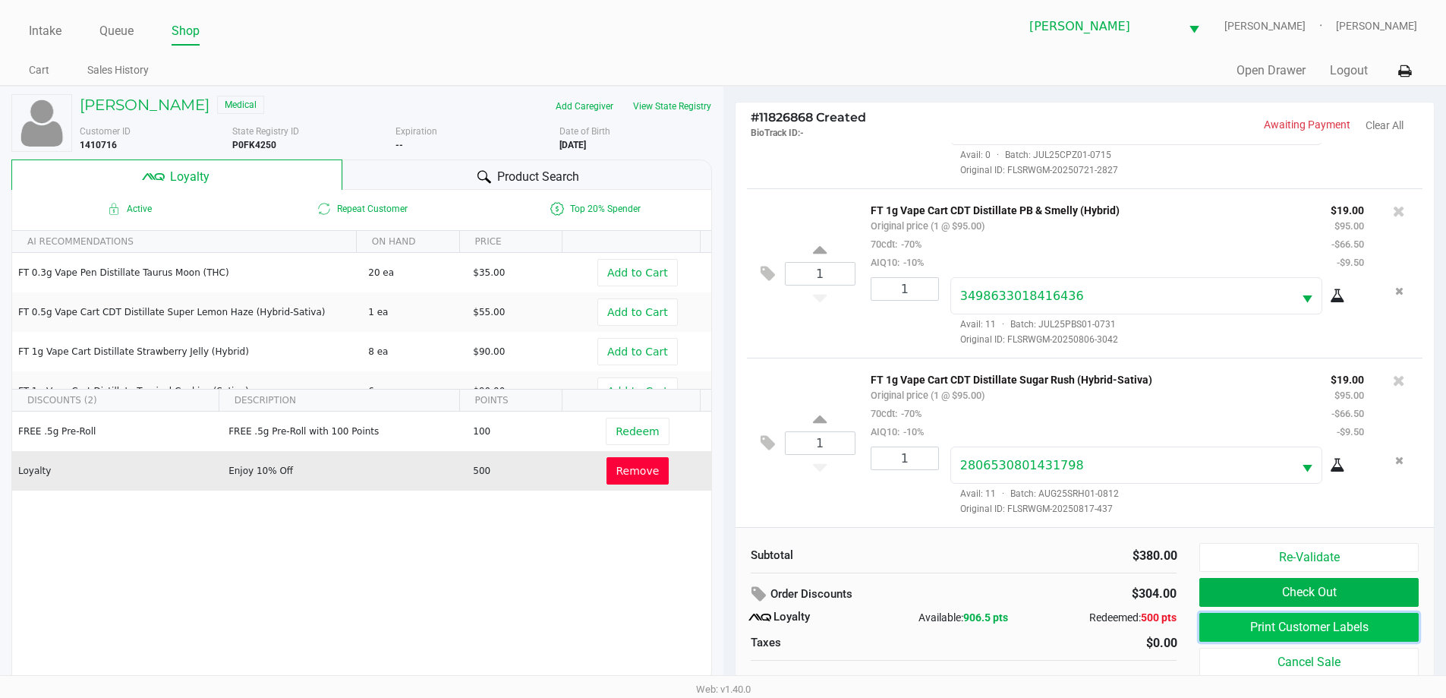
click at [1244, 631] on button "Print Customer Labels" at bounding box center [1308, 627] width 219 height 29
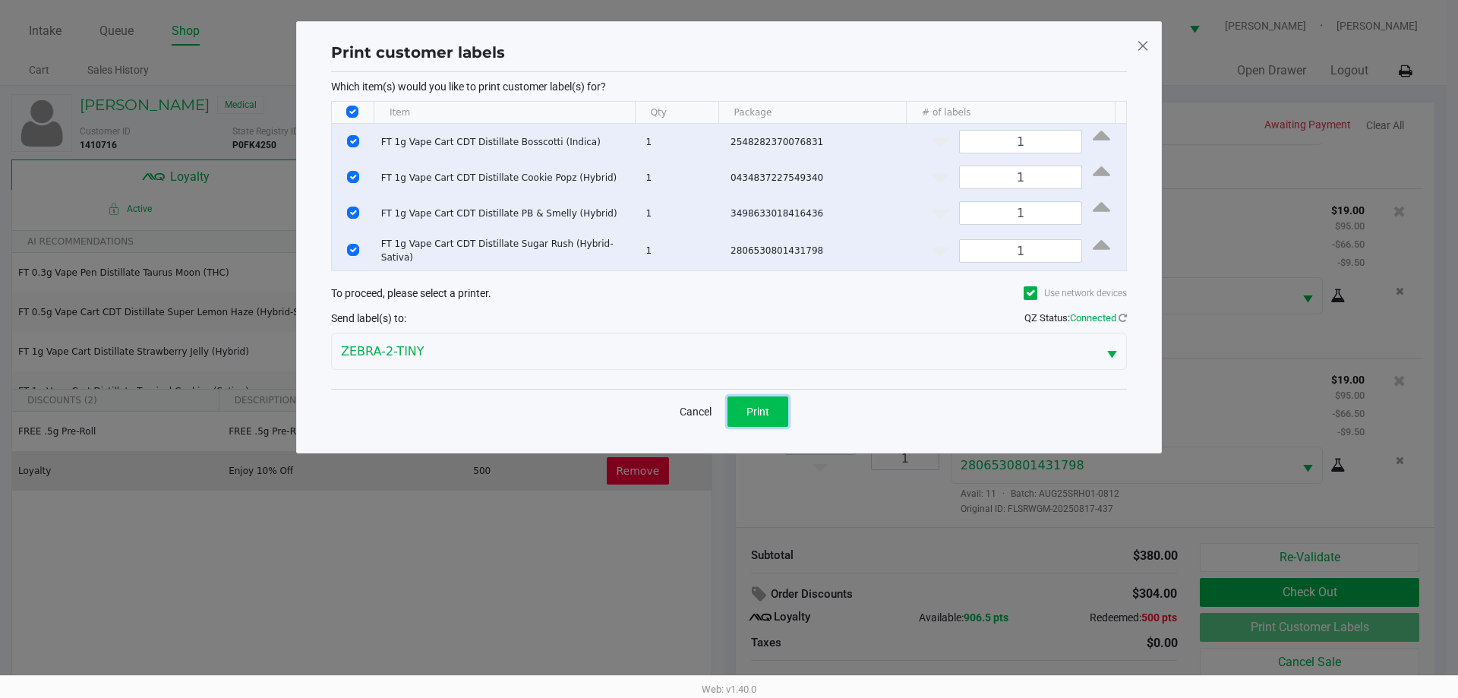
click at [764, 411] on span "Print" at bounding box center [757, 411] width 23 height 12
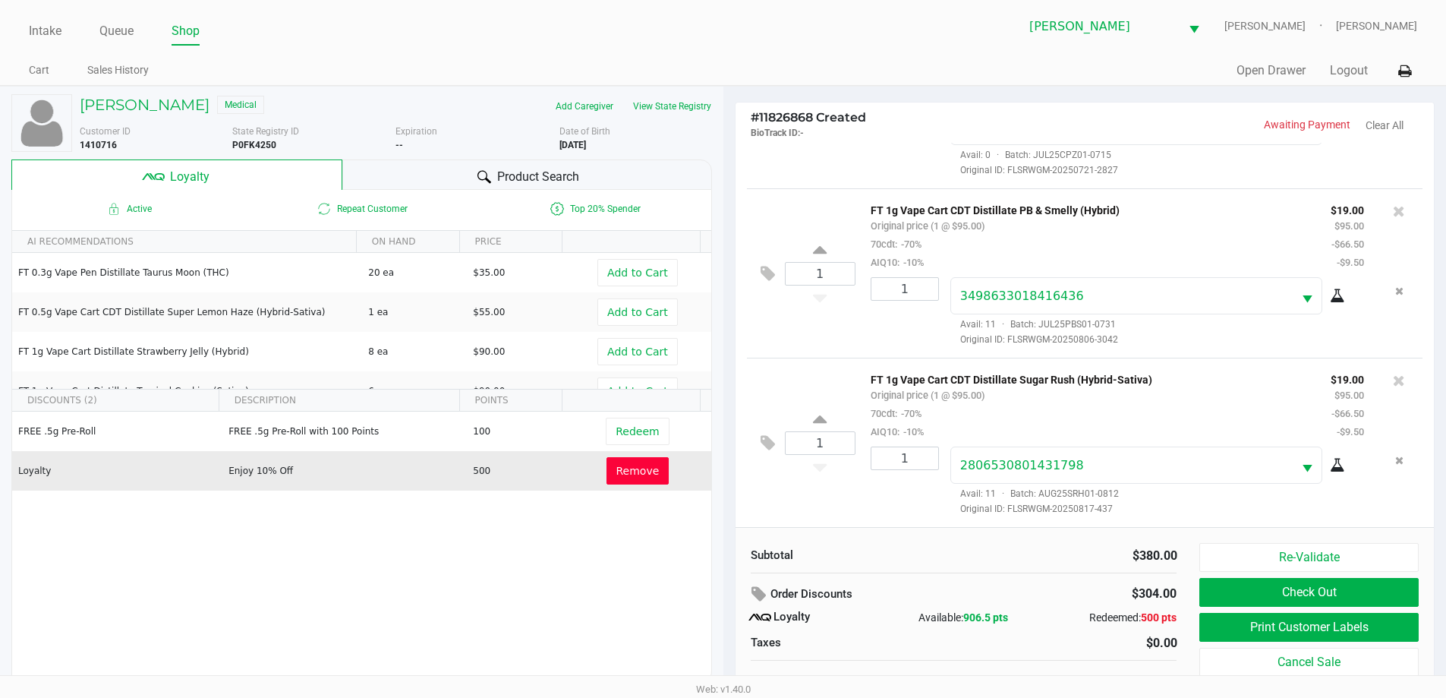
click at [438, 185] on div "Product Search" at bounding box center [527, 174] width 370 height 30
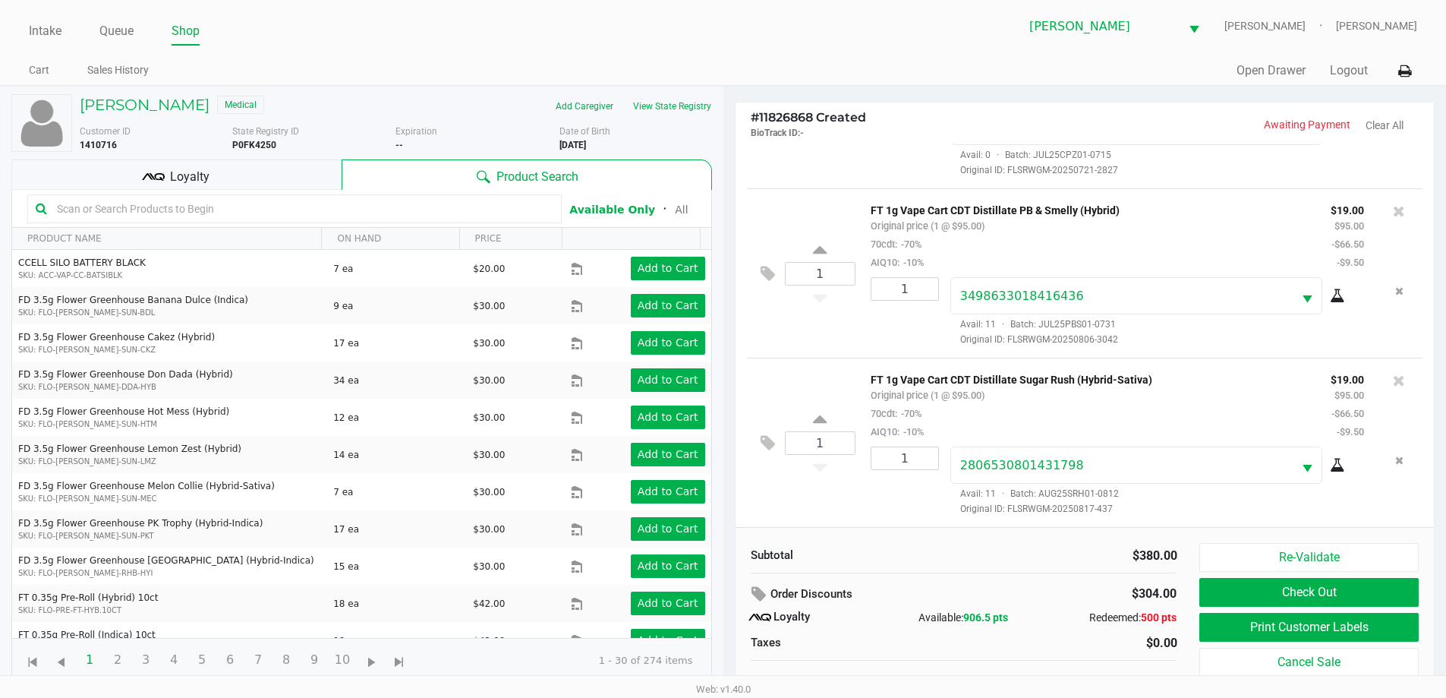
click at [229, 217] on input "text" at bounding box center [302, 208] width 503 height 23
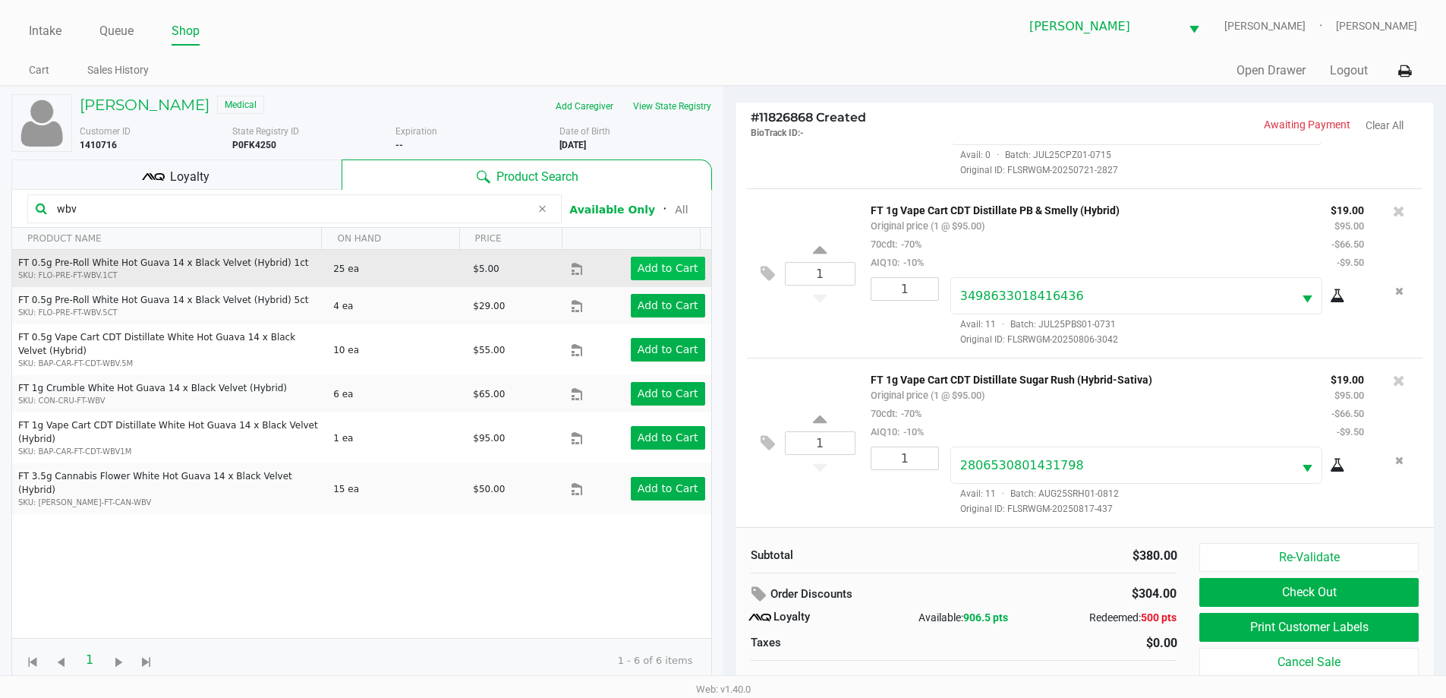
type input "wbv"
click at [649, 266] on app-button-loader "Add to Cart" at bounding box center [668, 268] width 61 height 12
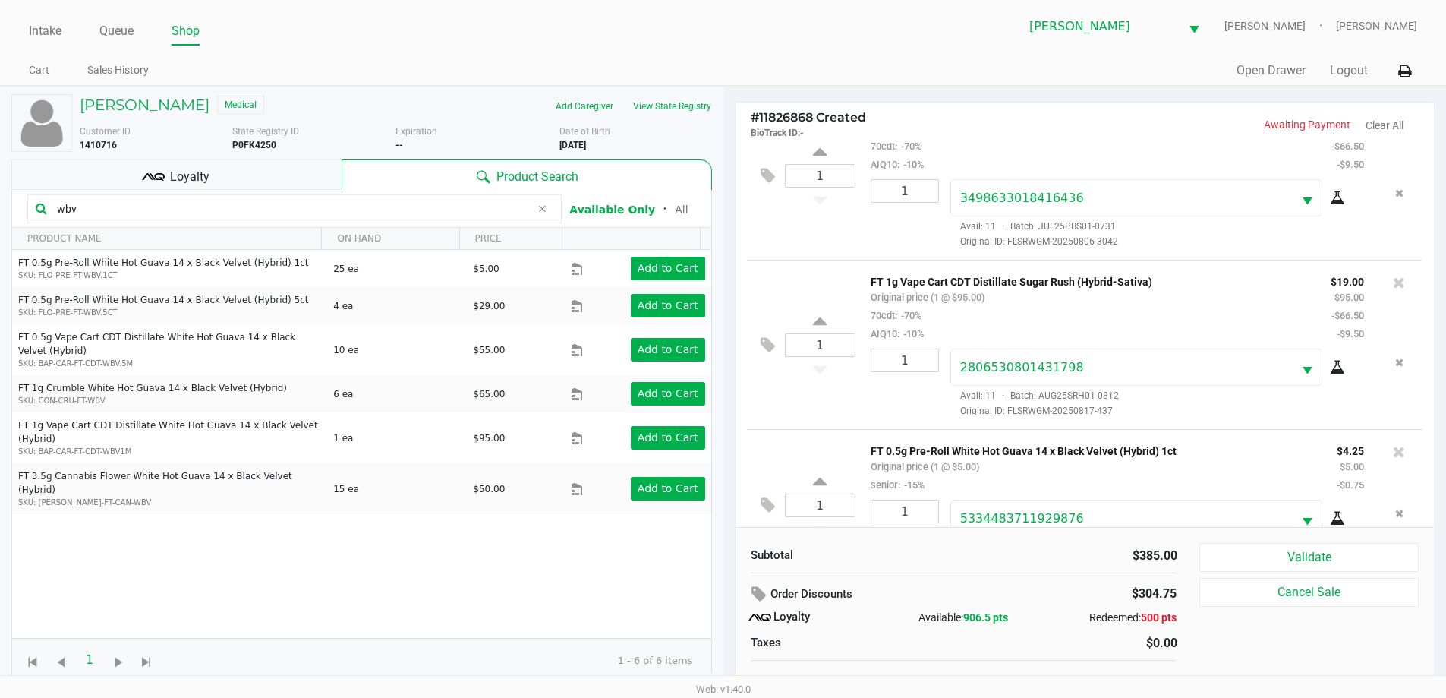
scroll to position [448, 0]
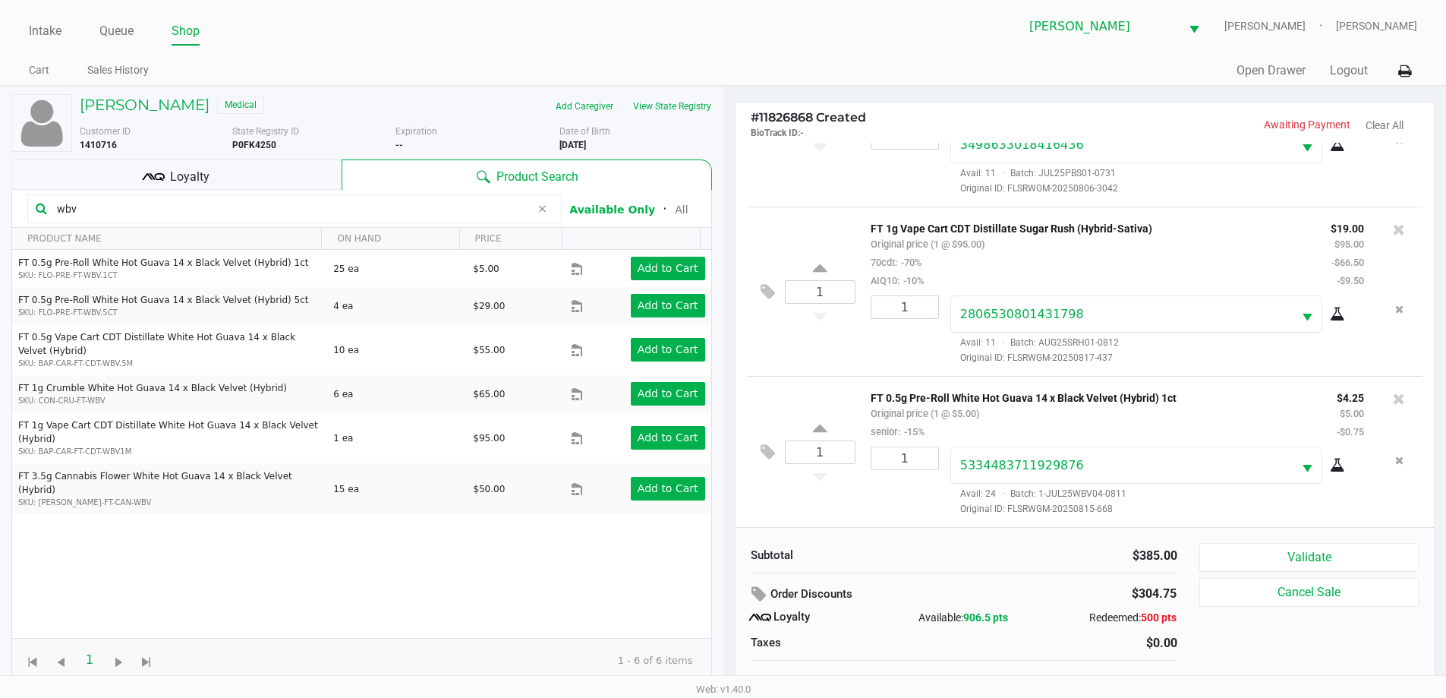
click at [266, 172] on div "Loyalty" at bounding box center [176, 174] width 330 height 30
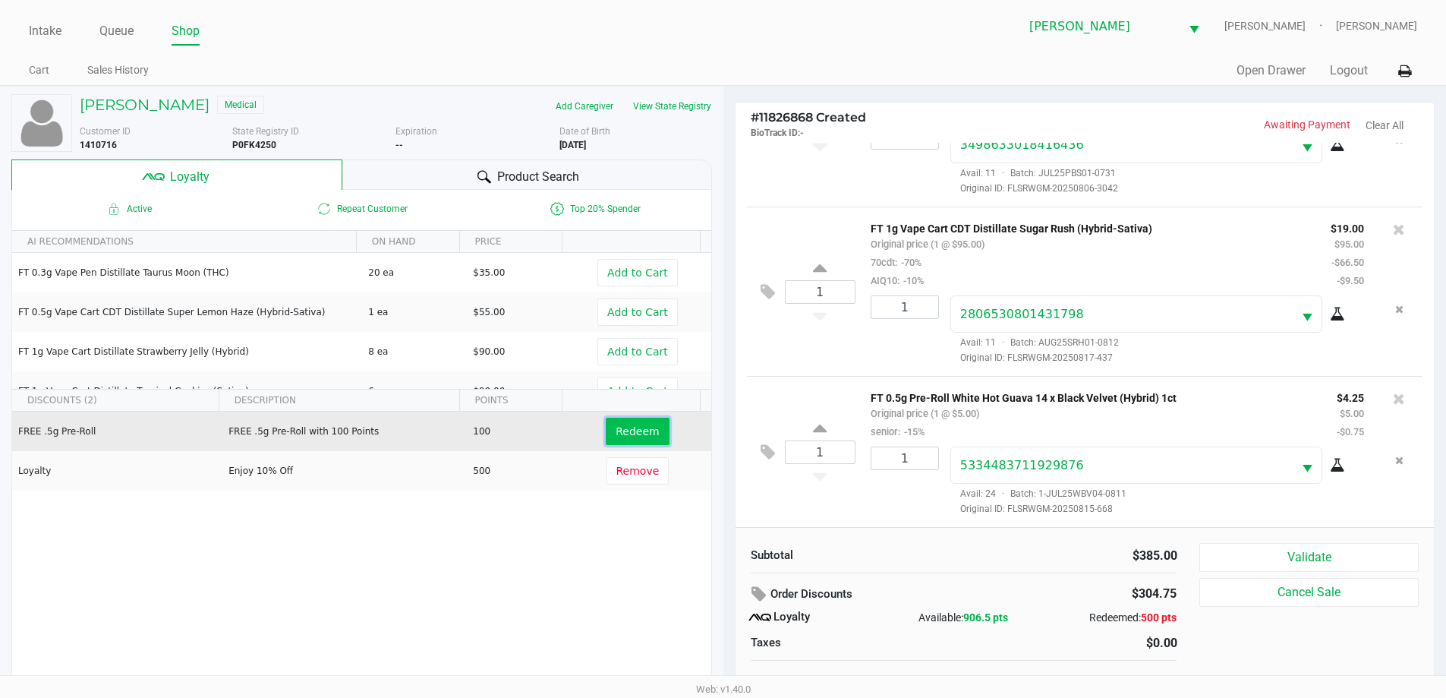
click at [645, 436] on span "Redeem" at bounding box center [637, 431] width 43 height 12
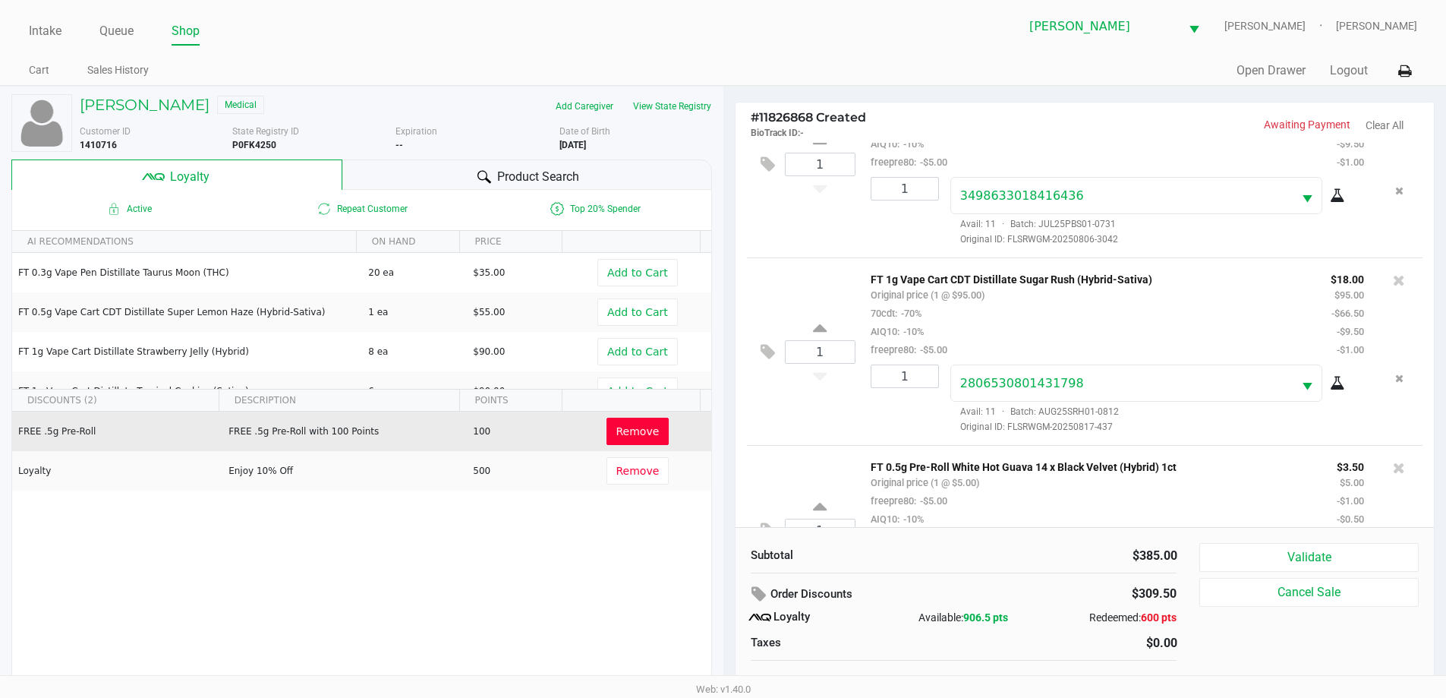
scroll to position [539, 0]
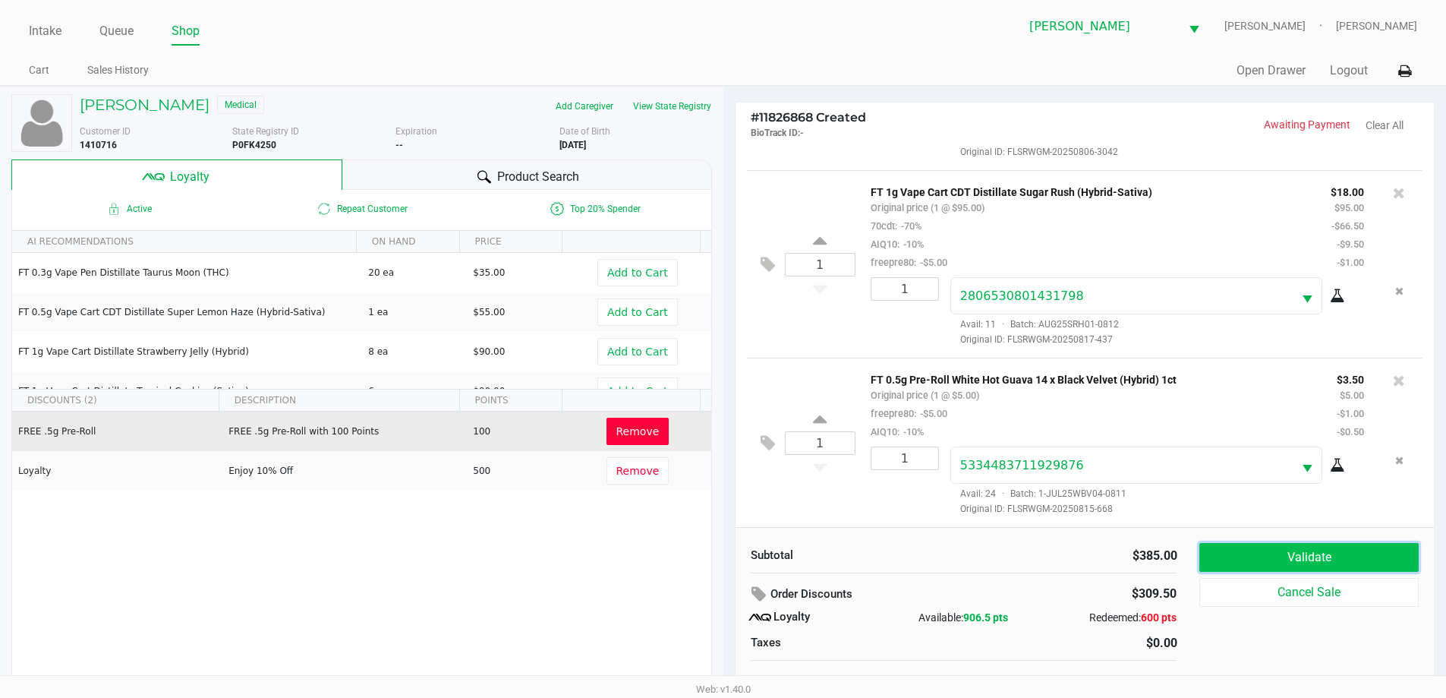
click at [1252, 544] on button "Validate" at bounding box center [1308, 557] width 219 height 29
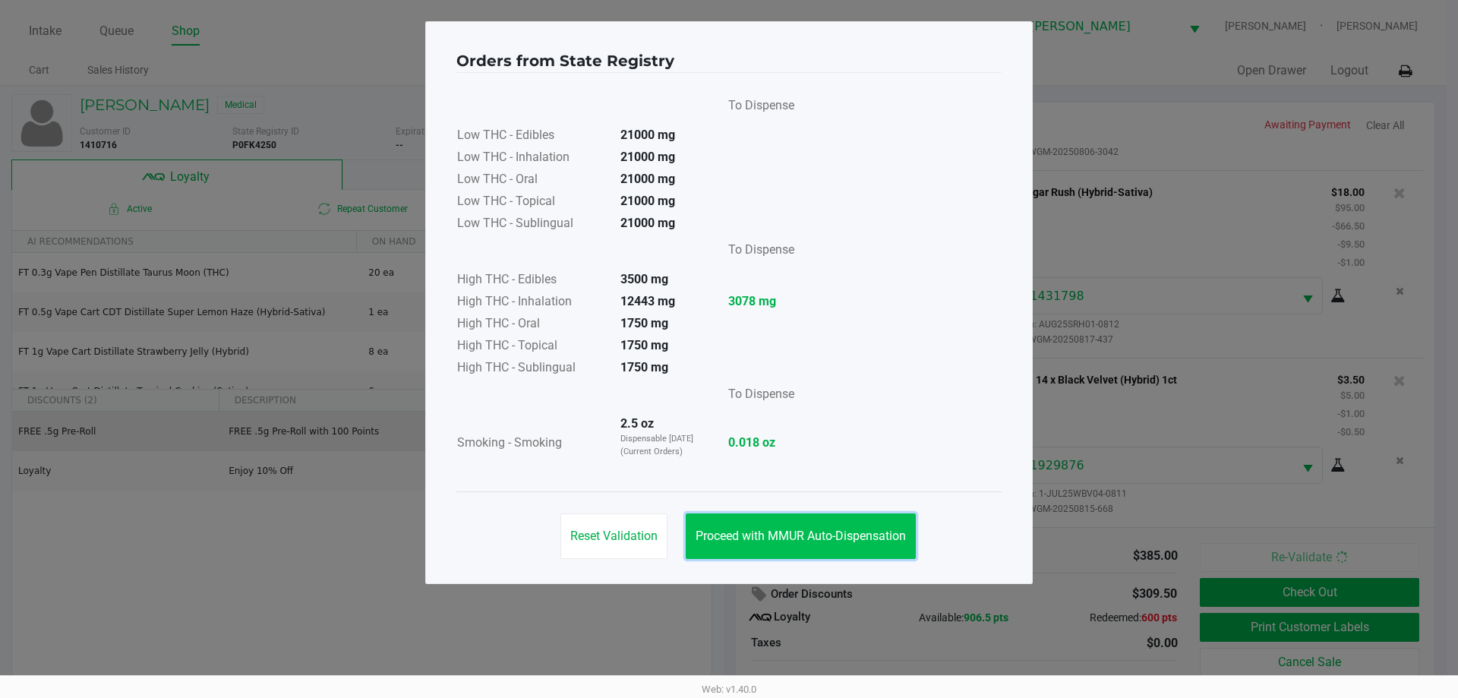
click at [875, 534] on span "Proceed with MMUR Auto-Dispensation" at bounding box center [800, 535] width 210 height 14
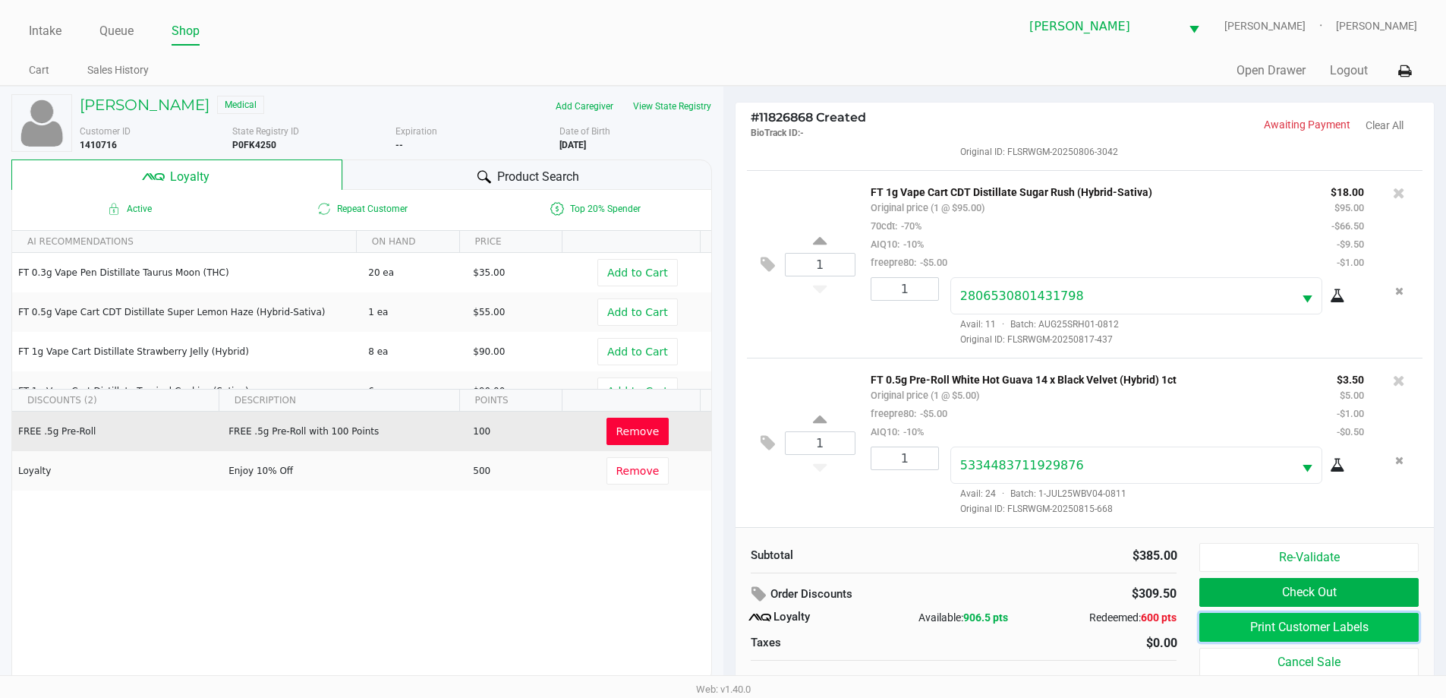
click at [1272, 628] on button "Print Customer Labels" at bounding box center [1308, 627] width 219 height 29
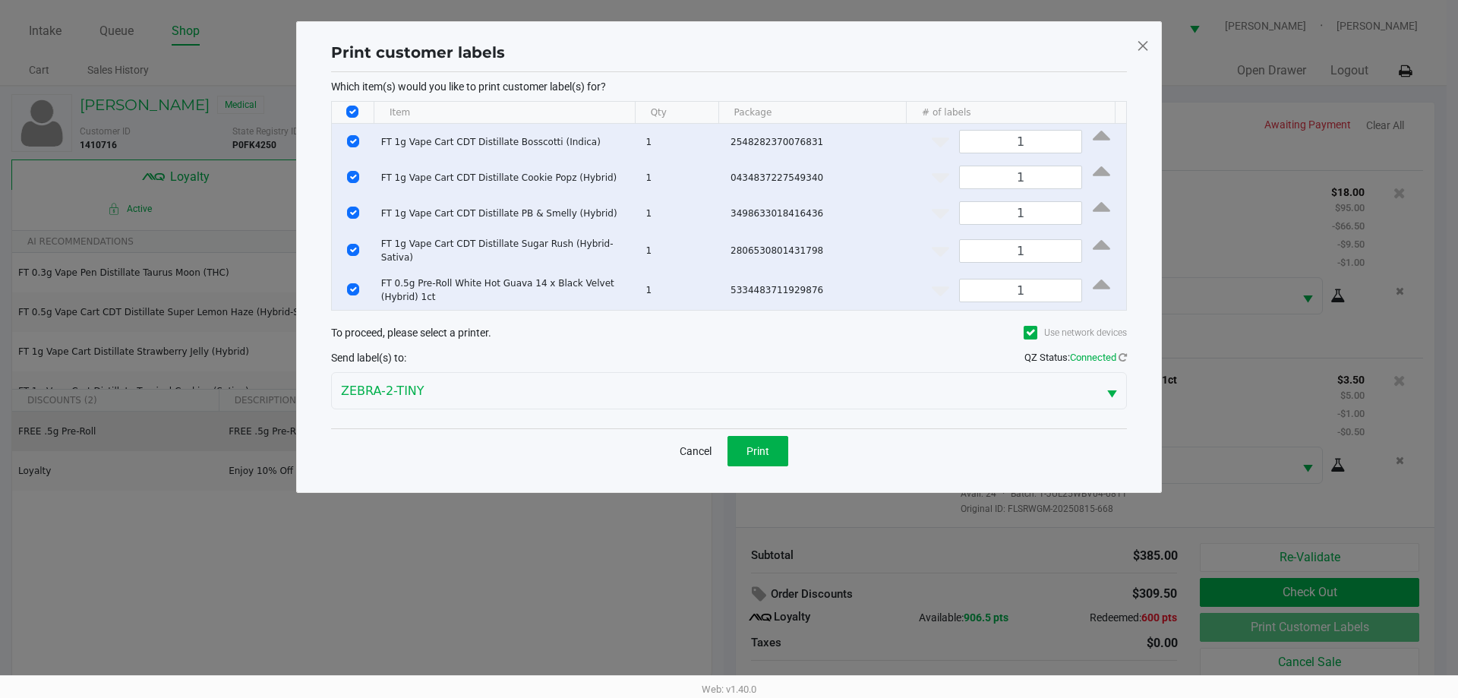
click at [355, 104] on th "Data table" at bounding box center [353, 113] width 42 height 22
click at [354, 109] on input "Select All Rows" at bounding box center [352, 112] width 12 height 12
checkbox input "false"
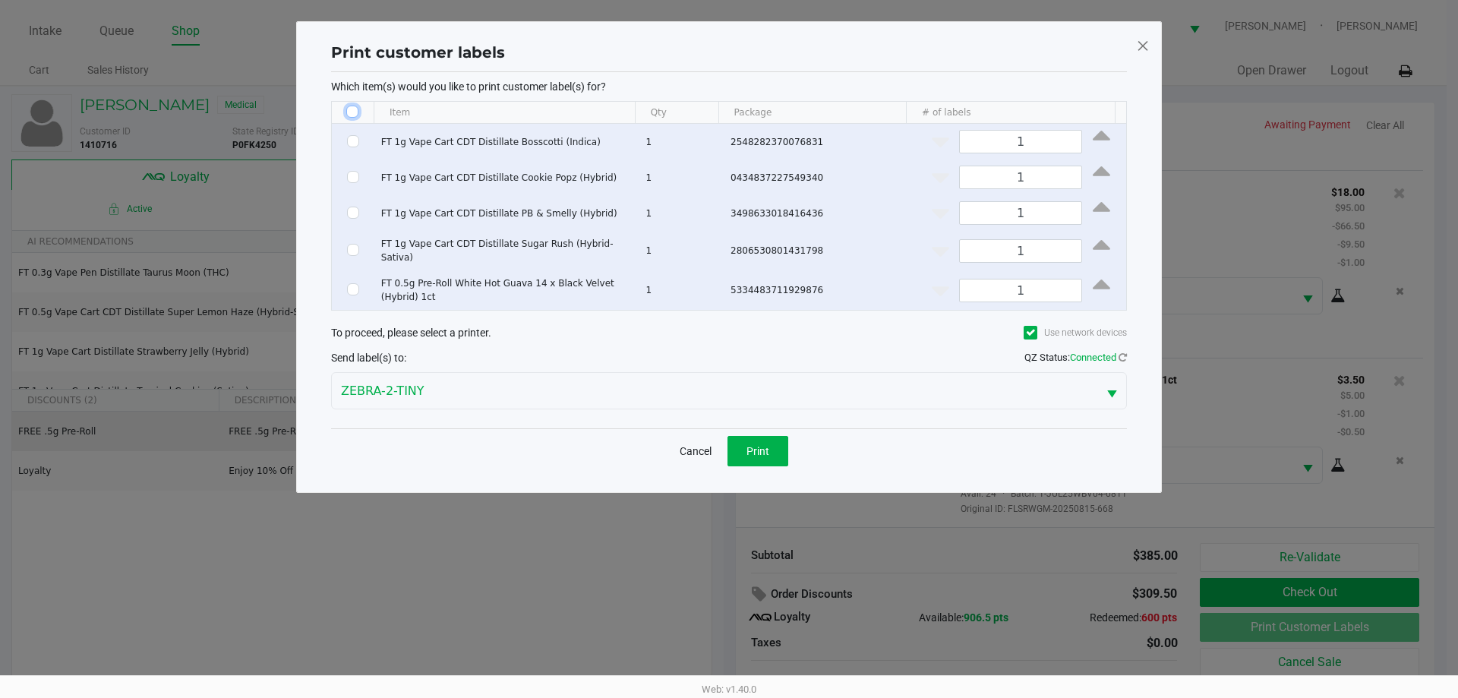
checkbox input "false"
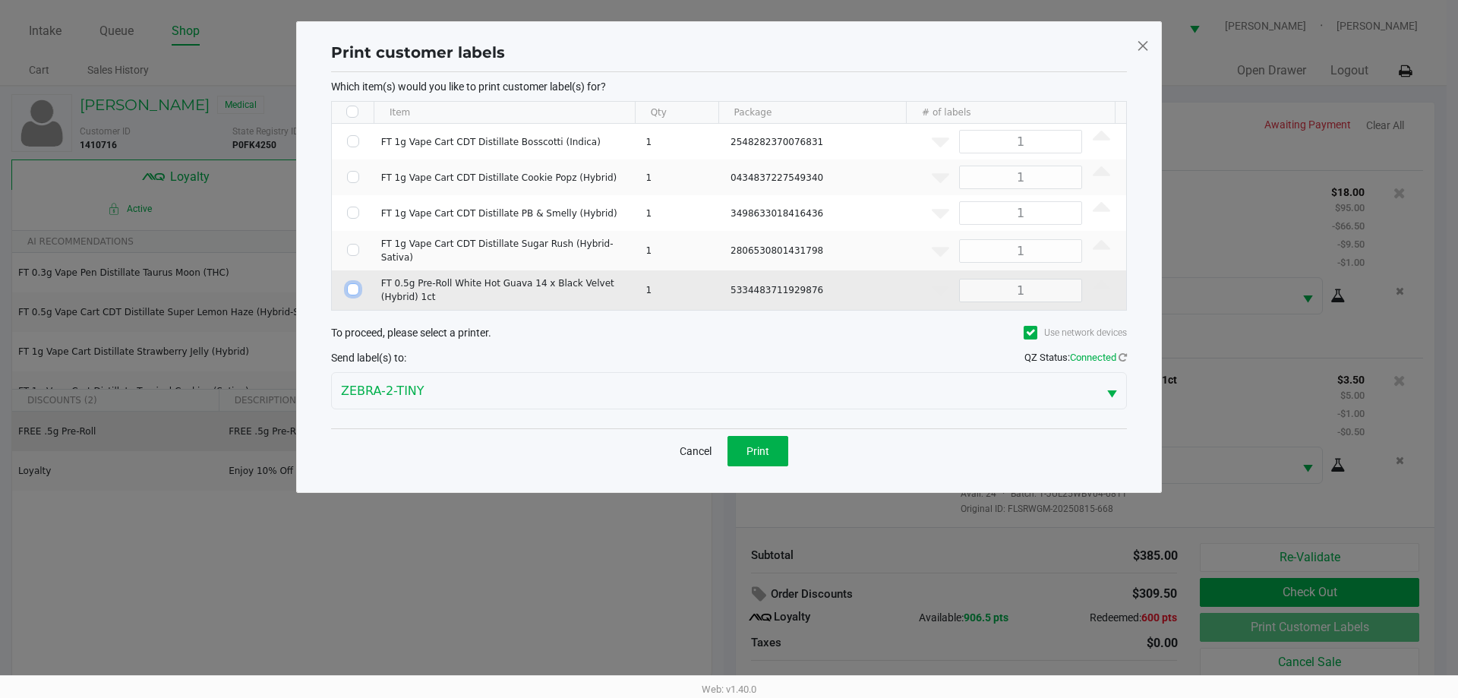
click at [354, 286] on input "Select Row" at bounding box center [353, 289] width 12 height 12
checkbox input "true"
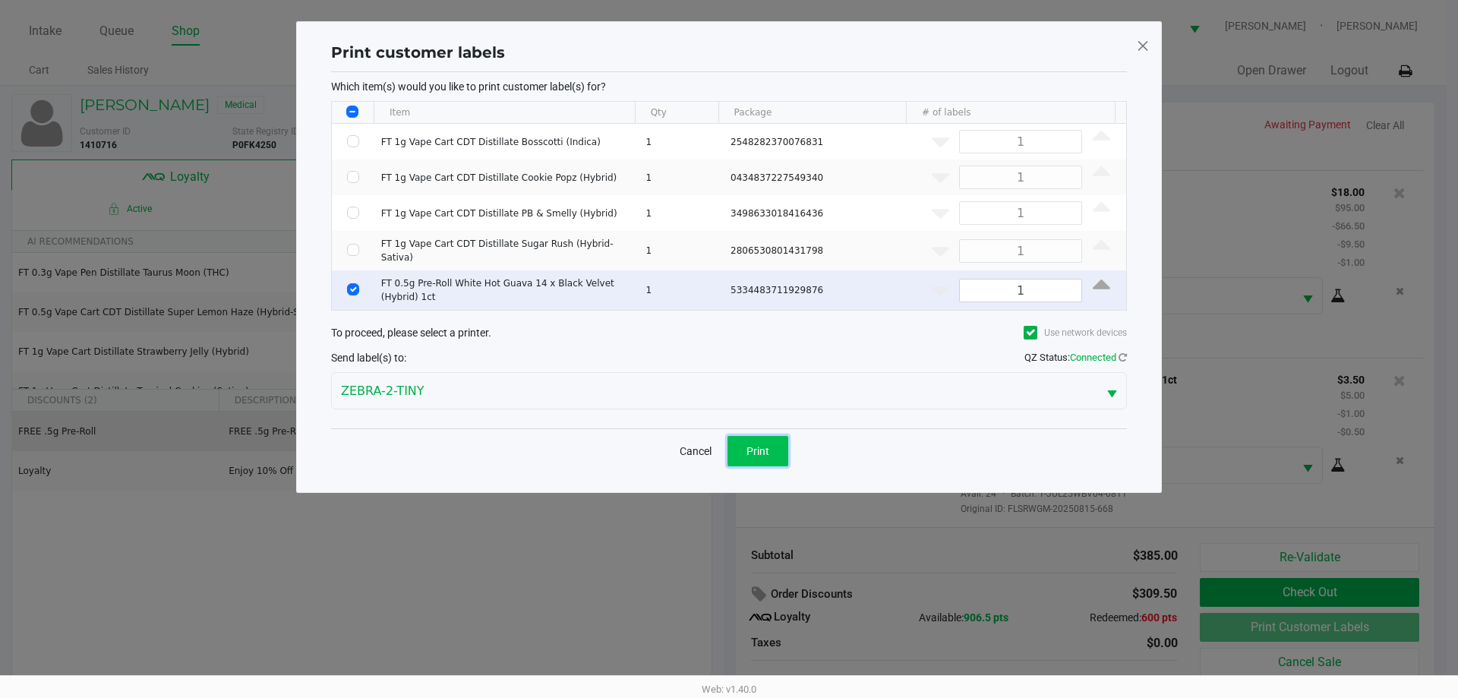
click at [768, 438] on button "Print" at bounding box center [757, 451] width 61 height 30
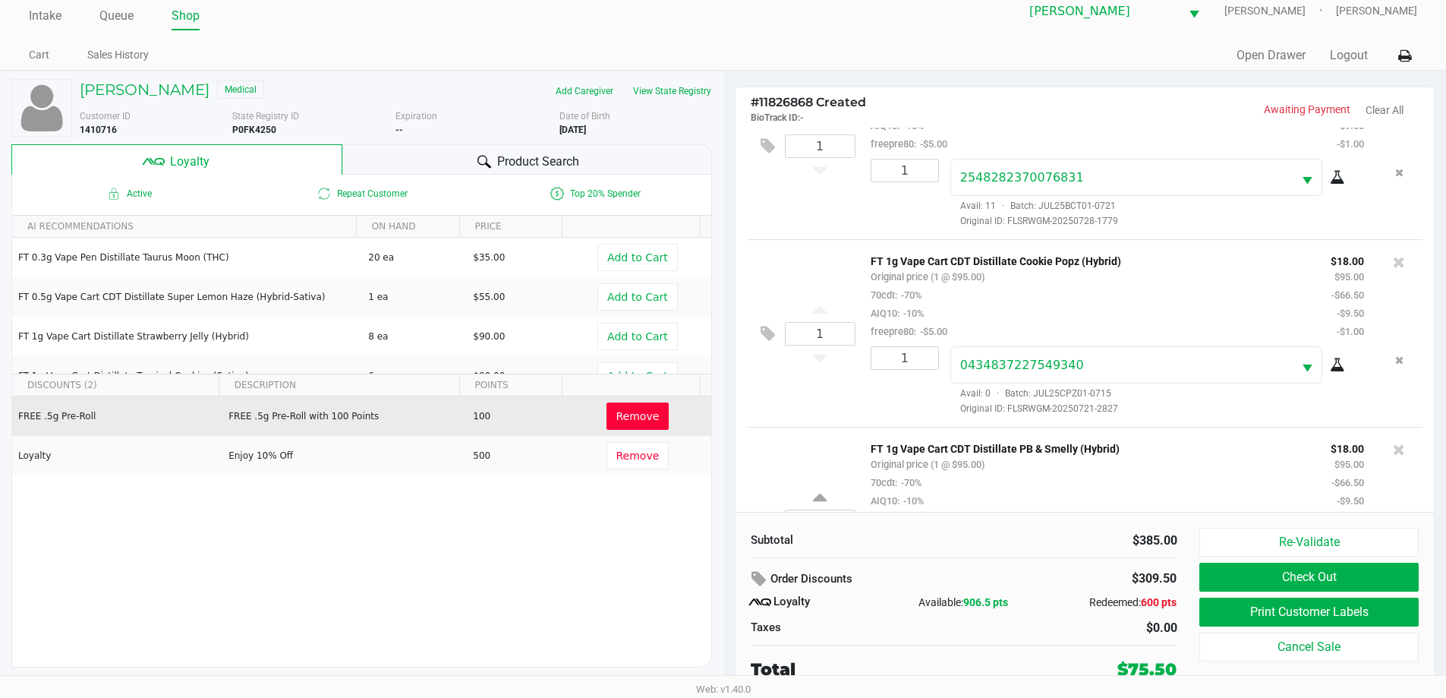
scroll to position [8, 0]
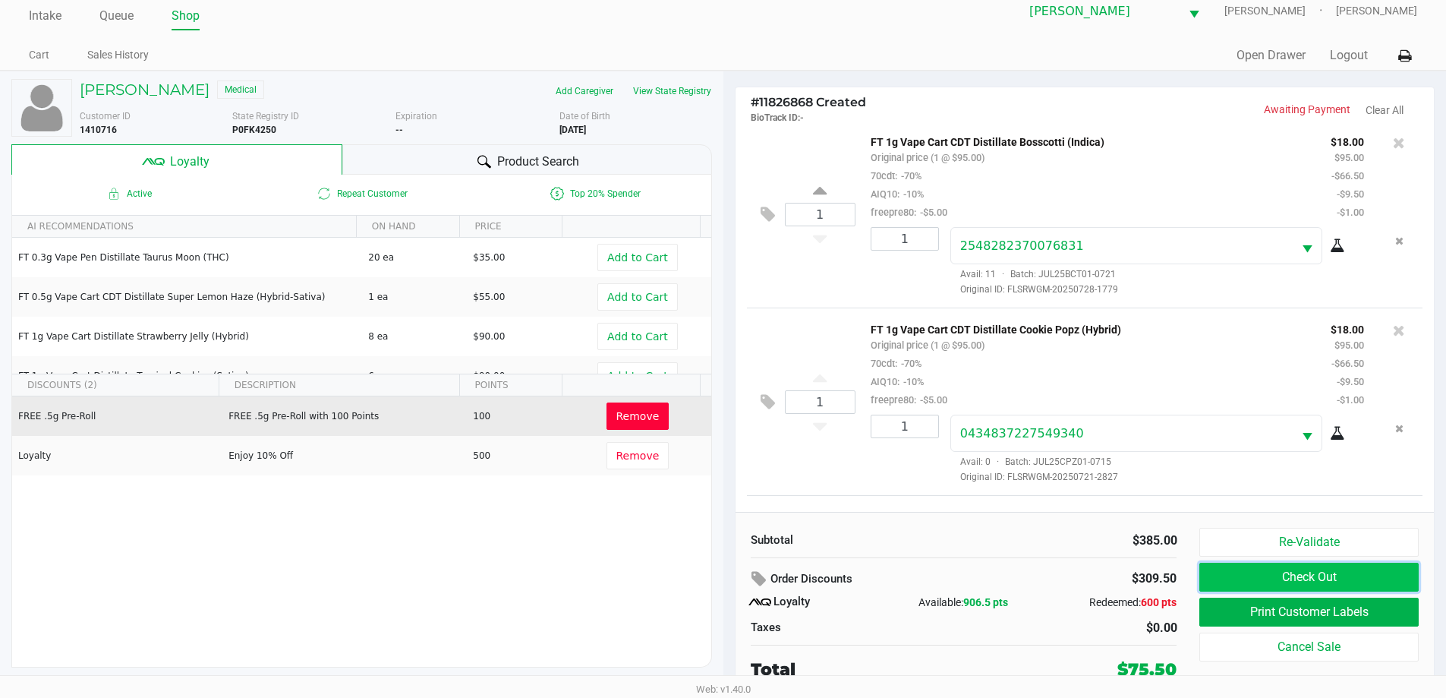
click at [1234, 582] on button "Check Out" at bounding box center [1308, 577] width 219 height 29
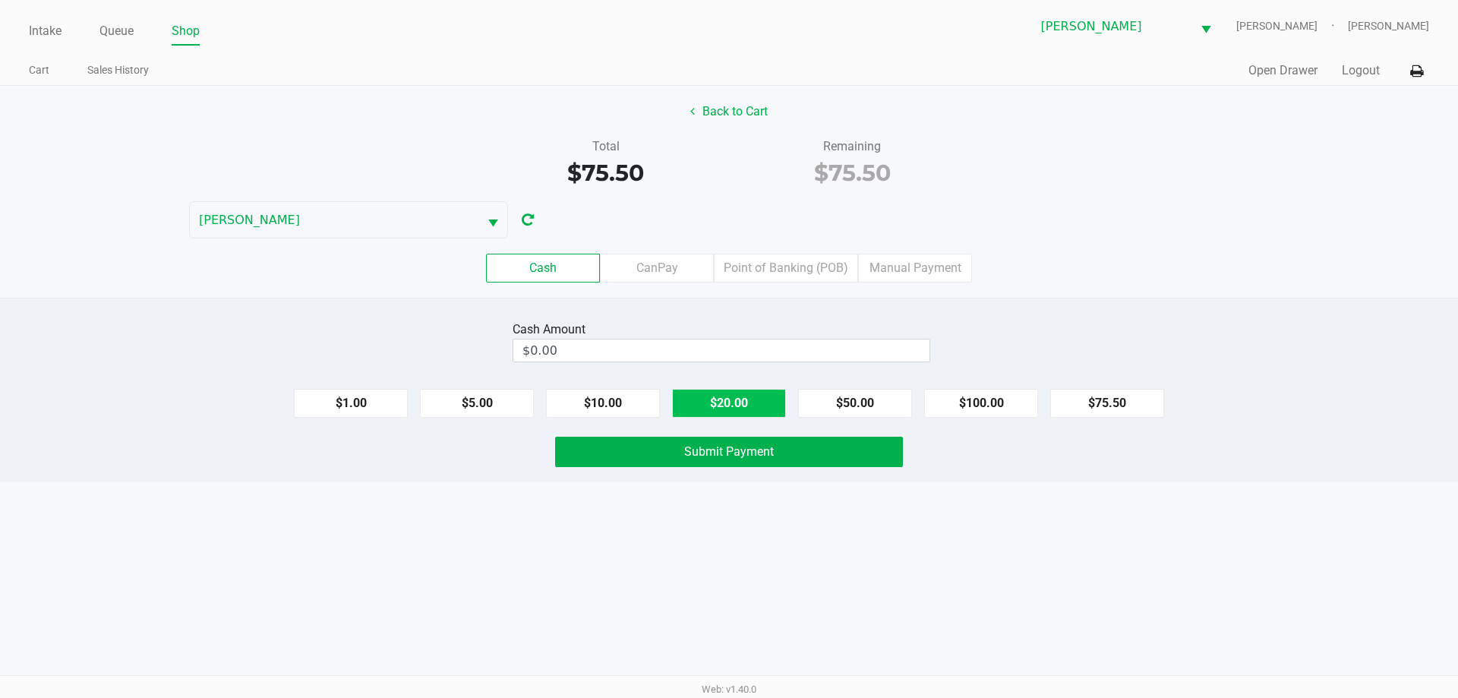
click at [733, 408] on button "$20.00" at bounding box center [729, 403] width 114 height 29
type input "$80.00"
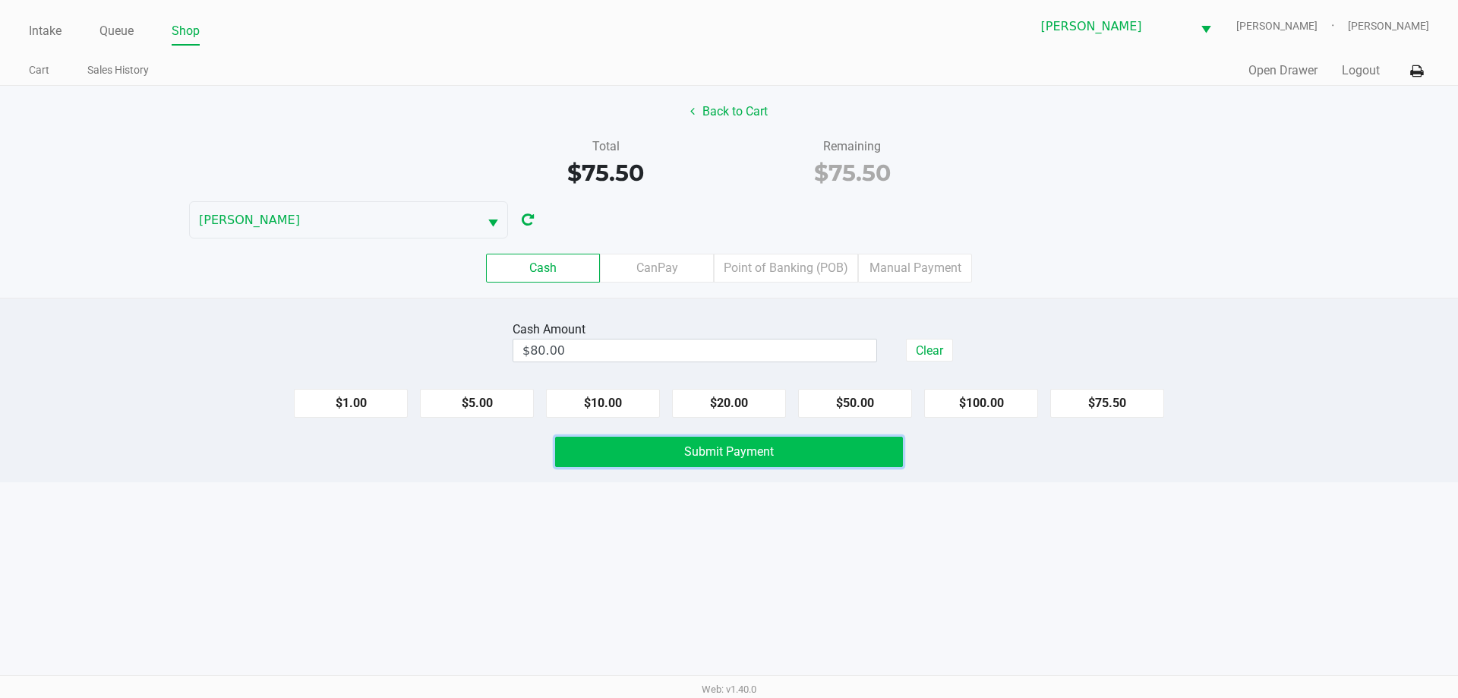
click at [704, 452] on span "Submit Payment" at bounding box center [729, 451] width 90 height 14
